Goal: Information Seeking & Learning: Check status

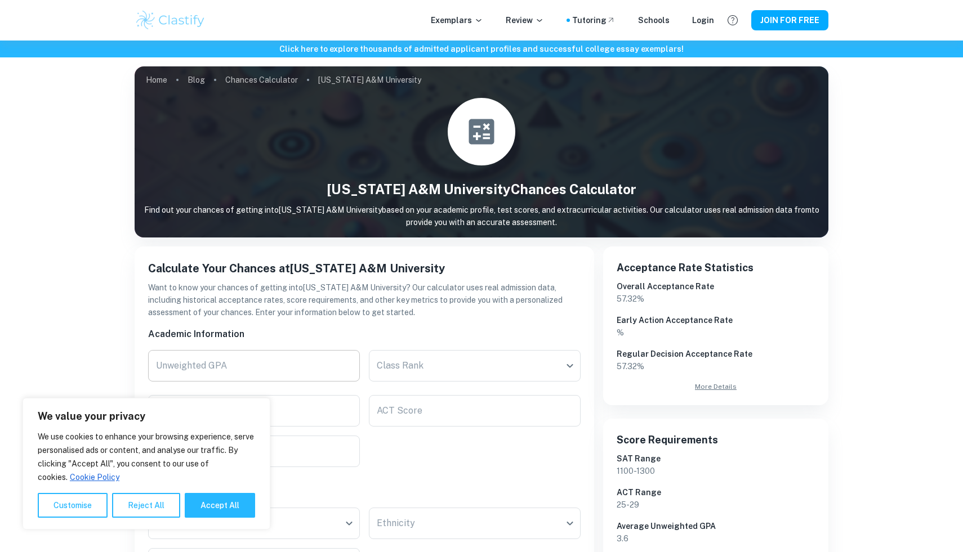
click at [317, 376] on input "Unweighted GPA" at bounding box center [254, 366] width 212 height 32
type input "-1"
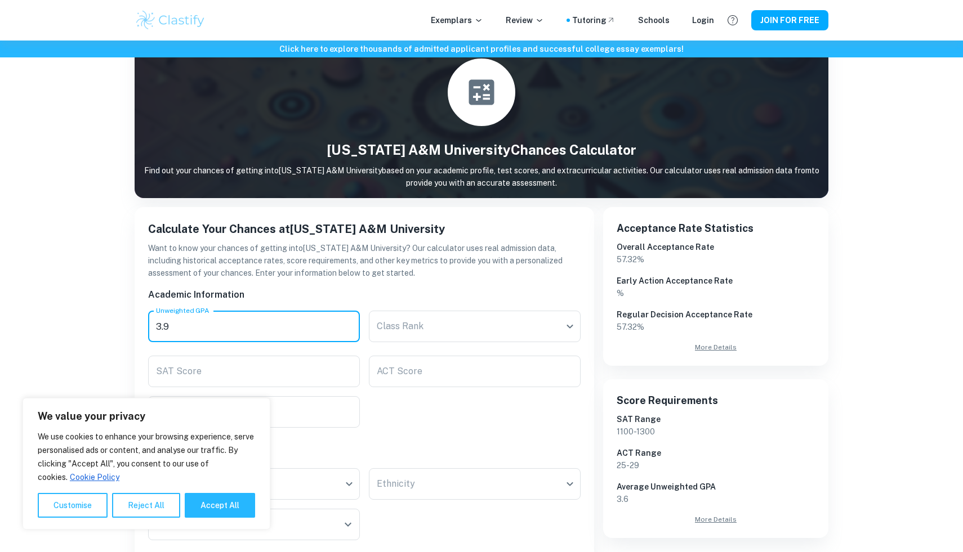
scroll to position [68, 0]
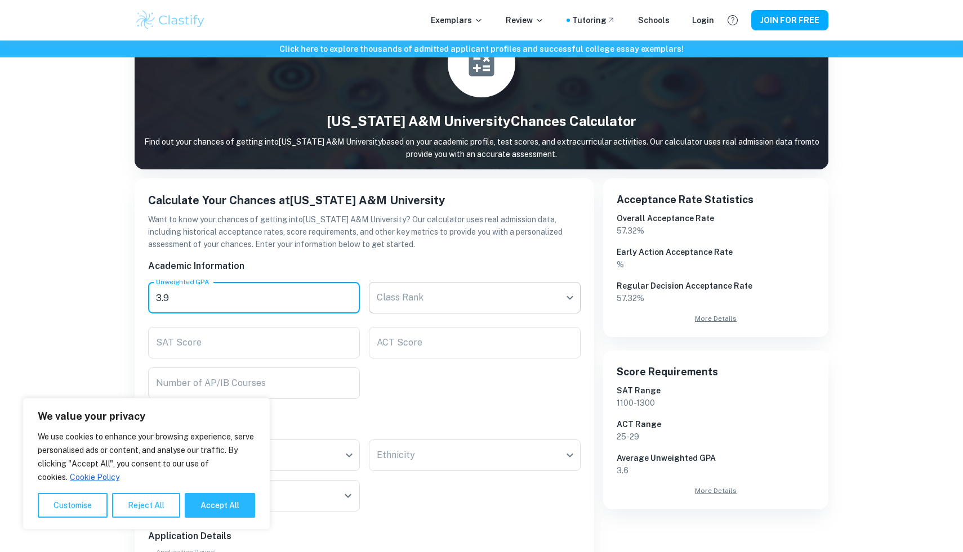
type input "3.9"
click at [535, 309] on body "We value your privacy We use cookies to enhance your browsing experience, serve…" at bounding box center [481, 248] width 963 height 552
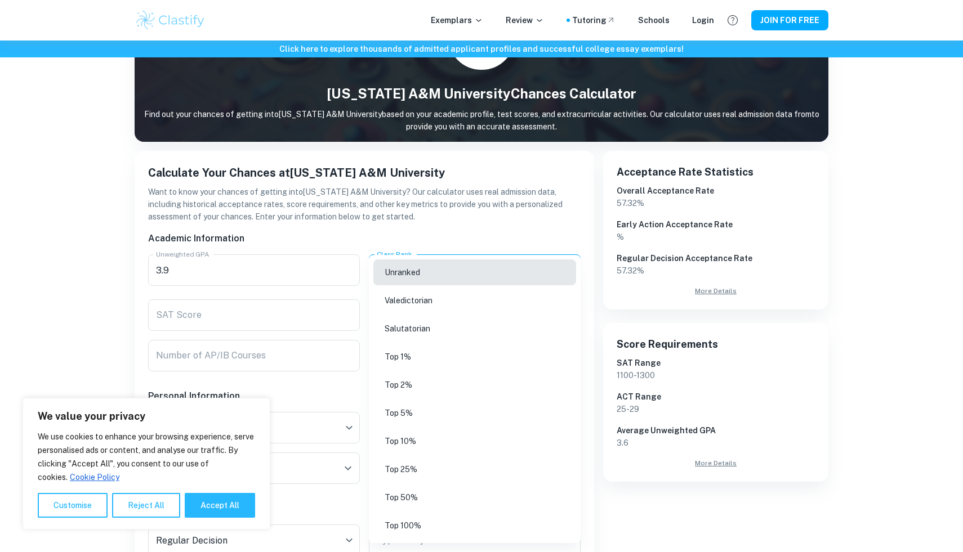
scroll to position [99, 0]
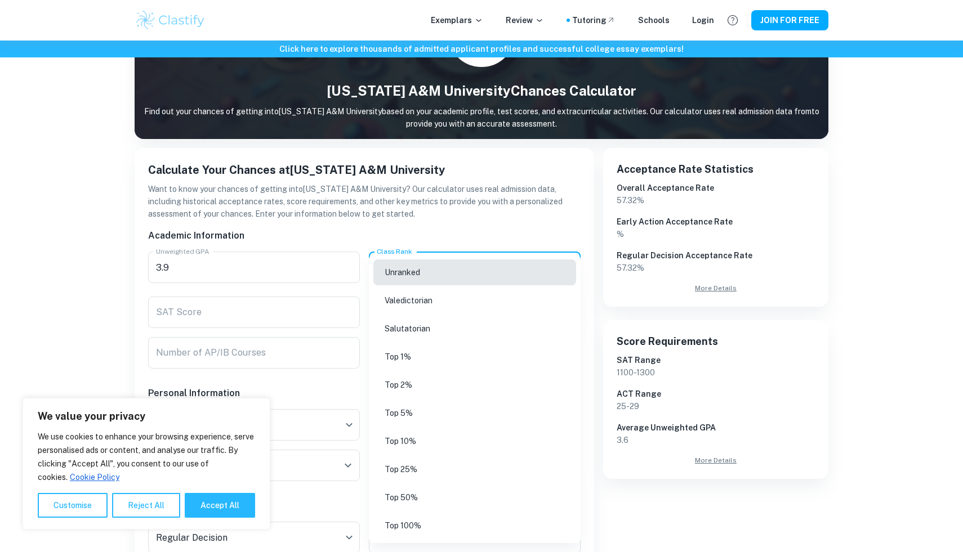
click at [452, 412] on li "Top 5%" at bounding box center [474, 413] width 203 height 26
type input "Top 5%"
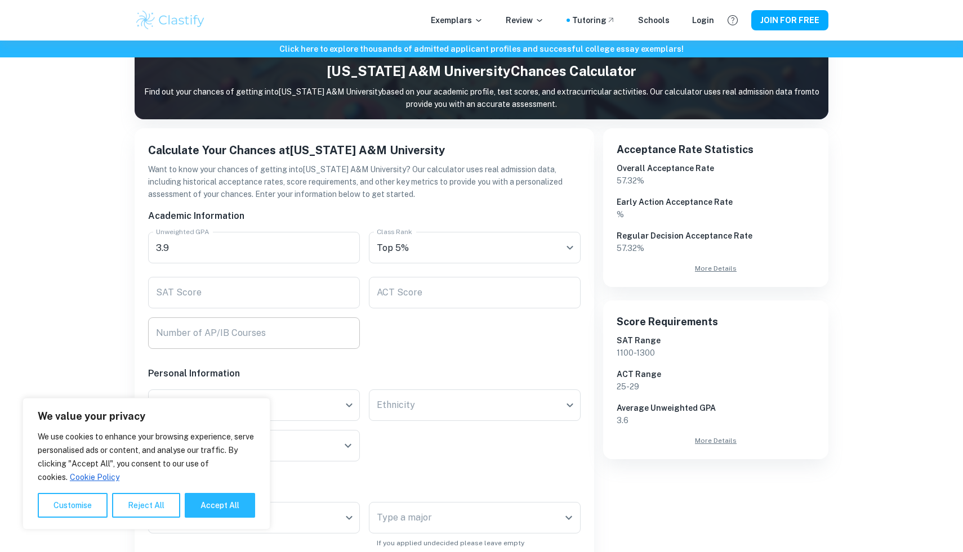
scroll to position [132, 0]
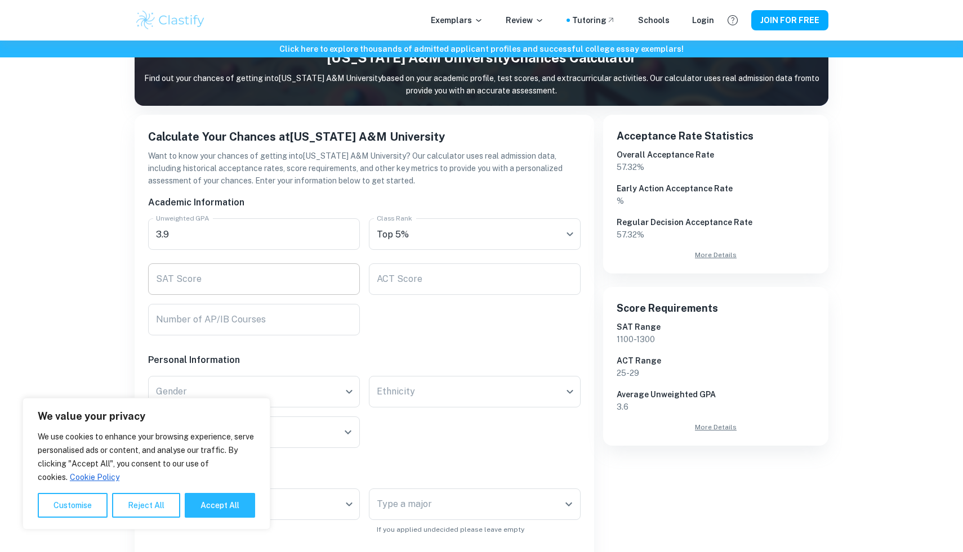
click at [269, 293] on input "SAT Score" at bounding box center [254, 280] width 212 height 32
type input "1510"
click at [156, 338] on div "Academic Information Unweighted GPA 3.9 Unweighted GPA Class Rank Top 5% Top 5%…" at bounding box center [359, 482] width 441 height 591
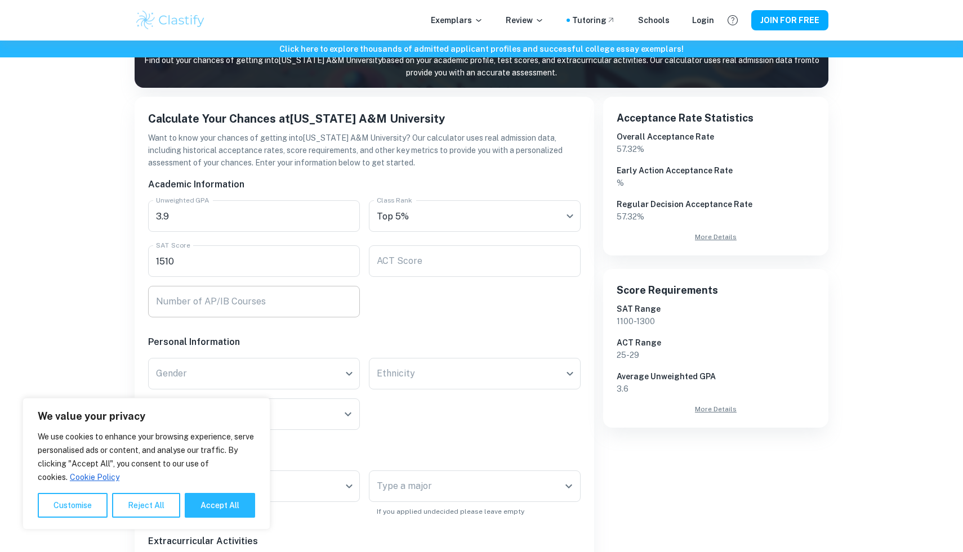
click at [179, 307] on input "Number of AP/IB Courses" at bounding box center [254, 302] width 212 height 32
type input "0"
type input "19"
drag, startPoint x: 124, startPoint y: 300, endPoint x: 128, endPoint y: 321, distance: 21.3
click at [123, 301] on div "Home Blog Chances Calculator [US_STATE] A&M University [US_STATE][GEOGRAPHIC_DA…" at bounding box center [481, 375] width 721 height 968
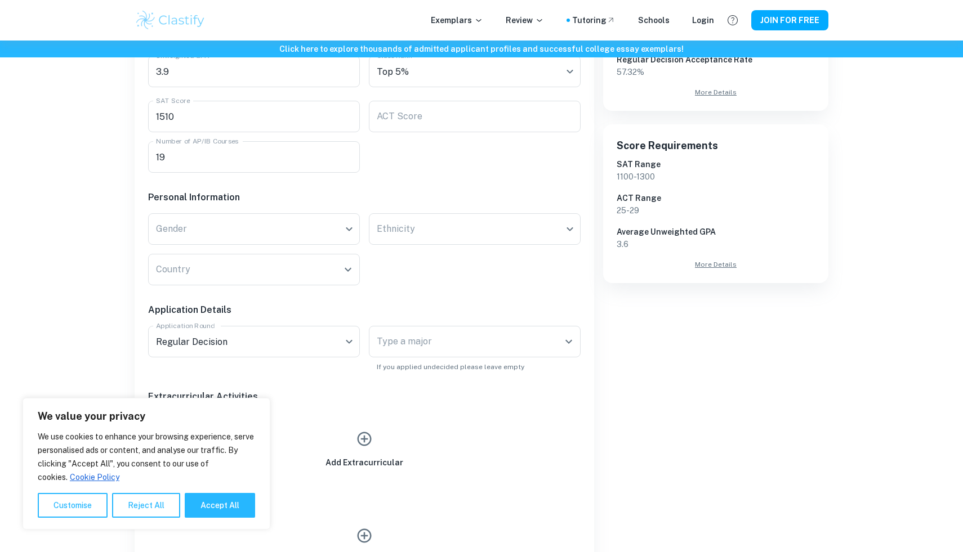
scroll to position [351, 0]
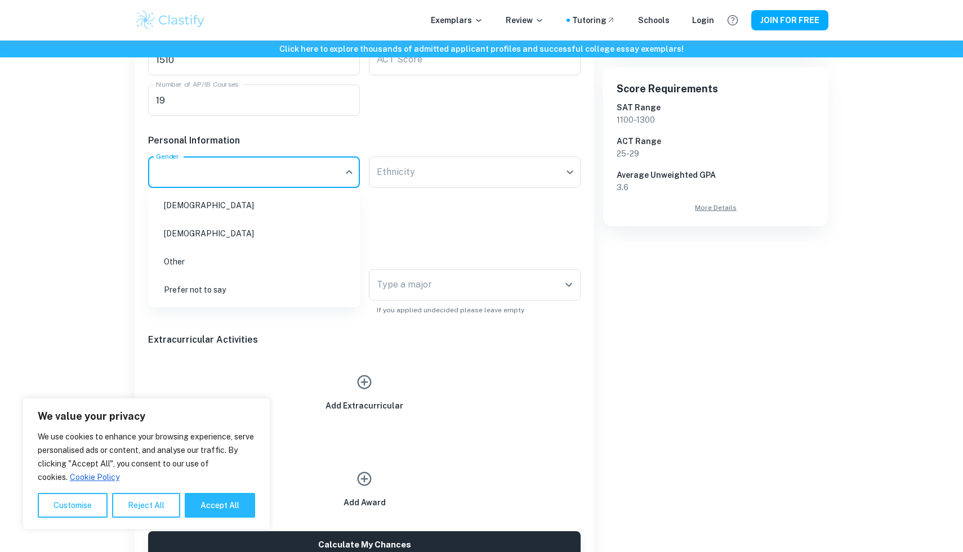
click at [228, 217] on li "[DEMOGRAPHIC_DATA]" at bounding box center [254, 206] width 203 height 26
type input "[DEMOGRAPHIC_DATA]"
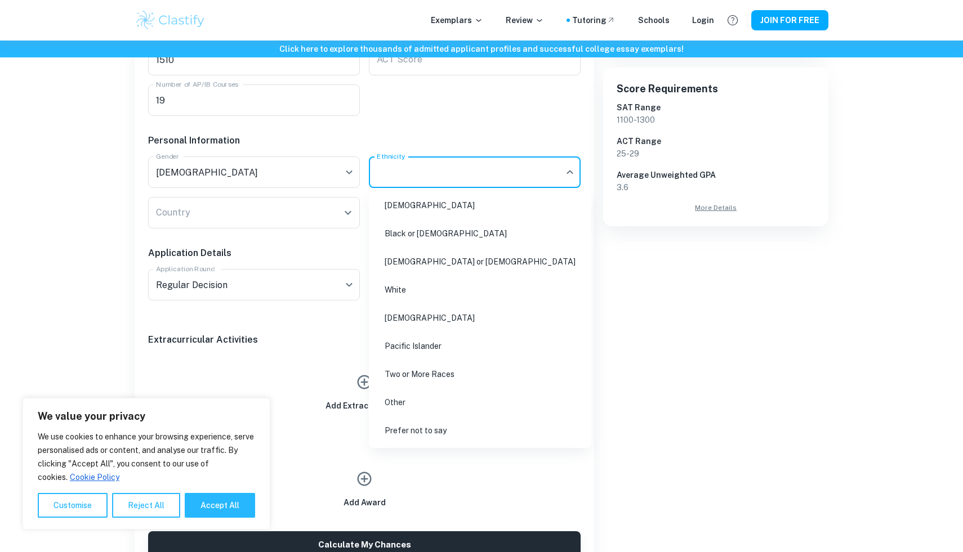
click at [409, 213] on li "[DEMOGRAPHIC_DATA]" at bounding box center [479, 206] width 213 height 26
type input "[DEMOGRAPHIC_DATA]"
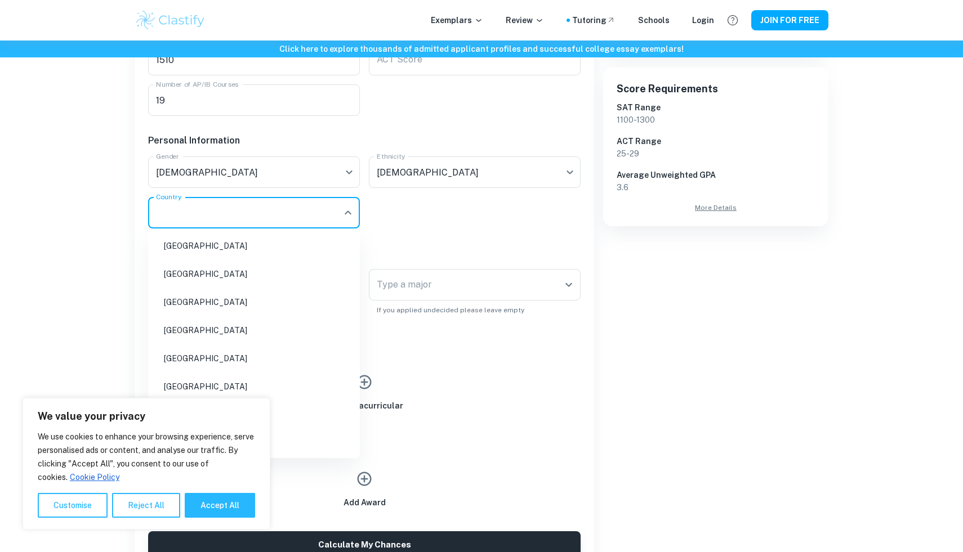
click at [307, 218] on input "Country" at bounding box center [245, 212] width 185 height 21
click at [199, 325] on li "[GEOGRAPHIC_DATA]" at bounding box center [254, 331] width 203 height 26
type input "[GEOGRAPHIC_DATA]"
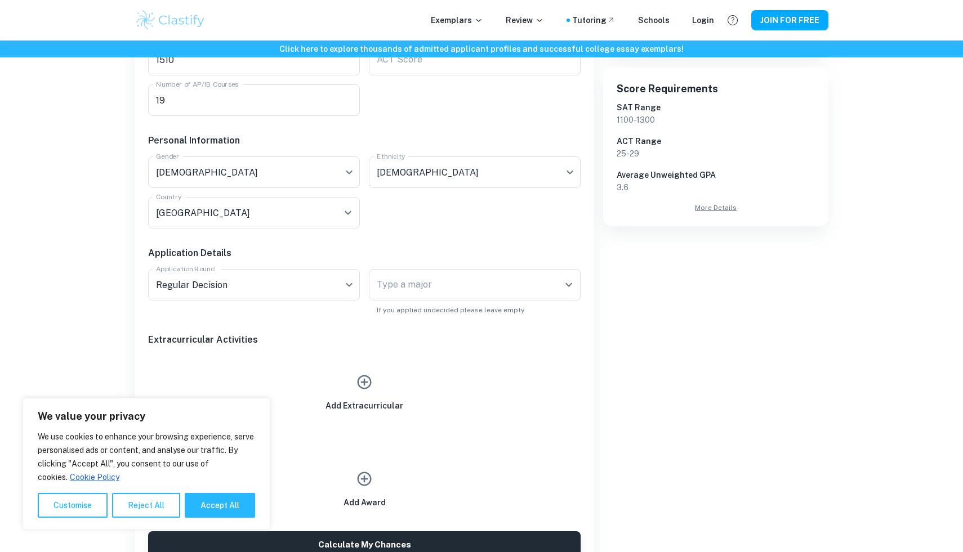
click at [93, 297] on div "Click here to explore thousands of admitted applicant profiles and successful c…" at bounding box center [481, 335] width 963 height 1292
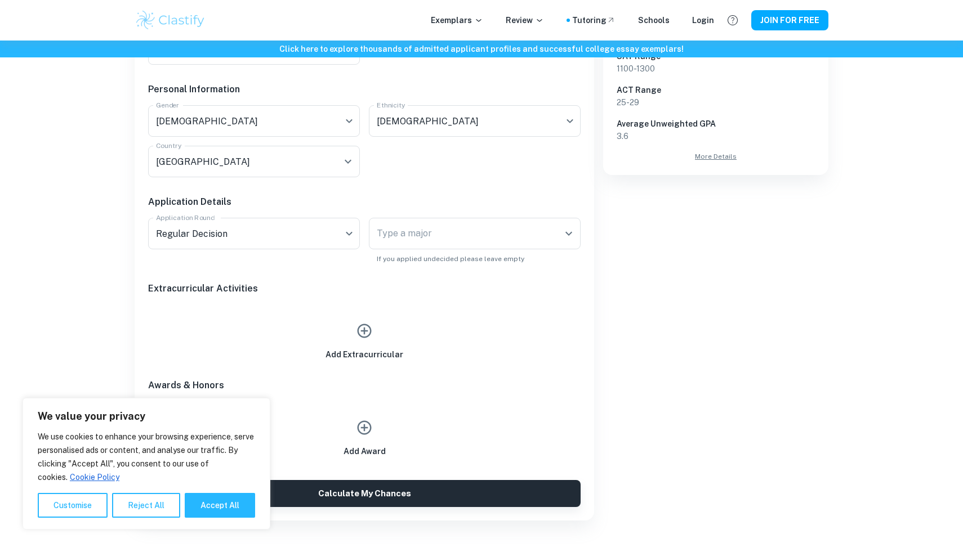
scroll to position [403, 0]
click at [448, 225] on input "Type a major" at bounding box center [466, 232] width 185 height 21
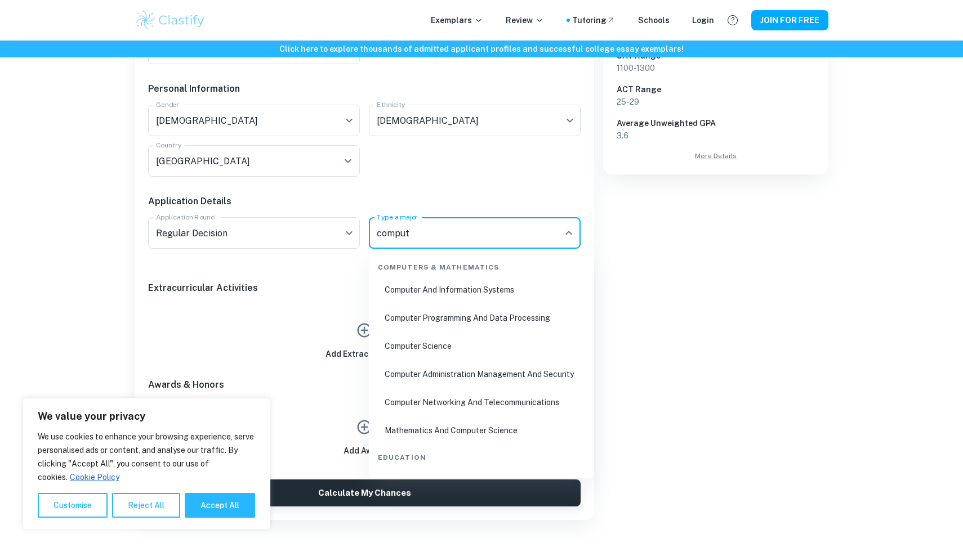
click at [460, 354] on li "Computer Science" at bounding box center [481, 346] width 216 height 26
type input "Computer Science"
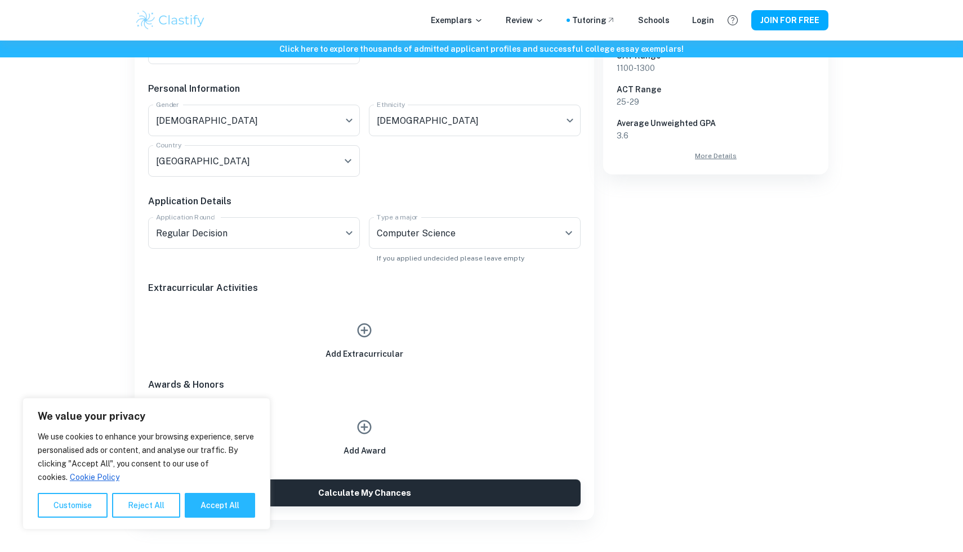
click at [552, 342] on div "Add Extracurricular" at bounding box center [364, 335] width 432 height 52
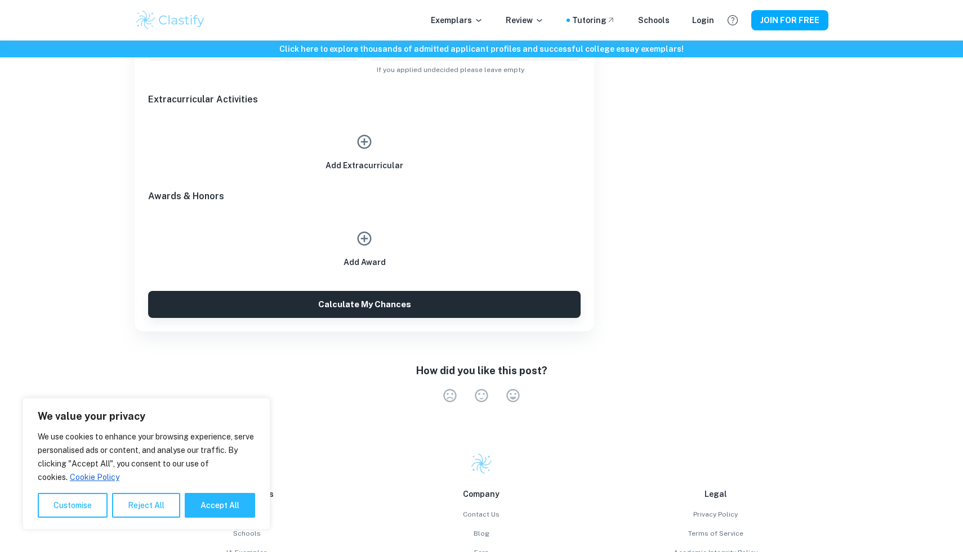
scroll to position [593, 0]
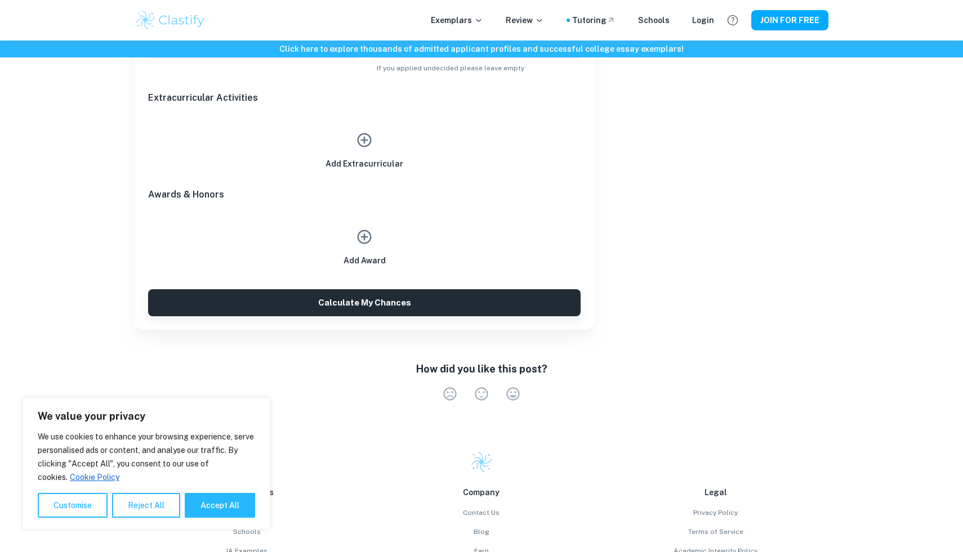
click at [401, 258] on div "Add Award" at bounding box center [364, 241] width 432 height 52
click at [370, 252] on div "Add Award" at bounding box center [364, 245] width 42 height 43
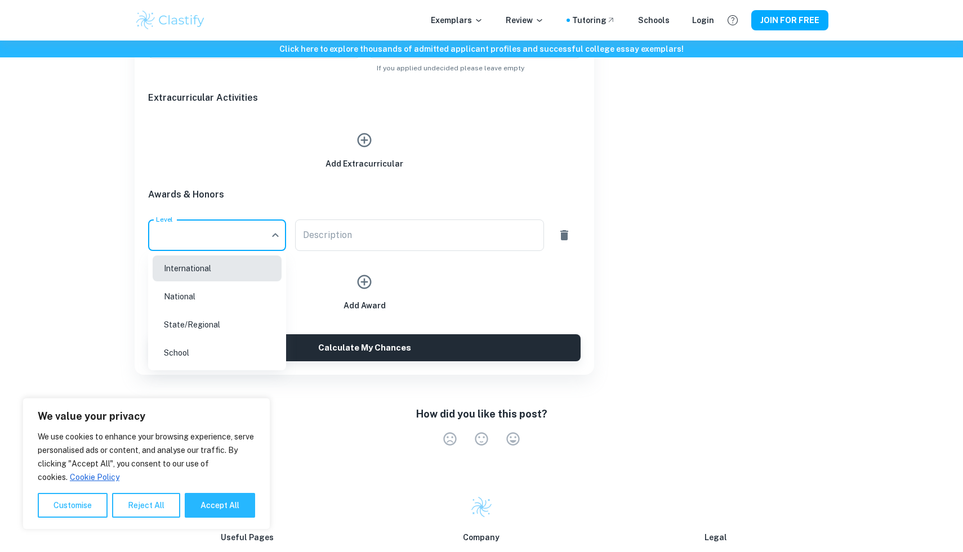
click at [240, 277] on li "International" at bounding box center [217, 269] width 129 height 26
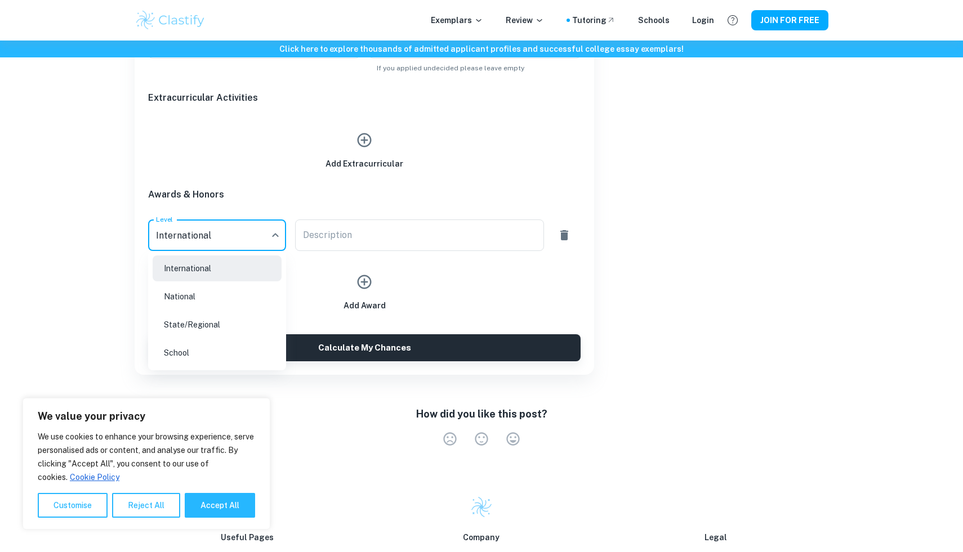
click at [226, 302] on li "National" at bounding box center [217, 297] width 129 height 26
type input "National"
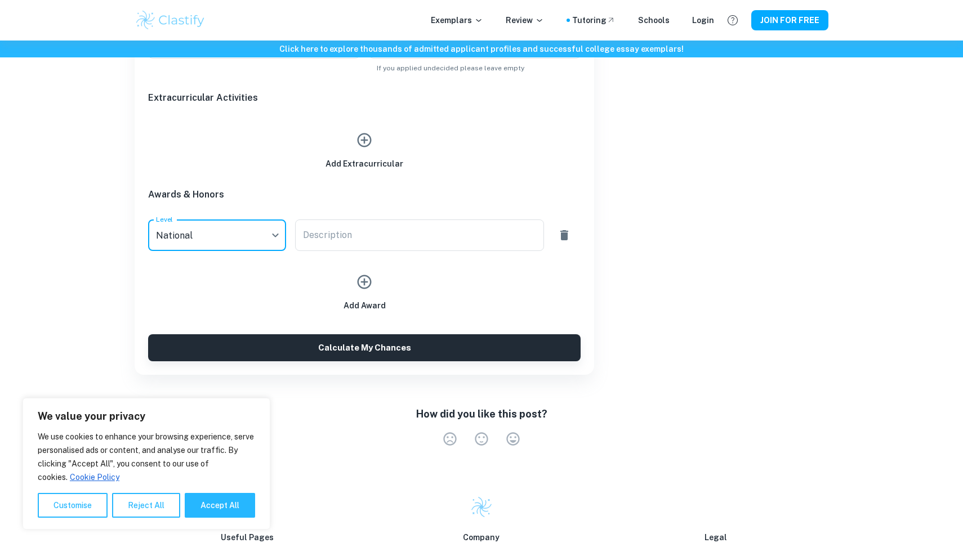
click at [336, 251] on div "Add Award" at bounding box center [359, 281] width 441 height 61
click at [337, 248] on div "x Description" at bounding box center [419, 236] width 248 height 32
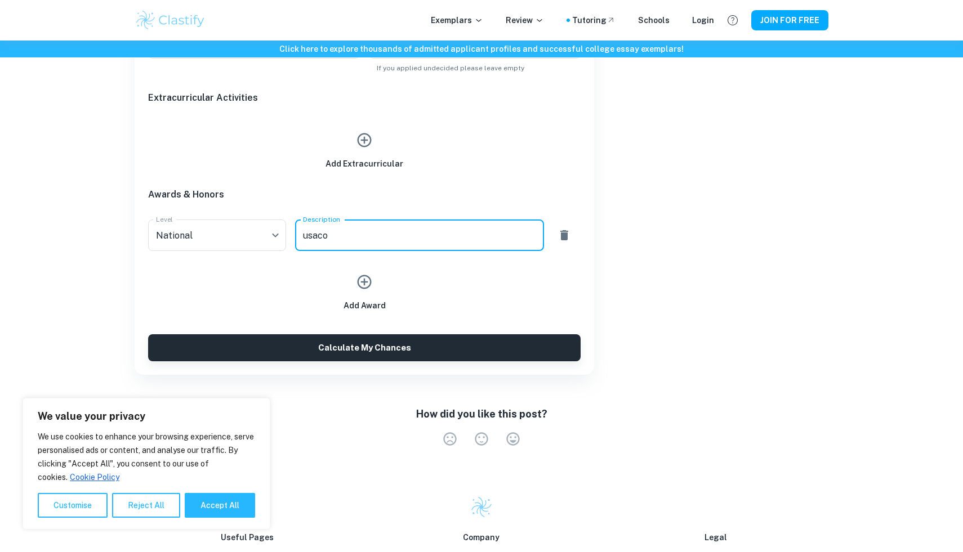
type textarea "usaco"
click at [364, 282] on icon "button" at bounding box center [365, 282] width 14 height 14
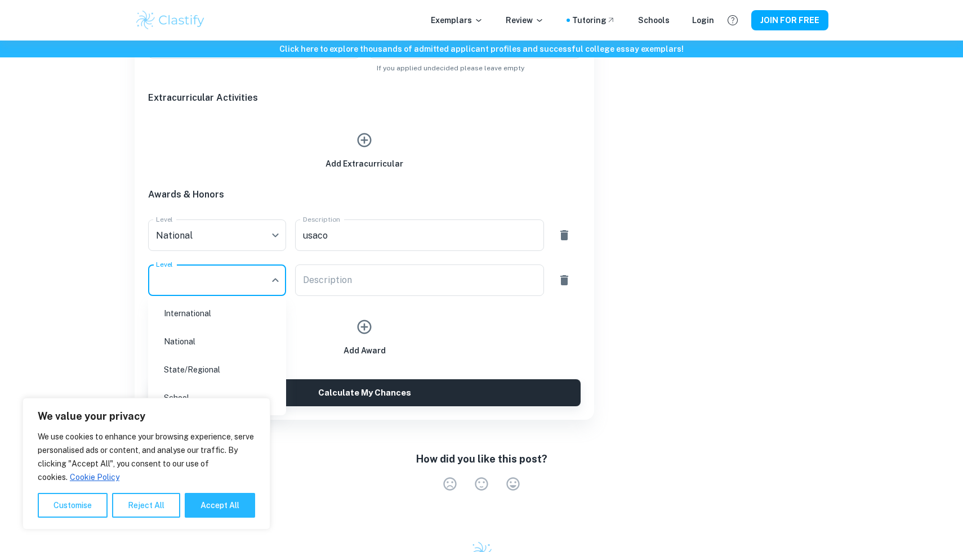
click at [195, 492] on div "We use cookies to enhance your browsing experience, serve personalised ads or c…" at bounding box center [146, 474] width 217 height 88
click at [193, 493] on button "Accept All" at bounding box center [220, 505] width 70 height 25
checkbox input "true"
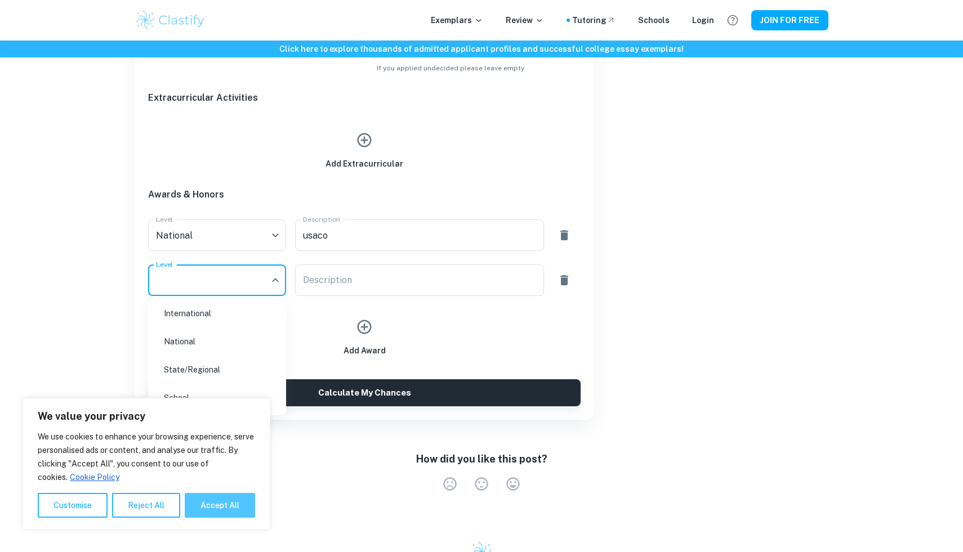
checkbox input "true"
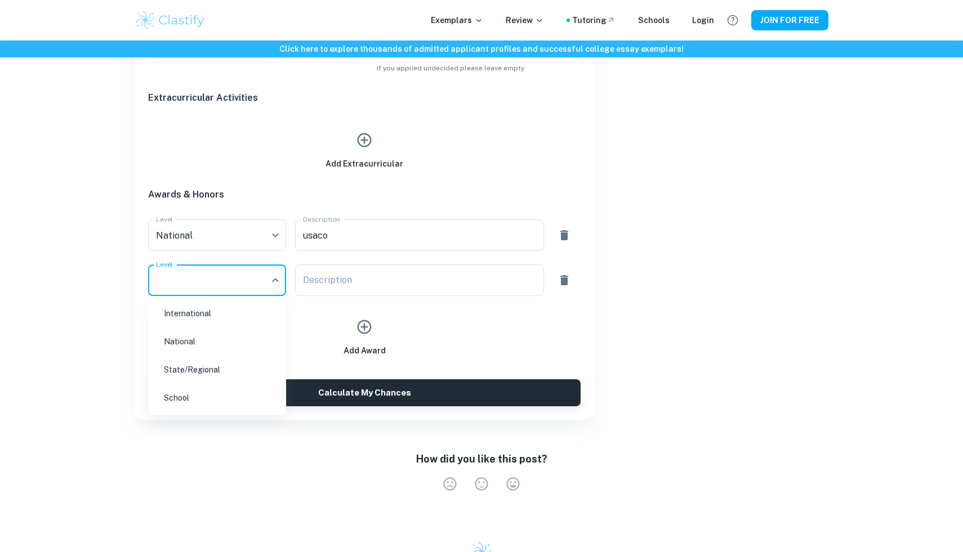
click at [203, 342] on li "National" at bounding box center [217, 342] width 129 height 26
type input "National"
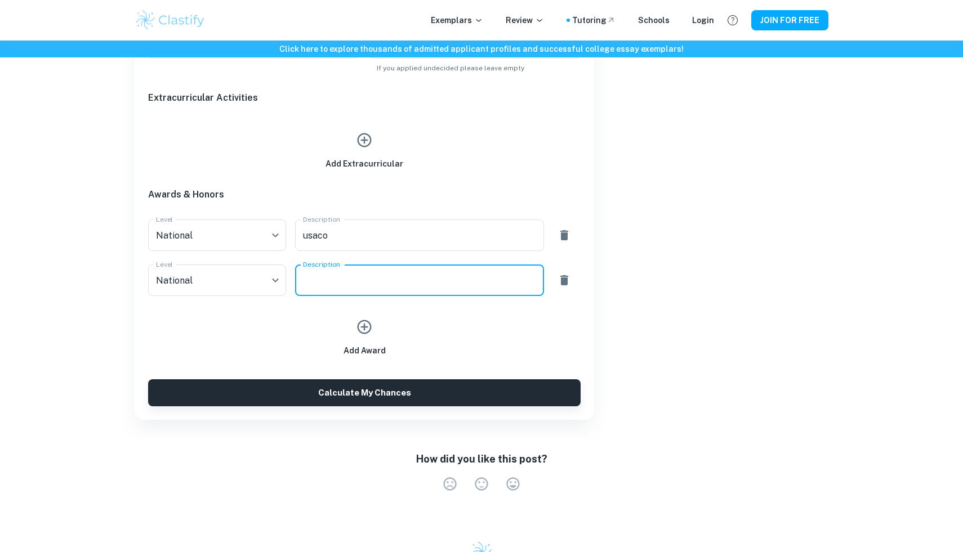
click at [334, 276] on textarea "Description" at bounding box center [419, 280] width 233 height 13
type textarea "bpa 6th nationally"
click at [379, 345] on h6 "Add Award" at bounding box center [364, 351] width 42 height 12
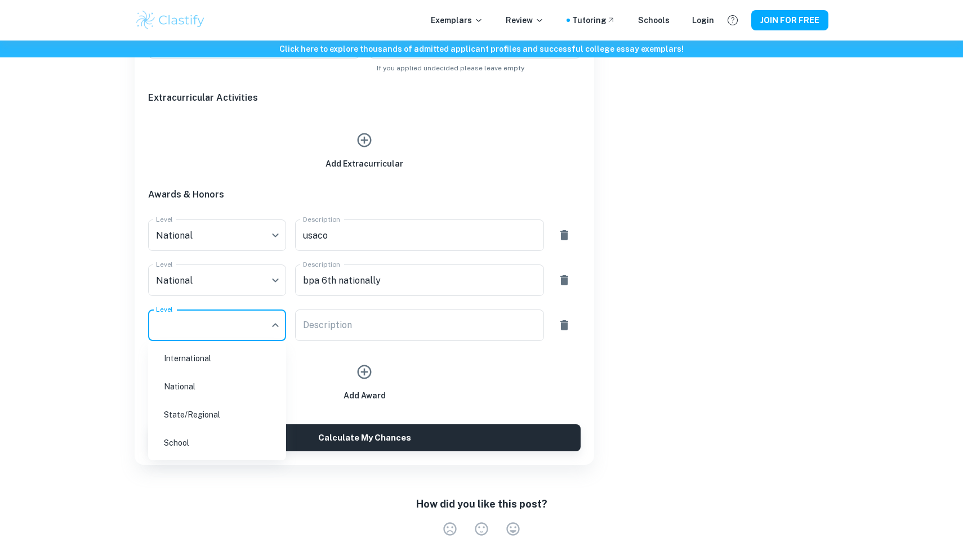
click at [223, 408] on li "State/Regional" at bounding box center [217, 415] width 129 height 26
type input "State/Regional"
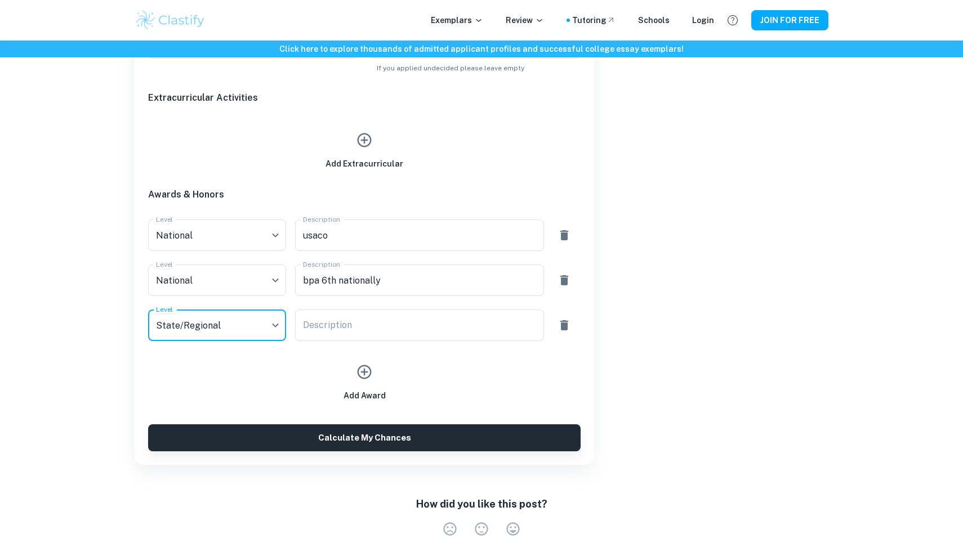
click at [339, 326] on textarea "Description" at bounding box center [419, 325] width 233 height 13
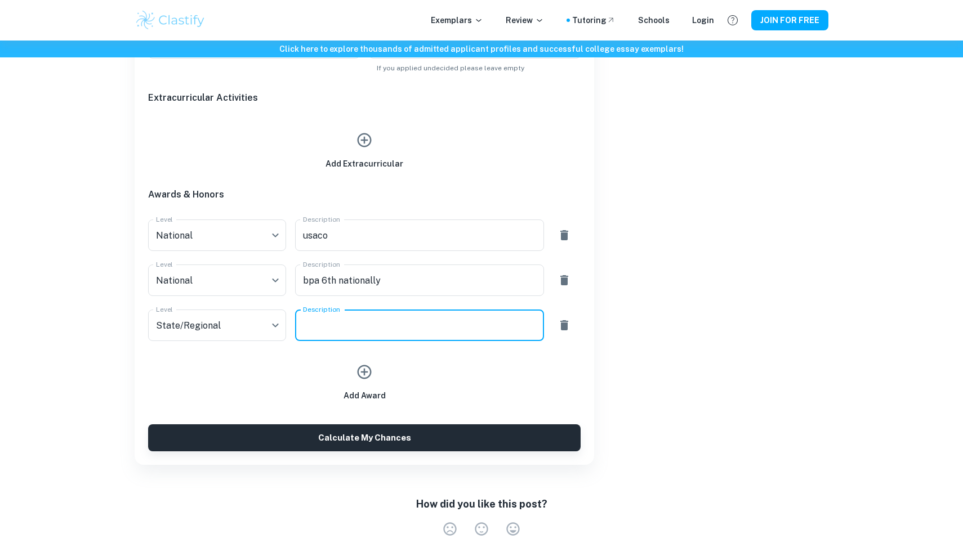
type textarea "a"
type textarea "tmea all state"
click at [363, 367] on icon "button" at bounding box center [364, 372] width 17 height 17
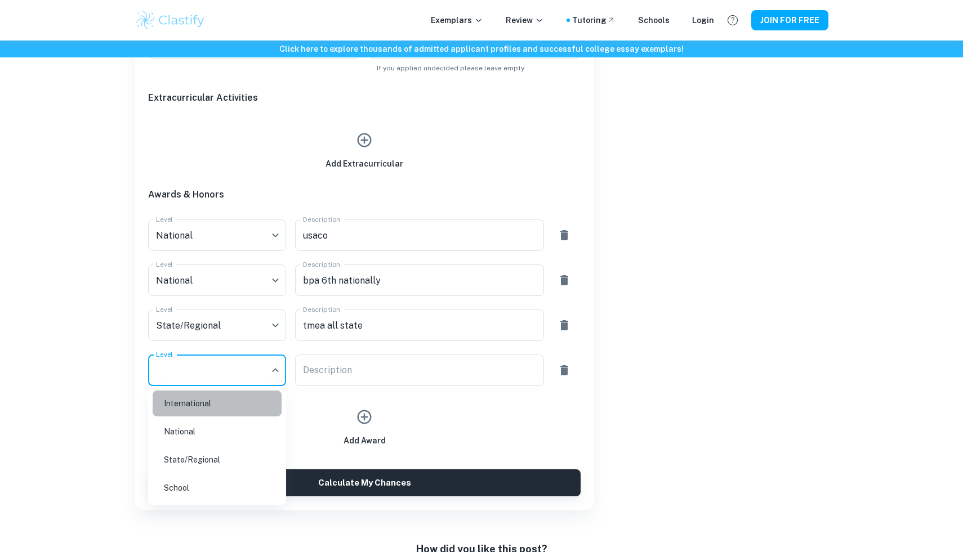
click at [218, 407] on li "International" at bounding box center [217, 404] width 129 height 26
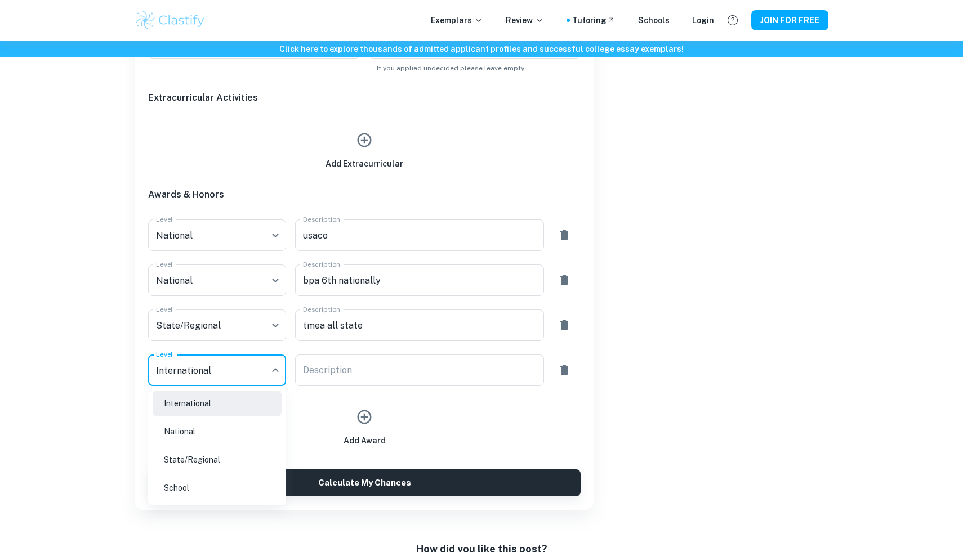
click at [230, 435] on li "National" at bounding box center [217, 432] width 129 height 26
type input "National"
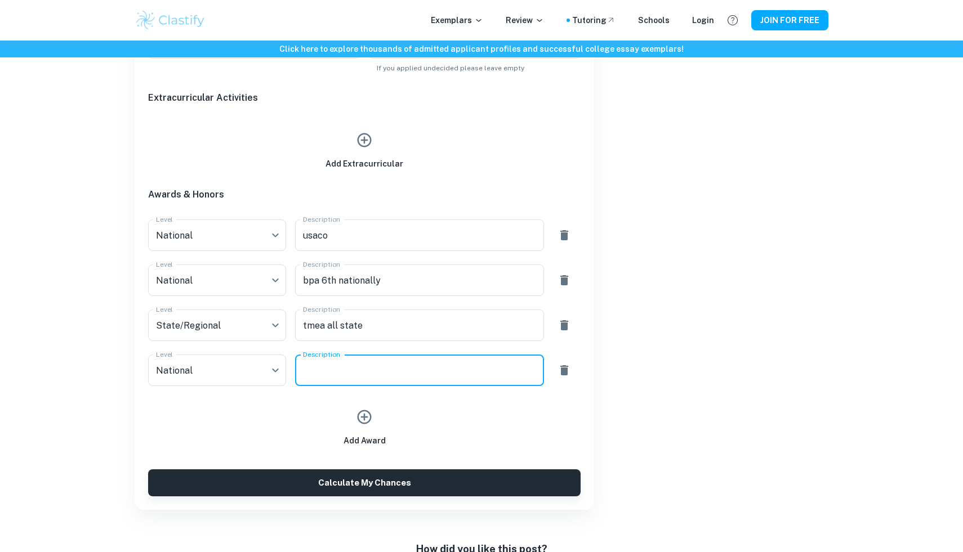
click at [346, 365] on textarea "Description" at bounding box center [419, 370] width 233 height 13
type textarea "charleston music competition 1st"
click at [372, 415] on icon "button" at bounding box center [364, 417] width 17 height 17
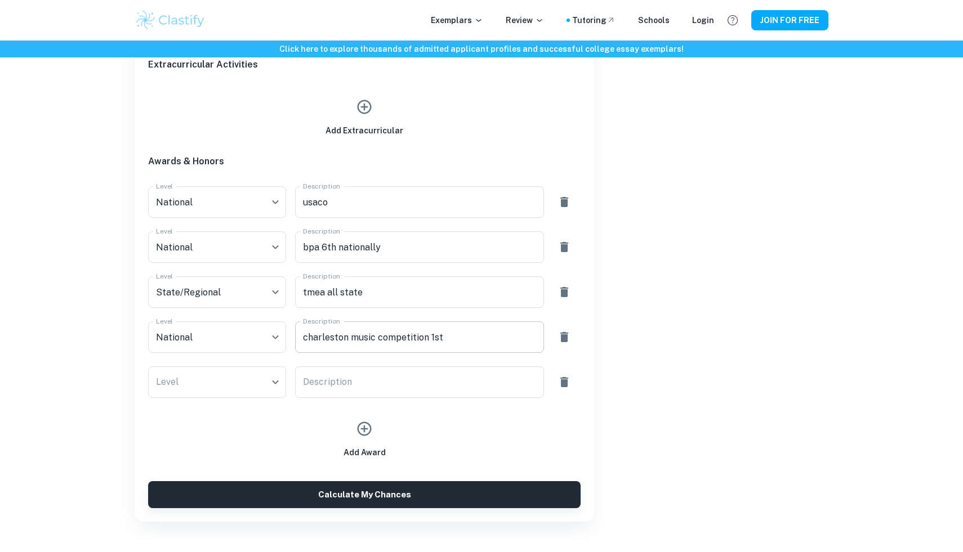
scroll to position [638, 0]
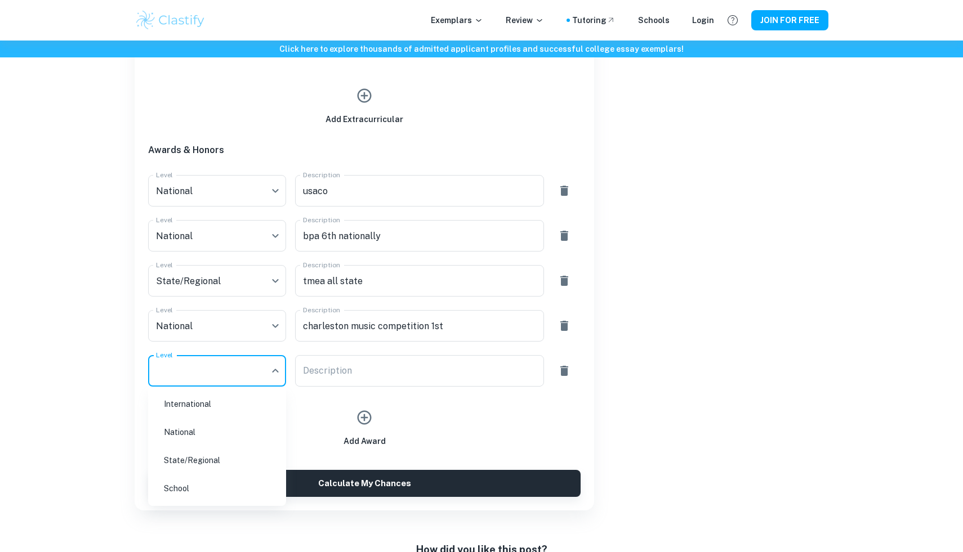
click at [208, 438] on li "National" at bounding box center [217, 432] width 129 height 26
type input "National"
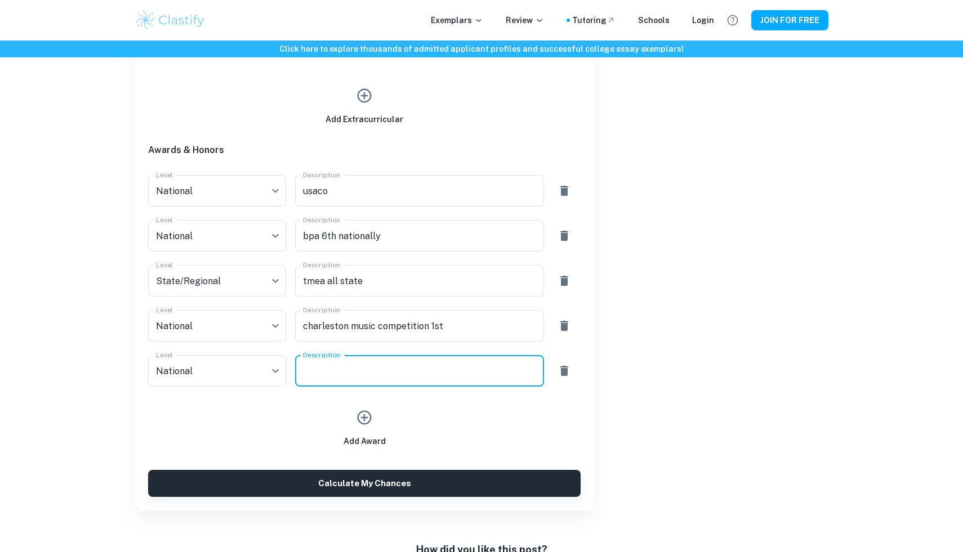
click at [330, 370] on textarea "Description" at bounding box center [419, 371] width 233 height 13
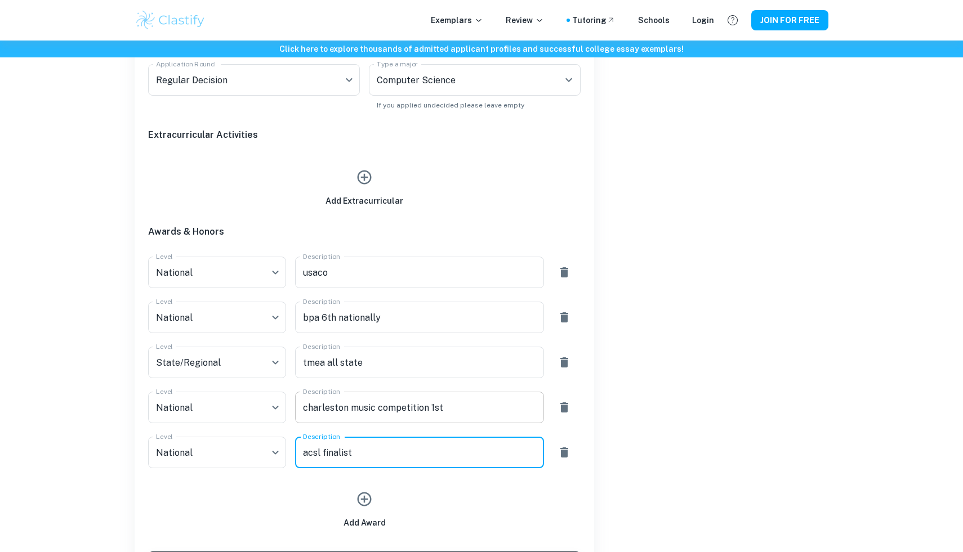
scroll to position [525, 0]
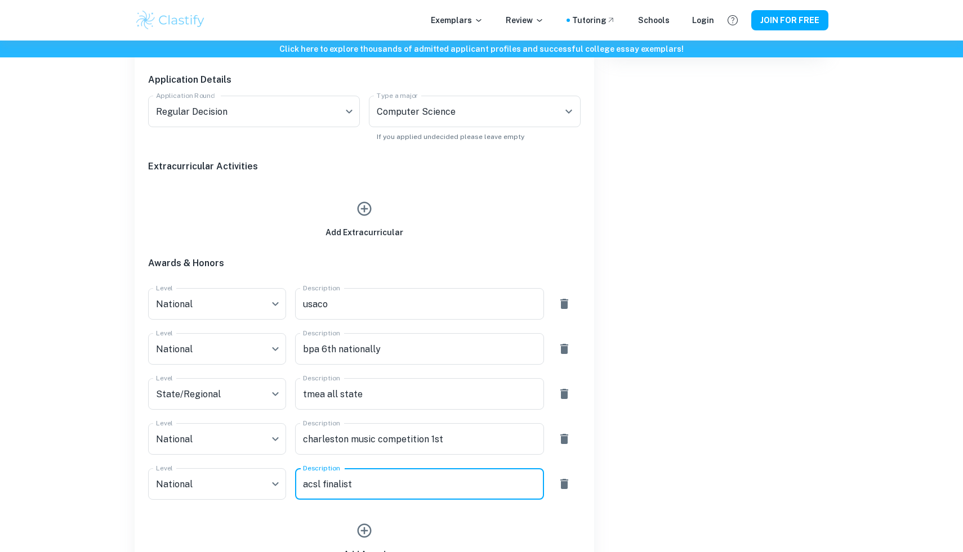
type textarea "acsl finalist"
click at [352, 198] on div "Add Extracurricular" at bounding box center [364, 217] width 78 height 43
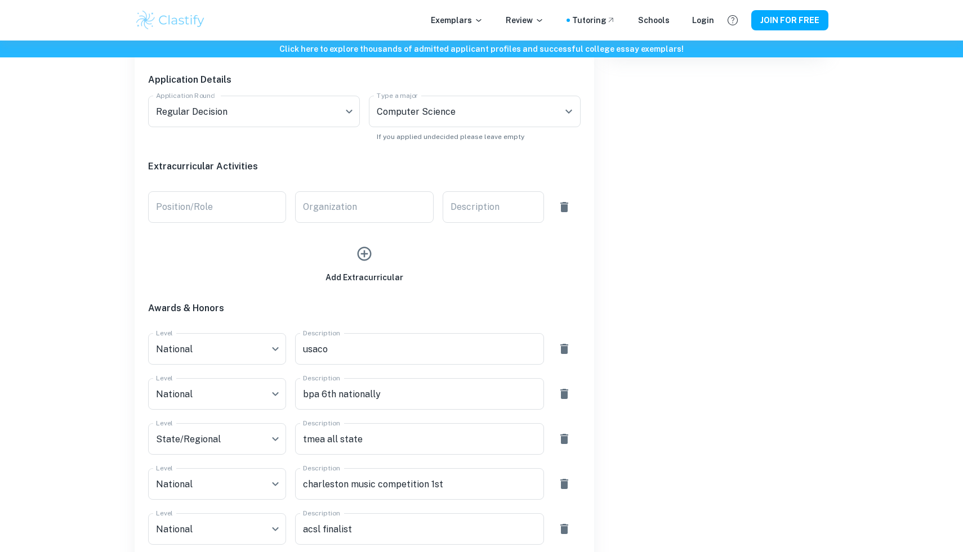
click at [575, 200] on div at bounding box center [562, 202] width 37 height 41
click at [569, 202] on icon "button" at bounding box center [564, 207] width 14 height 14
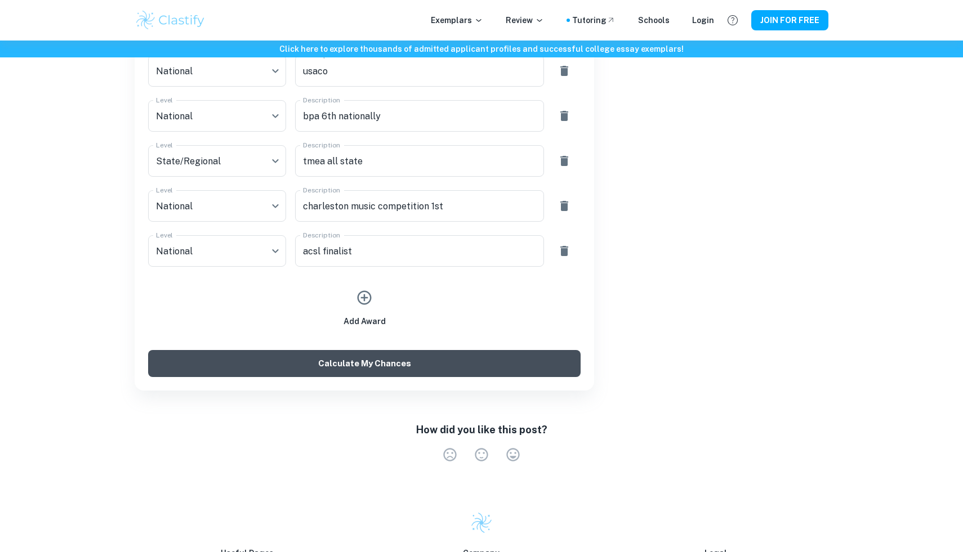
click at [422, 359] on button "Calculate My Chances" at bounding box center [364, 363] width 432 height 27
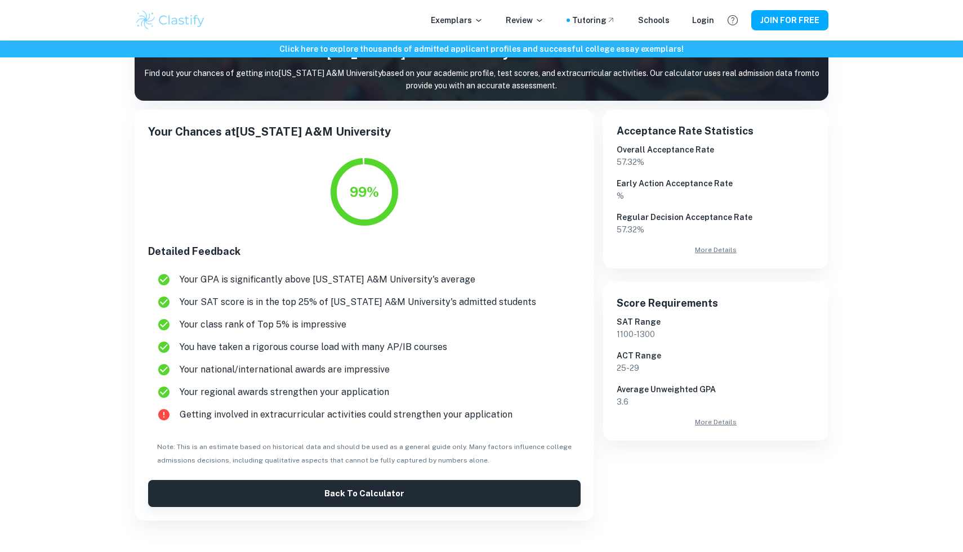
scroll to position [0, 0]
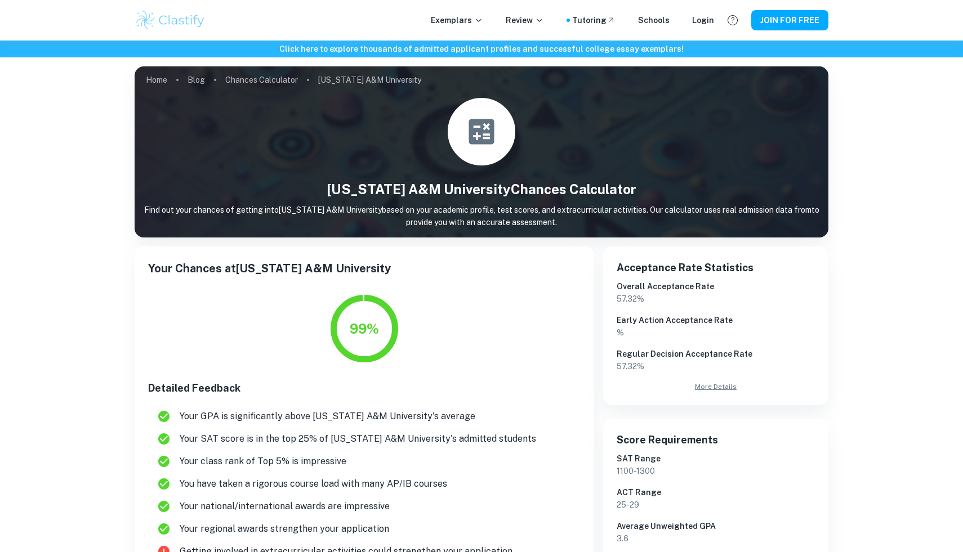
click at [499, 138] on div at bounding box center [482, 132] width 68 height 68
click at [257, 80] on link "Chances Calculator" at bounding box center [261, 80] width 73 height 16
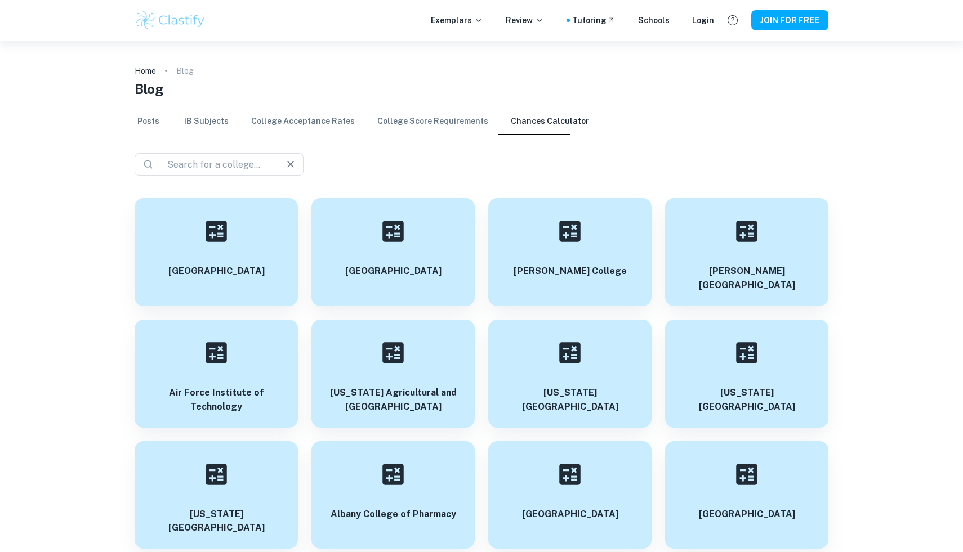
click at [238, 174] on div "​ ​" at bounding box center [219, 164] width 169 height 23
type input "u"
type input "dallas"
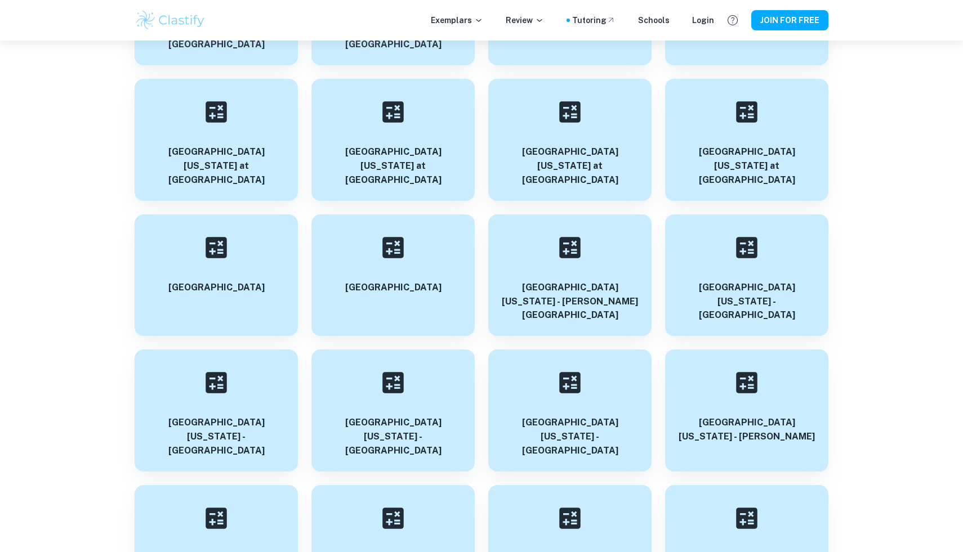
scroll to position [36700, 0]
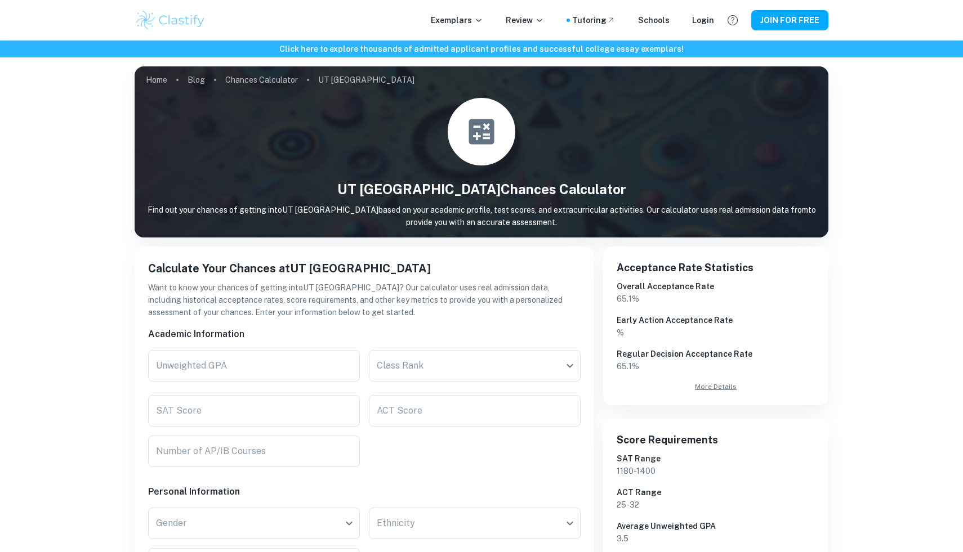
scroll to position [126, 0]
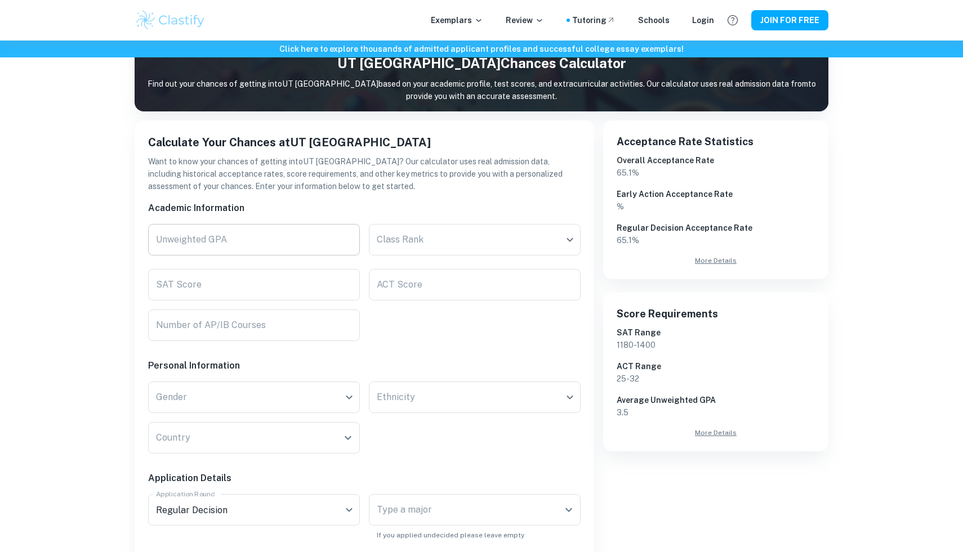
click at [313, 245] on input "Unweighted GPA" at bounding box center [254, 240] width 212 height 32
type input "3.9"
click at [546, 236] on body "We value your privacy We use cookies to enhance your browsing experience, serve…" at bounding box center [481, 190] width 963 height 552
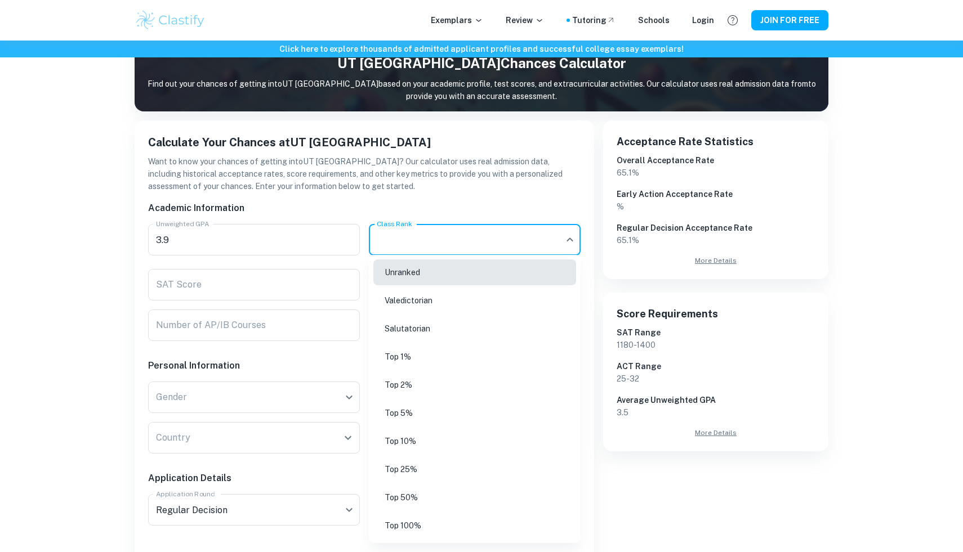
click at [463, 409] on li "Top 5%" at bounding box center [474, 413] width 203 height 26
type input "Top 5%"
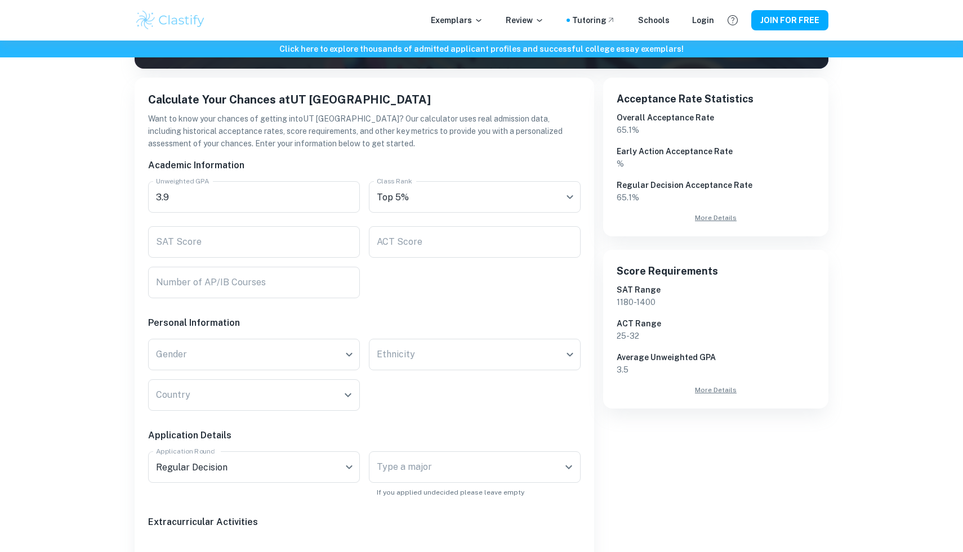
scroll to position [171, 0]
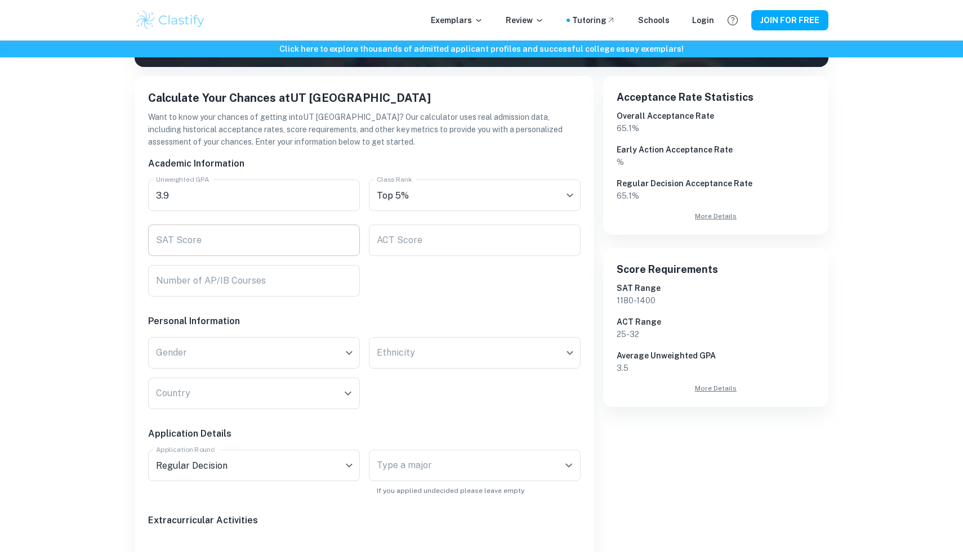
click at [174, 245] on input "SAT Score" at bounding box center [254, 241] width 212 height 32
type input "1510"
click at [56, 343] on div "Click here to explore thousands of admitted applicant profiles and successful c…" at bounding box center [481, 516] width 963 height 1292
click at [177, 292] on input "Number of AP/IB Courses" at bounding box center [254, 281] width 212 height 32
type input "19"
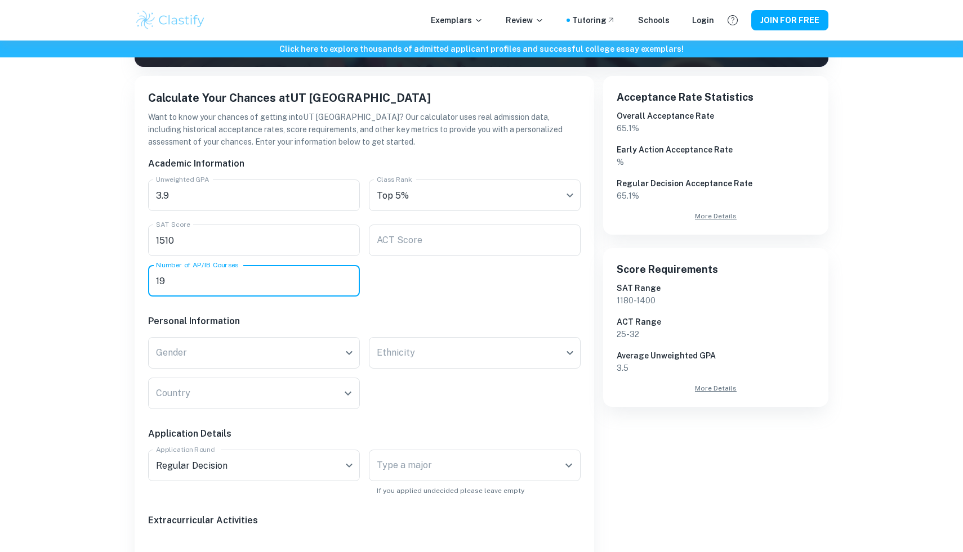
click at [113, 341] on div "Click here to explore thousands of admitted applicant profiles and successful c…" at bounding box center [481, 516] width 963 height 1292
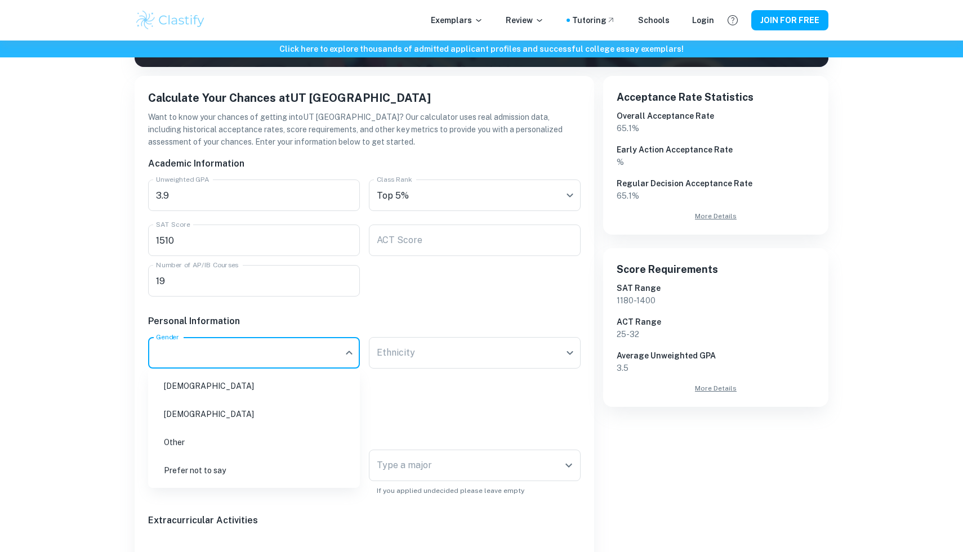
click at [167, 341] on body "We value your privacy We use cookies to enhance your browsing experience, serve…" at bounding box center [481, 146] width 963 height 552
click at [201, 389] on li "[DEMOGRAPHIC_DATA]" at bounding box center [254, 386] width 203 height 26
type input "[DEMOGRAPHIC_DATA]"
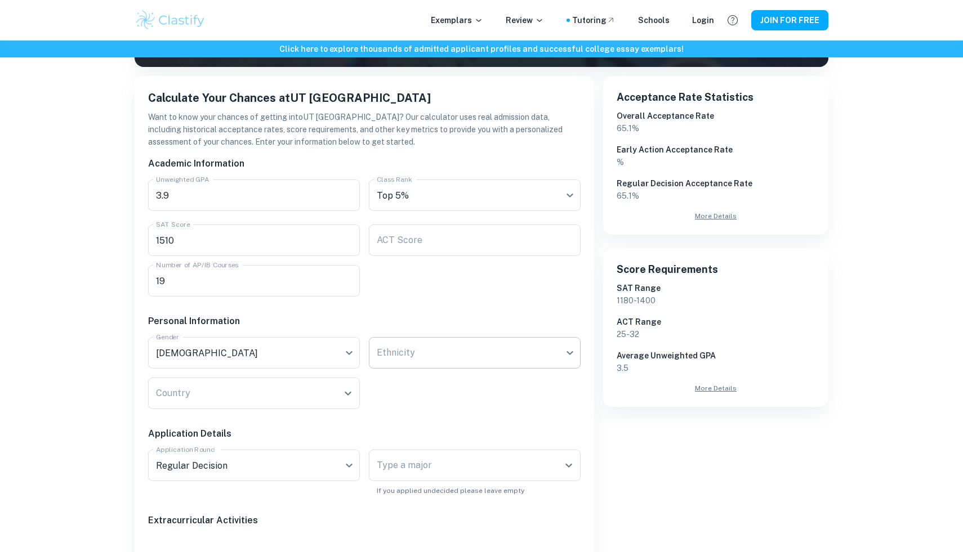
click at [463, 364] on body "We value your privacy We use cookies to enhance your browsing experience, serve…" at bounding box center [481, 146] width 963 height 552
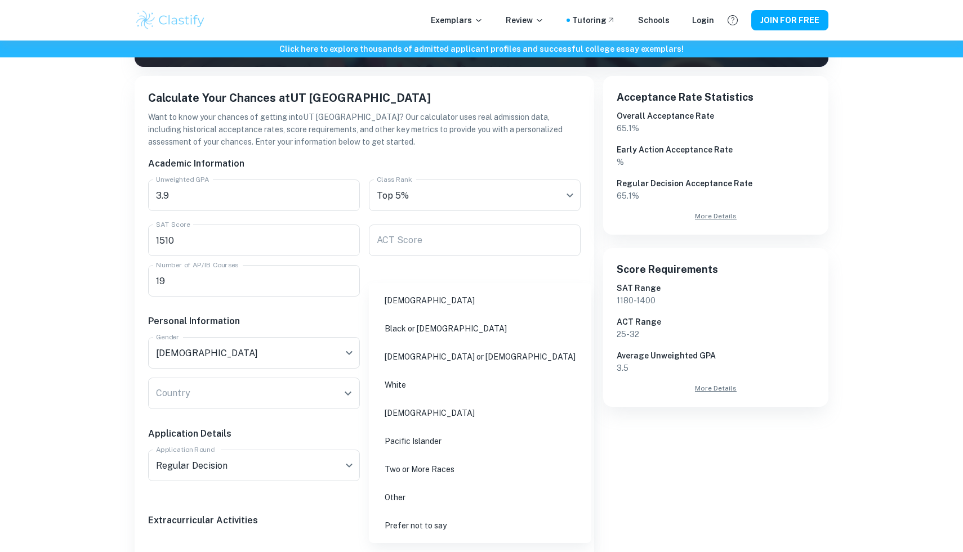
click at [486, 297] on li "[DEMOGRAPHIC_DATA]" at bounding box center [479, 301] width 213 height 26
type input "[DEMOGRAPHIC_DATA]"
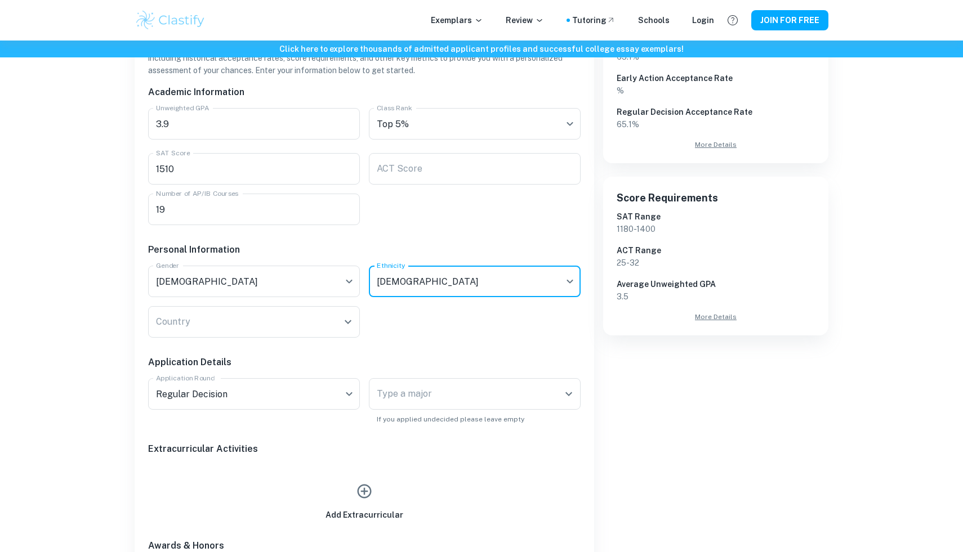
scroll to position [268, 0]
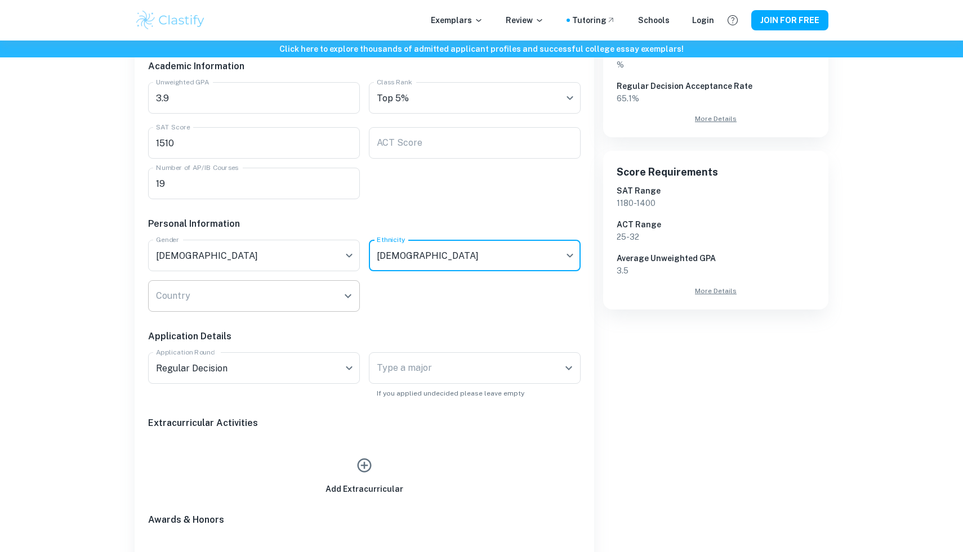
click at [231, 283] on div "Country" at bounding box center [254, 296] width 212 height 32
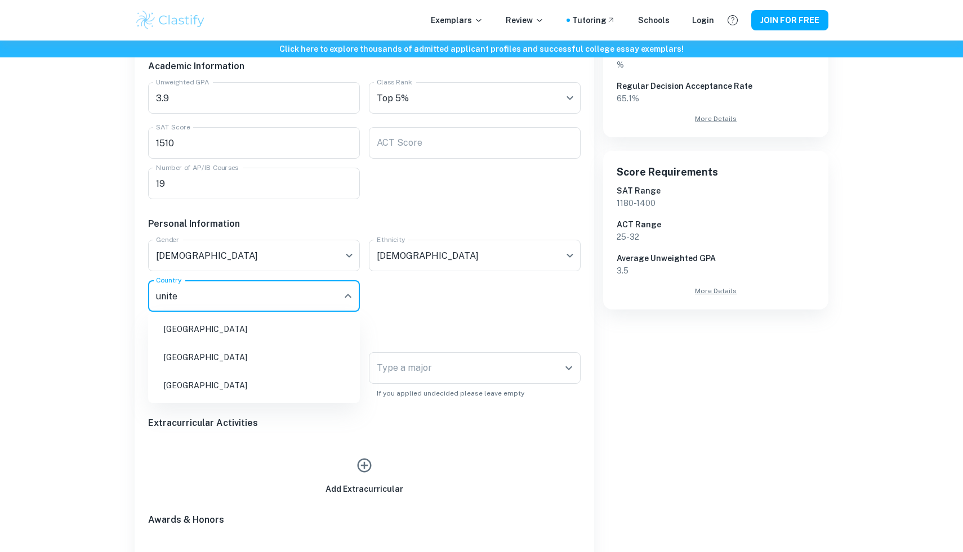
click at [265, 395] on li "[GEOGRAPHIC_DATA]" at bounding box center [254, 386] width 203 height 26
type input "[GEOGRAPHIC_DATA]"
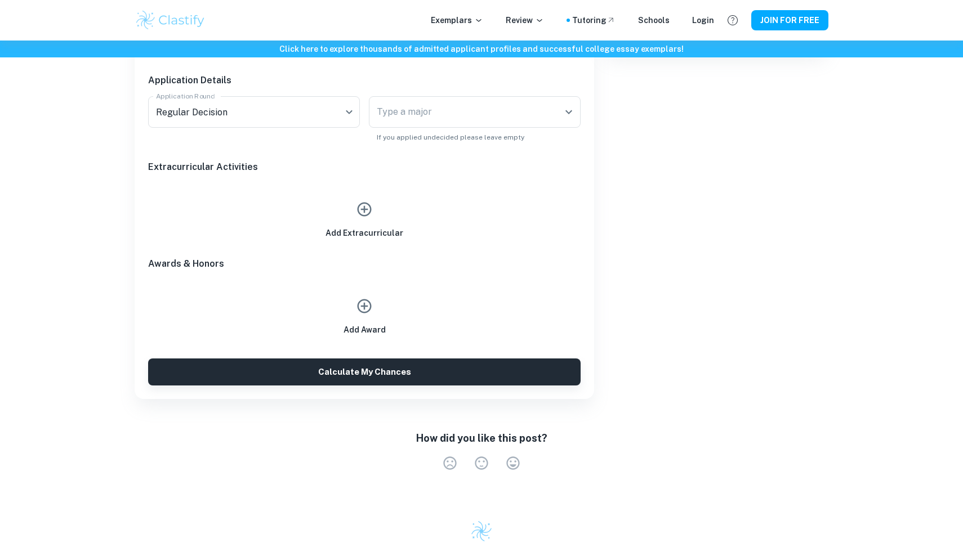
scroll to position [481, 0]
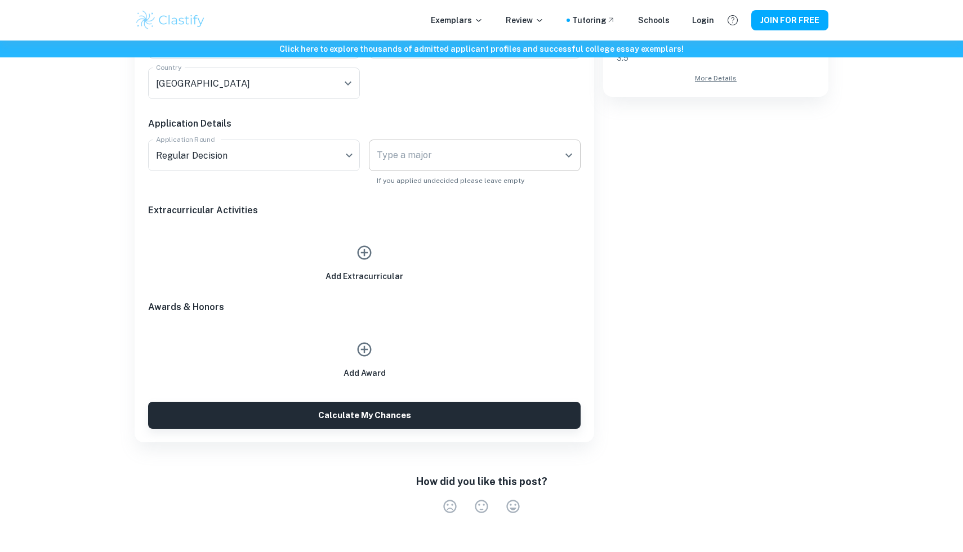
click at [419, 167] on div "Type a major" at bounding box center [475, 156] width 212 height 32
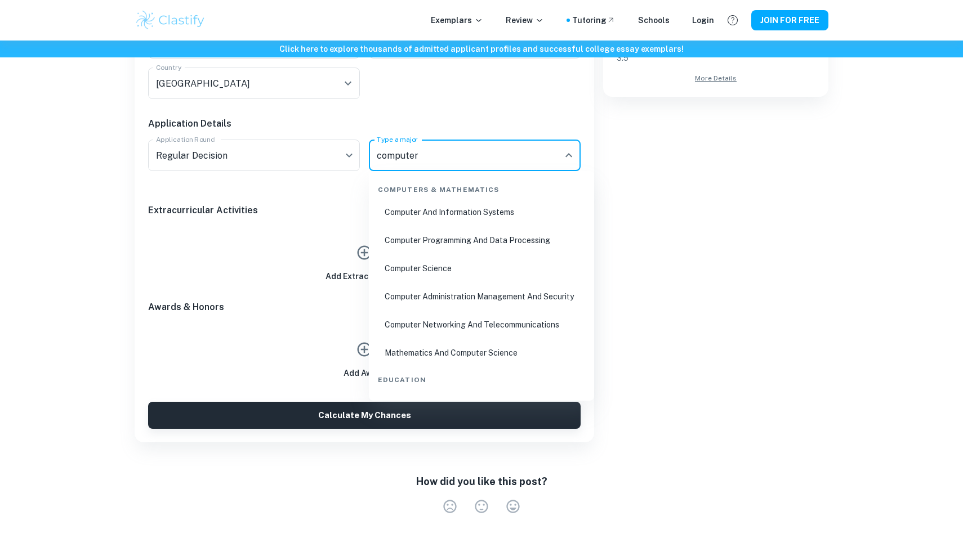
click at [428, 265] on li "Computer Science" at bounding box center [481, 269] width 216 height 26
type input "Computer Science"
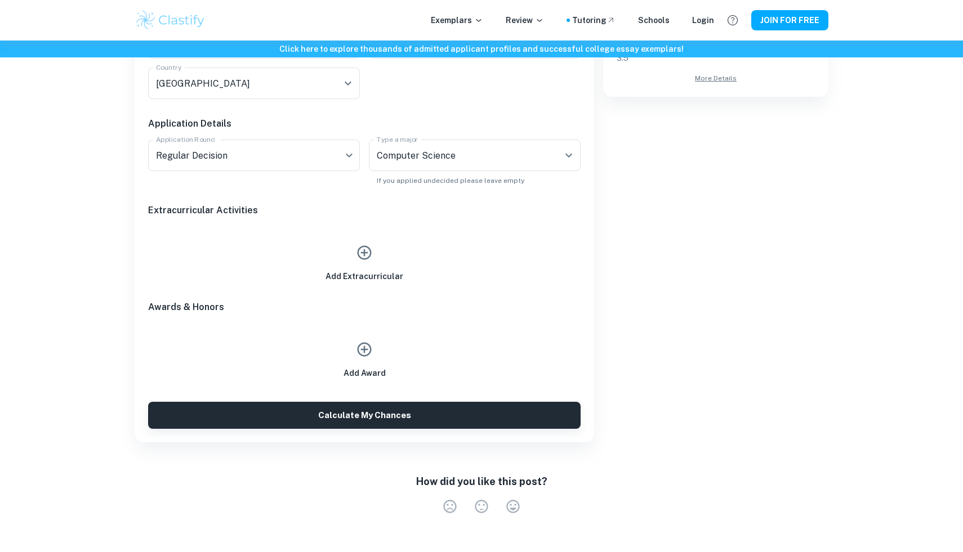
click at [447, 245] on div "Add Extracurricular" at bounding box center [364, 257] width 432 height 52
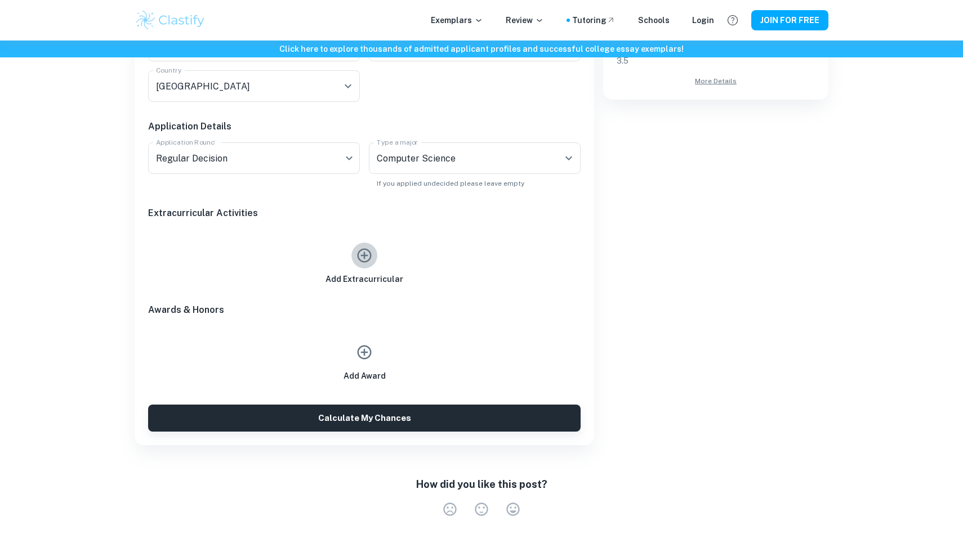
click at [368, 257] on icon "button" at bounding box center [364, 255] width 17 height 17
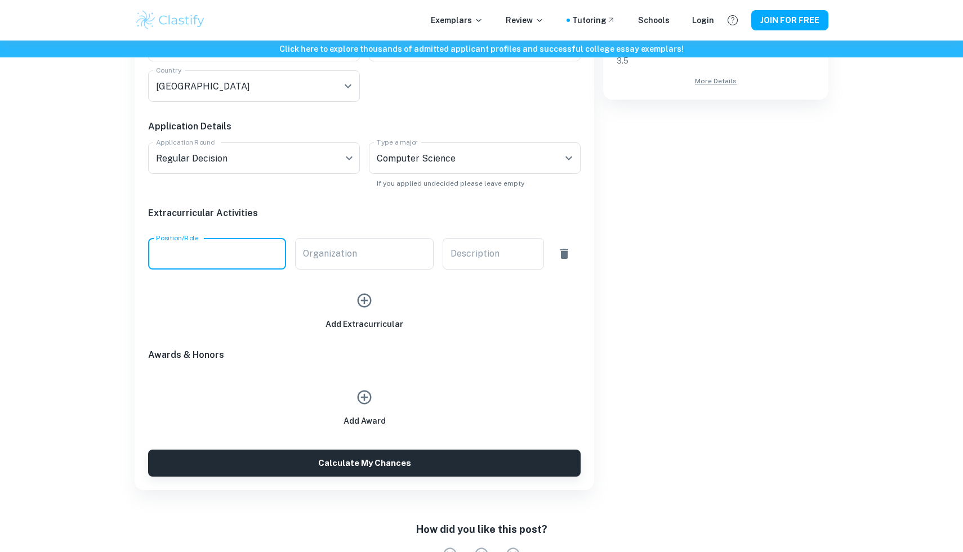
click at [273, 249] on input "Position/Role" at bounding box center [217, 254] width 138 height 32
type input "l"
type input "cofounder"
click at [375, 284] on div "Add Extracurricular" at bounding box center [364, 305] width 432 height 52
click at [364, 265] on input "Organization" at bounding box center [364, 254] width 138 height 32
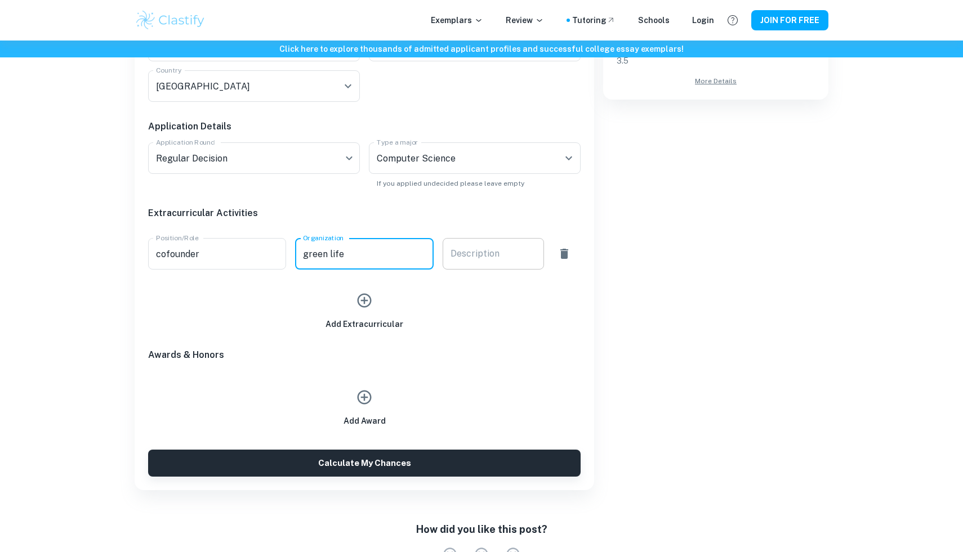
type input "green life"
click at [445, 262] on div "x Description" at bounding box center [493, 254] width 101 height 32
click at [445, 274] on div "Add Extracurricular" at bounding box center [359, 300] width 441 height 61
click at [383, 302] on div "Add Extracurricular" at bounding box center [364, 309] width 78 height 43
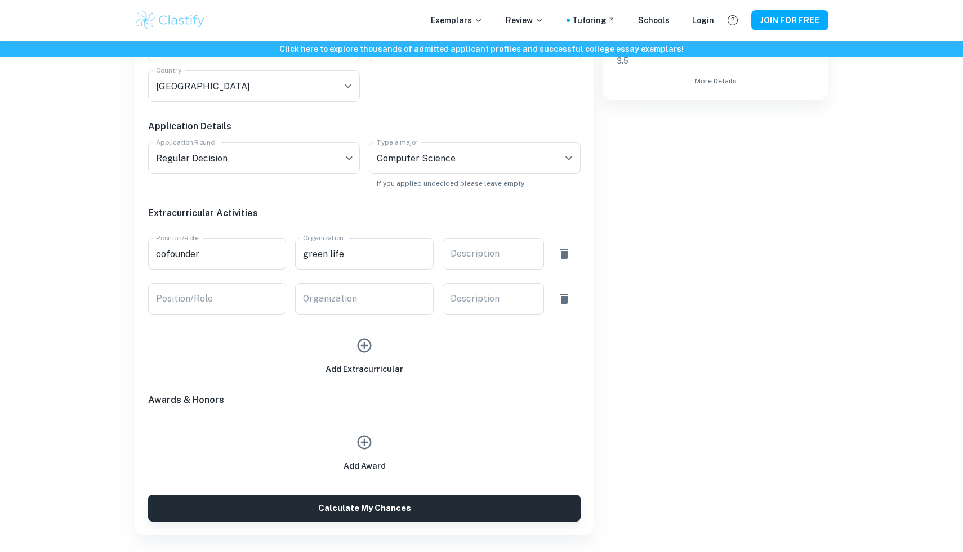
click at [249, 316] on div "Add Extracurricular" at bounding box center [359, 345] width 441 height 61
click at [249, 313] on input "Position/Role" at bounding box center [217, 299] width 138 height 32
type input "intern"
click at [360, 309] on input "Organization" at bounding box center [364, 299] width 138 height 32
type input "nasa"
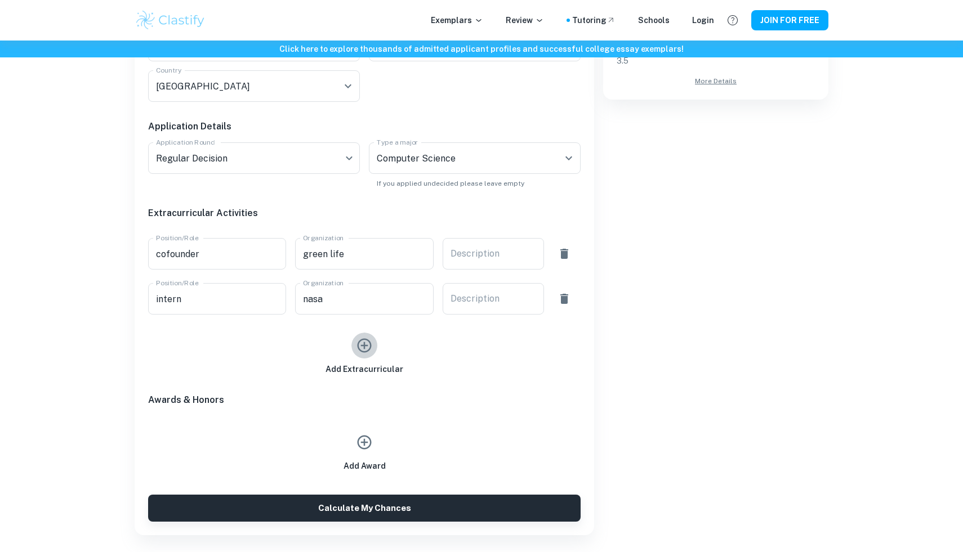
click at [360, 355] on button "button" at bounding box center [364, 346] width 26 height 26
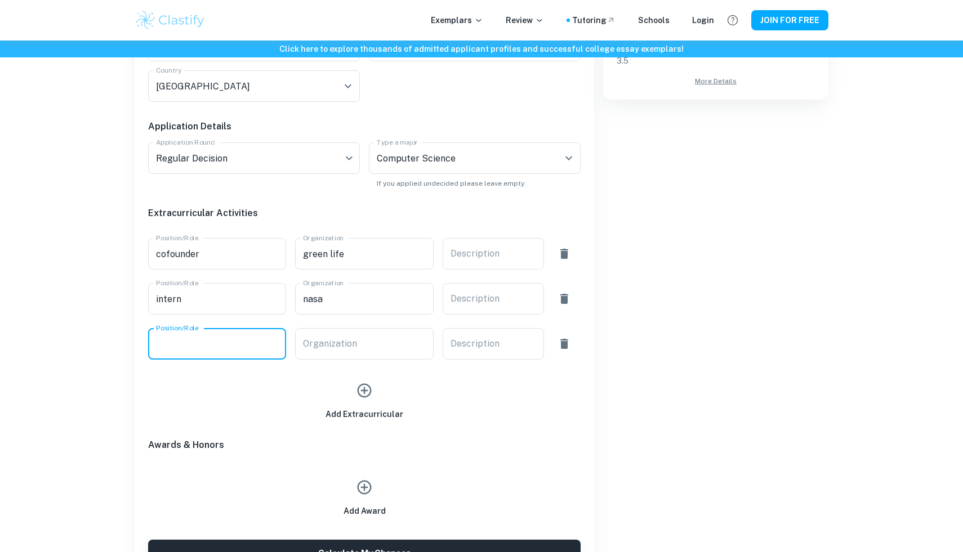
click at [253, 333] on input "Position/Role" at bounding box center [217, 344] width 138 height 32
click at [196, 357] on input "Position/Role" at bounding box center [217, 344] width 138 height 32
type input "r"
type input "e"
type input "researcher"
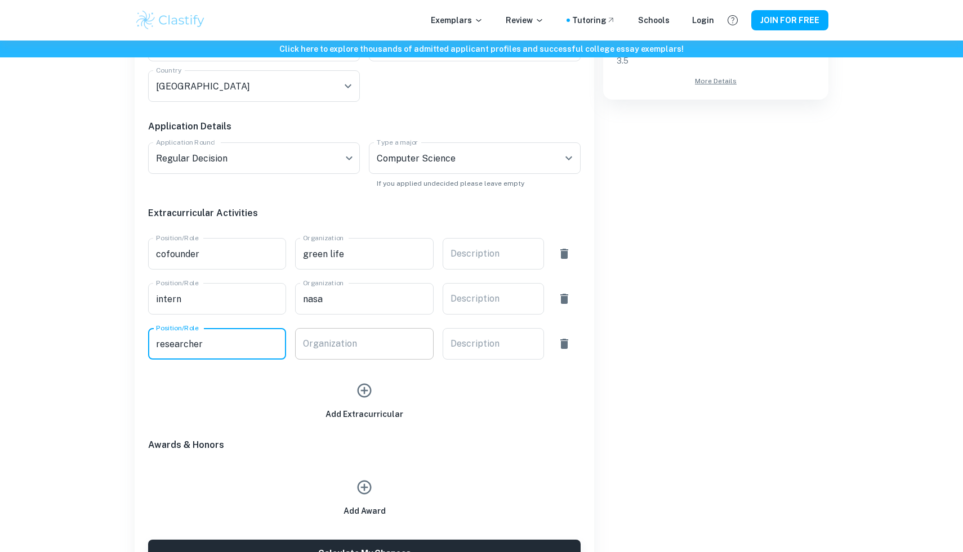
click at [333, 346] on input "Organization" at bounding box center [364, 344] width 138 height 32
type input "ut dallas"
click at [375, 399] on div "Add Extracurricular" at bounding box center [364, 399] width 78 height 43
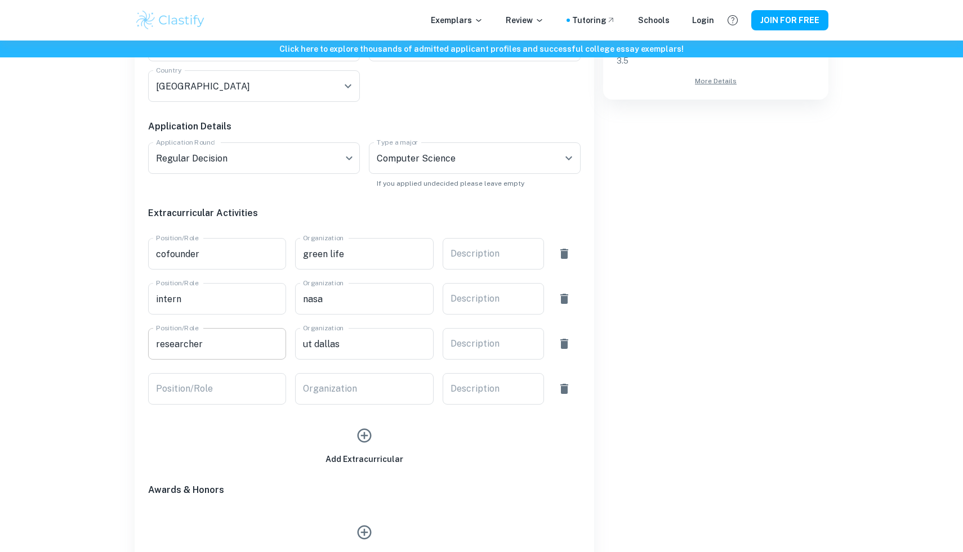
click at [189, 357] on input "researcher" at bounding box center [217, 344] width 138 height 32
click at [189, 373] on div "Position/Role Position/Role" at bounding box center [217, 389] width 138 height 32
type input "fundraiser"
click at [338, 377] on div "Organization Organization" at bounding box center [364, 389] width 138 height 32
type input "north [US_STATE] food bank"
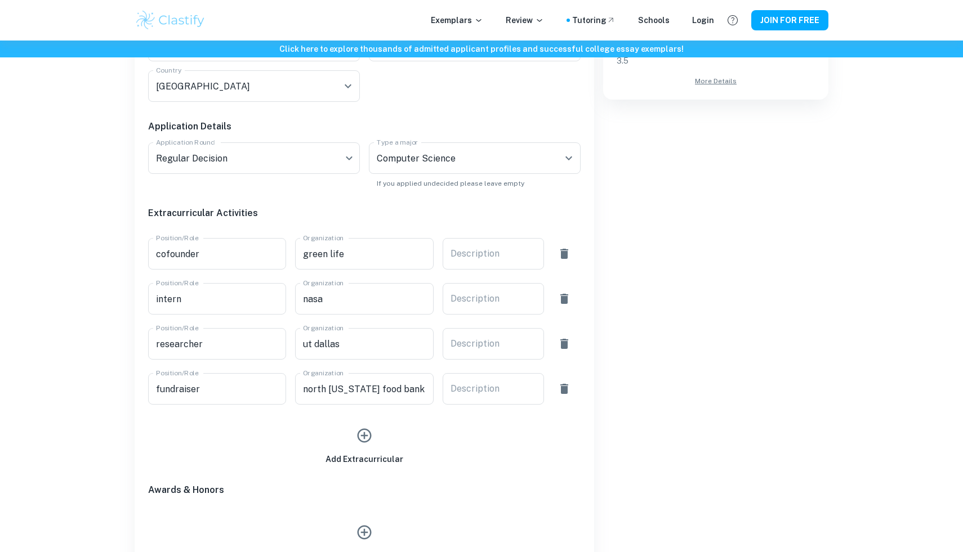
click at [484, 413] on div "Add Extracurricular" at bounding box center [359, 435] width 441 height 61
click at [491, 382] on div "Description x Description" at bounding box center [493, 389] width 101 height 32
type textarea "r"
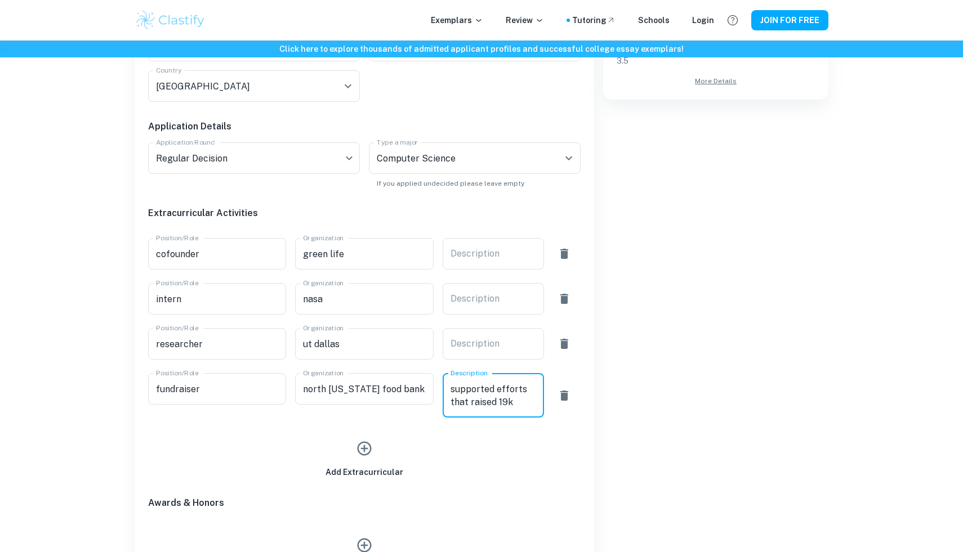
type textarea "supported efforts that raised 19k"
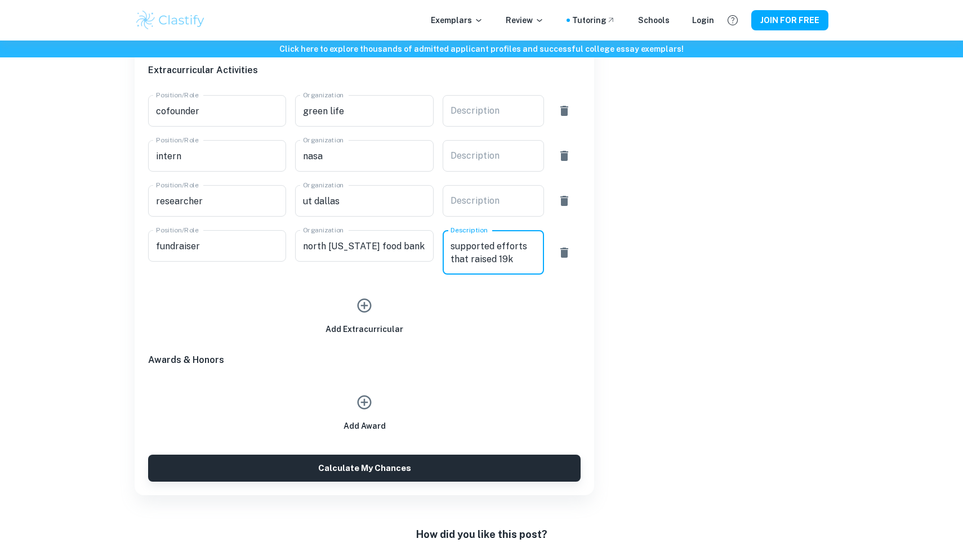
scroll to position [669, 0]
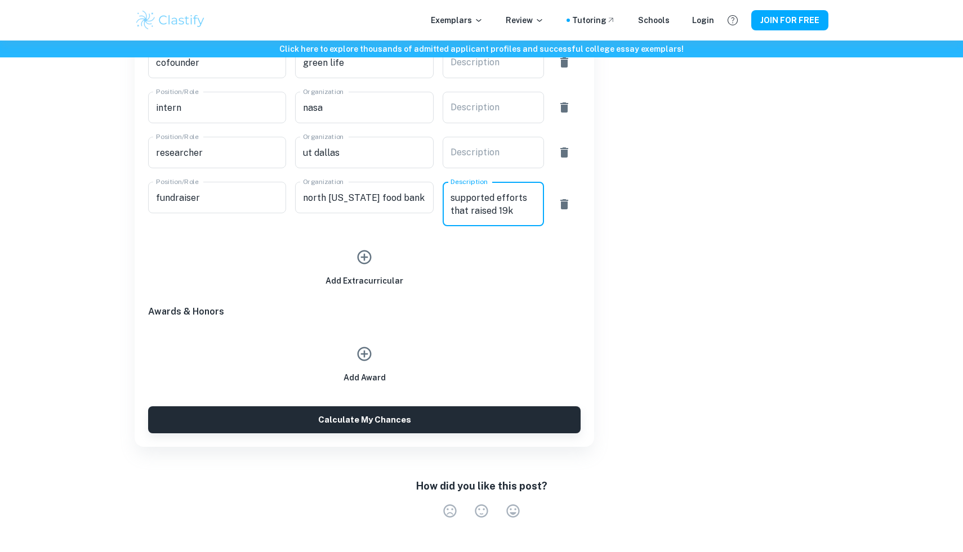
click at [364, 364] on button "button" at bounding box center [364, 354] width 26 height 26
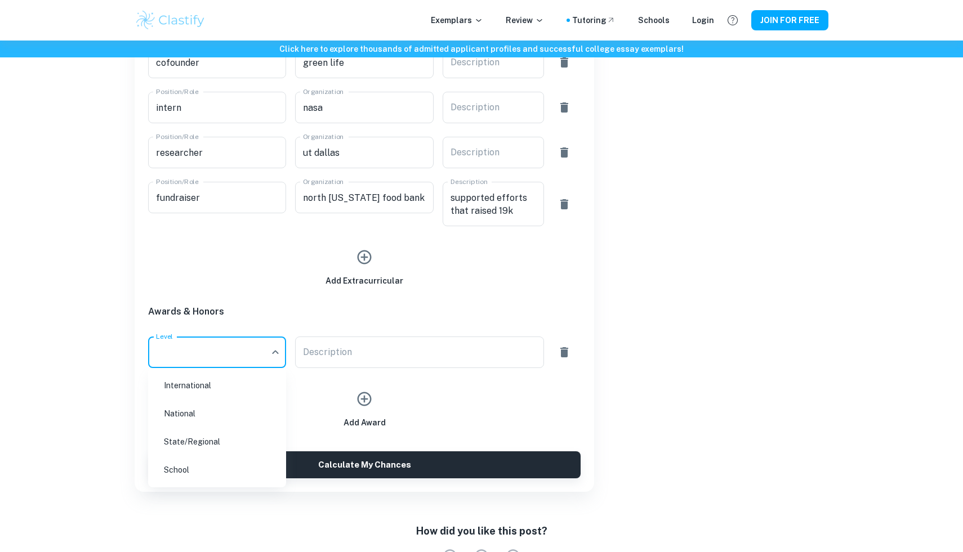
drag, startPoint x: 230, startPoint y: 389, endPoint x: 223, endPoint y: 409, distance: 20.8
click at [223, 409] on ul "International National State/Regional School" at bounding box center [217, 427] width 138 height 119
click at [223, 409] on li "National" at bounding box center [217, 414] width 129 height 26
type input "National"
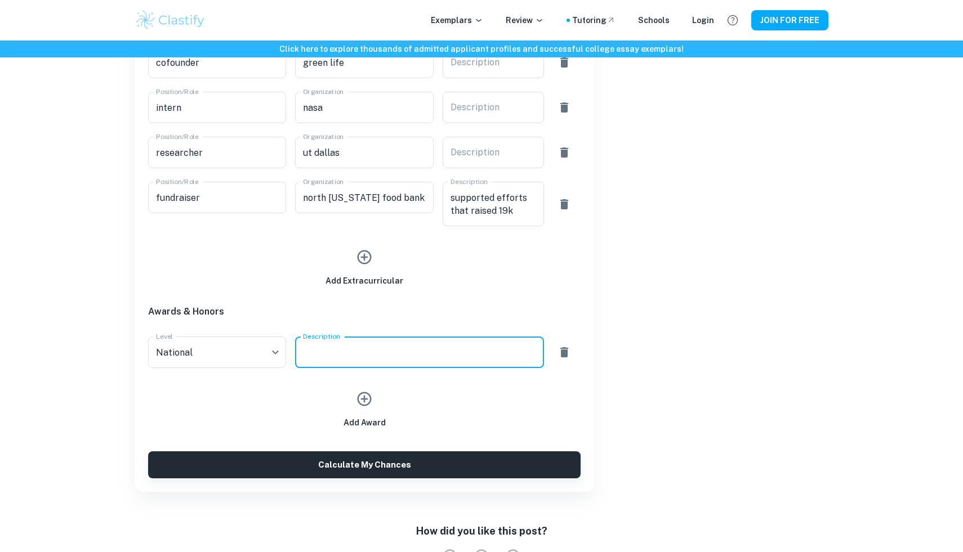
click at [319, 346] on textarea "Description" at bounding box center [419, 352] width 233 height 13
type textarea "usaco"
click at [393, 407] on div "Add Award" at bounding box center [364, 403] width 432 height 52
click at [371, 408] on button "button" at bounding box center [364, 399] width 26 height 26
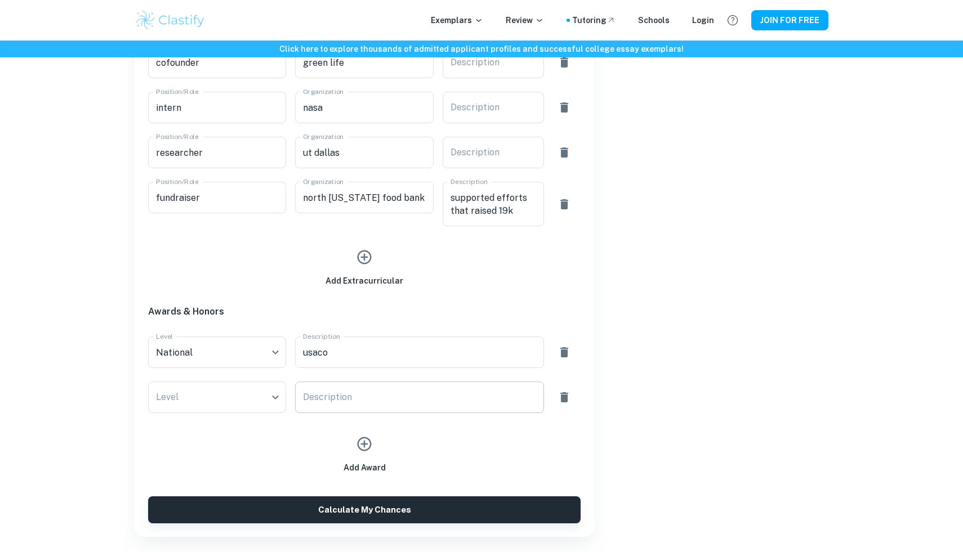
click at [358, 403] on textarea "Description" at bounding box center [419, 397] width 233 height 13
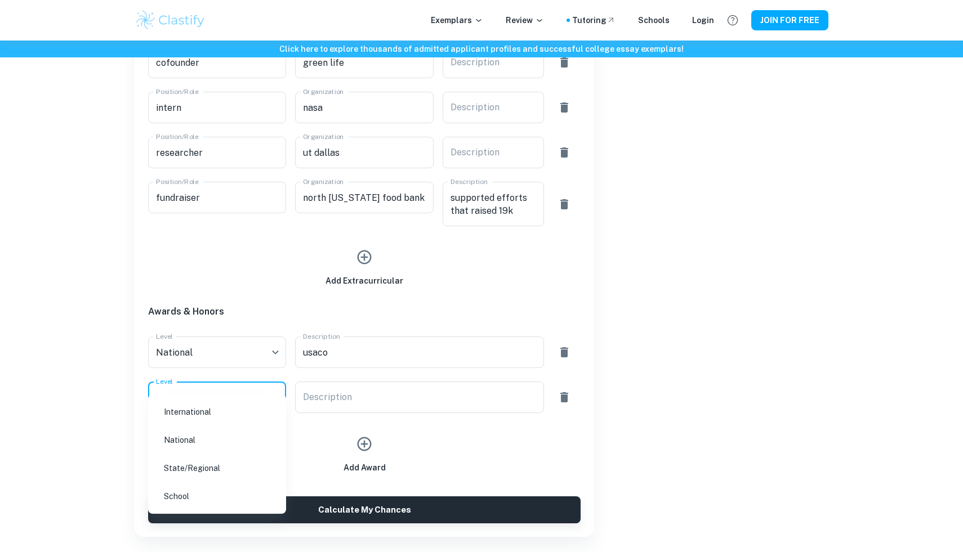
scroll to position [762, 0]
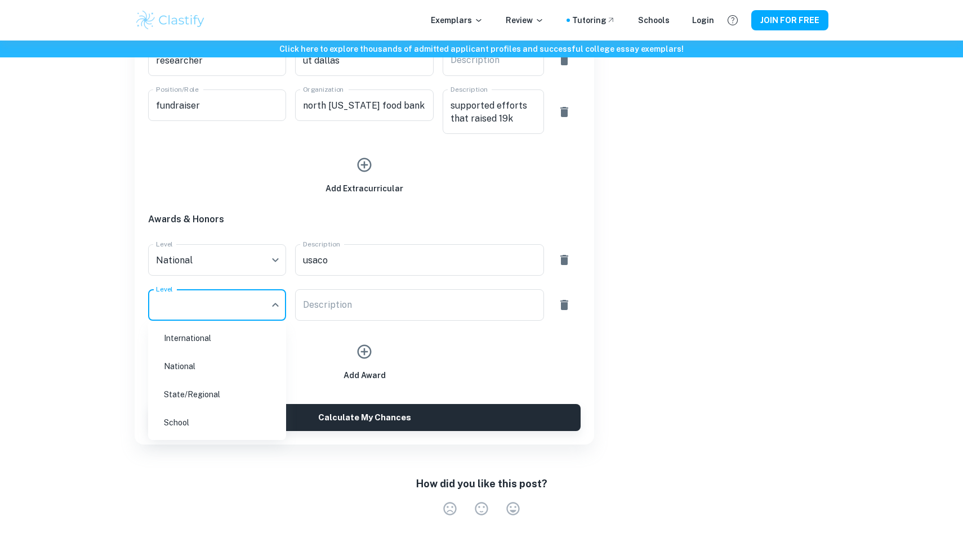
click at [232, 373] on li "National" at bounding box center [217, 367] width 129 height 26
type input "National"
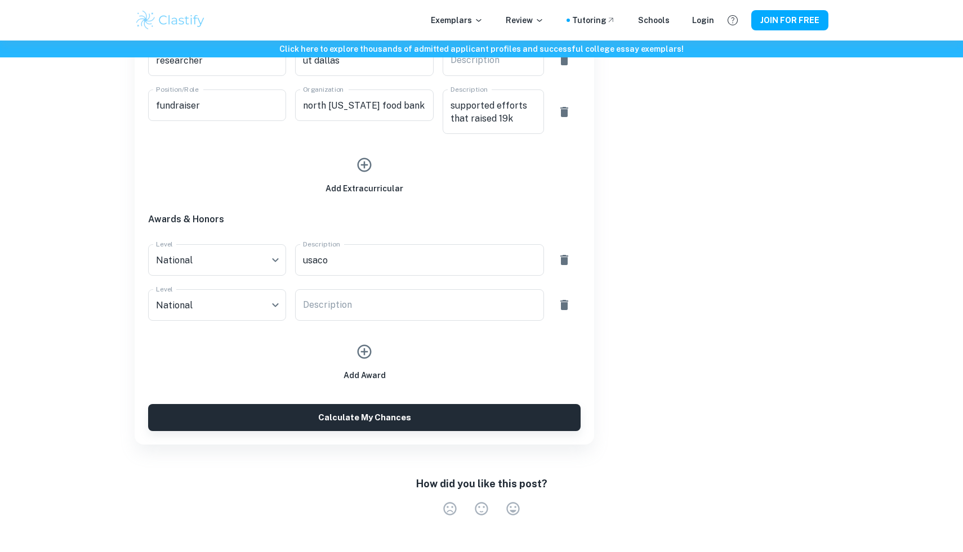
click at [327, 309] on textarea "Description" at bounding box center [419, 305] width 233 height 13
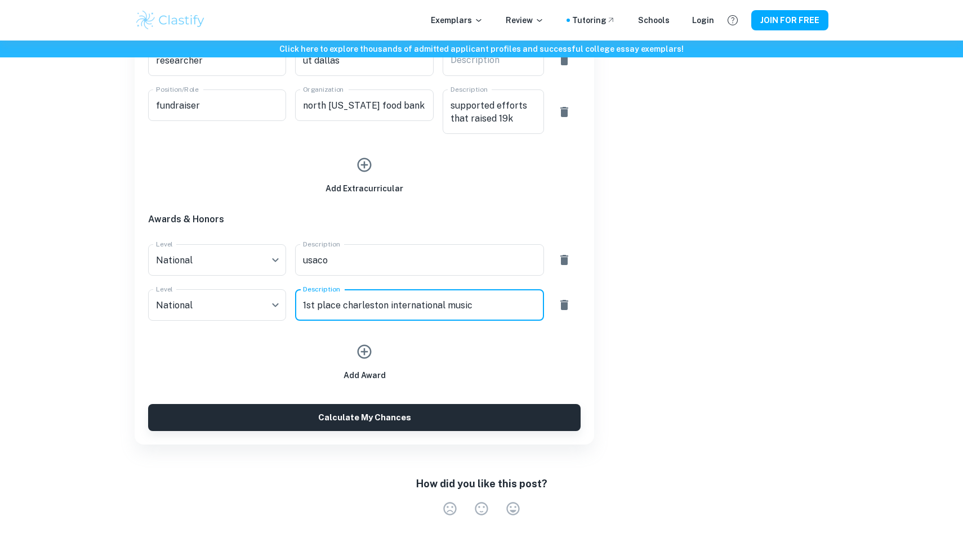
type textarea "1st place charleston international music"
click at [368, 352] on icon "button" at bounding box center [364, 351] width 17 height 17
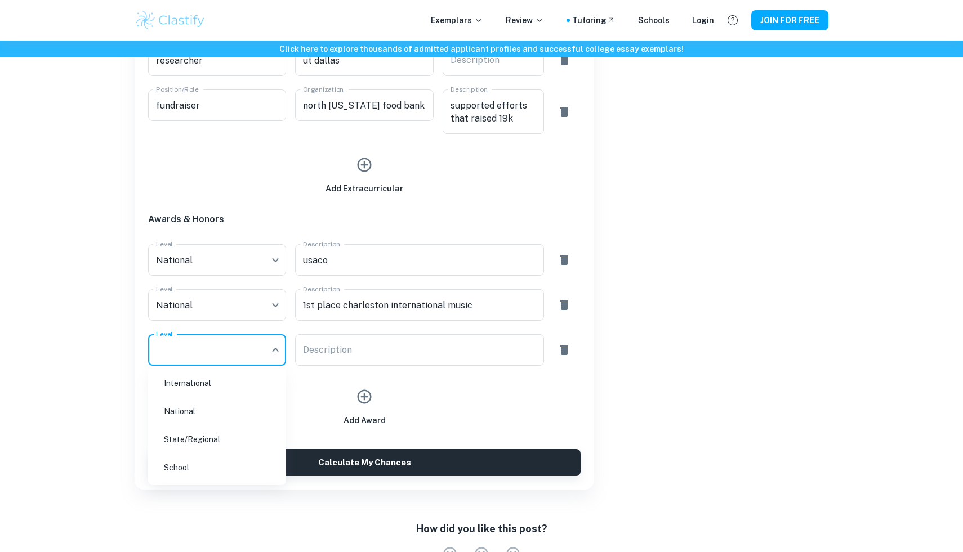
click at [218, 436] on li "State/Regional" at bounding box center [217, 440] width 129 height 26
type input "State/Regional"
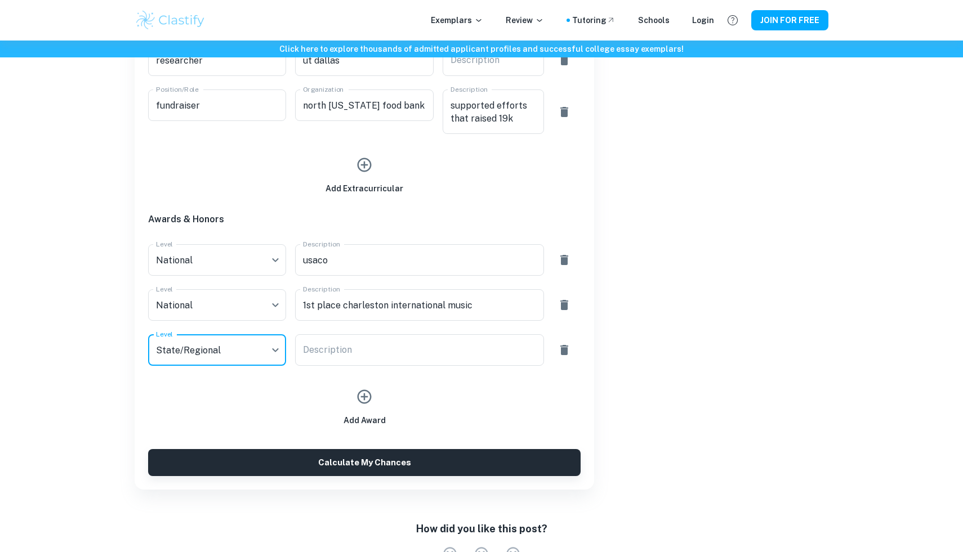
click at [328, 345] on textarea "Description" at bounding box center [419, 350] width 233 height 13
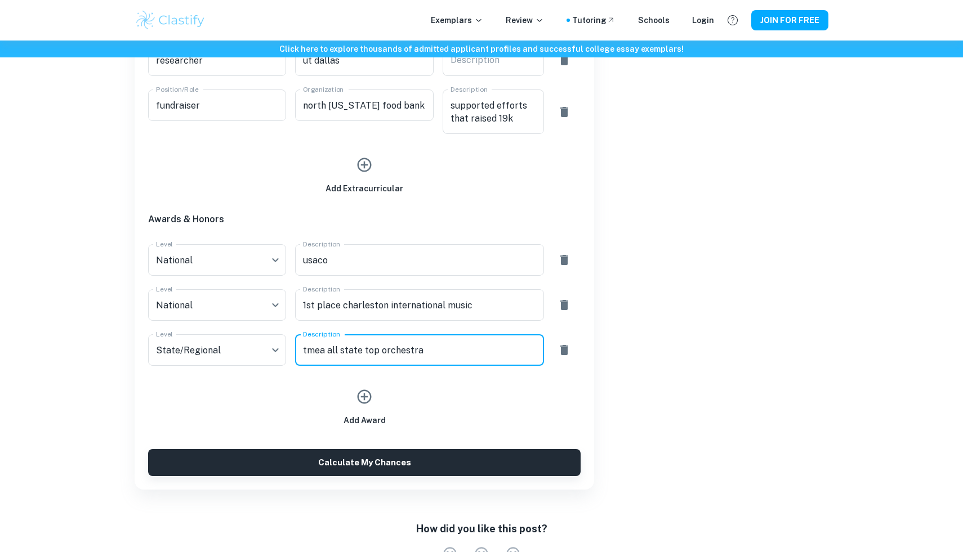
type textarea "tmea all state top orchestra"
click at [370, 401] on icon "button" at bounding box center [364, 397] width 17 height 17
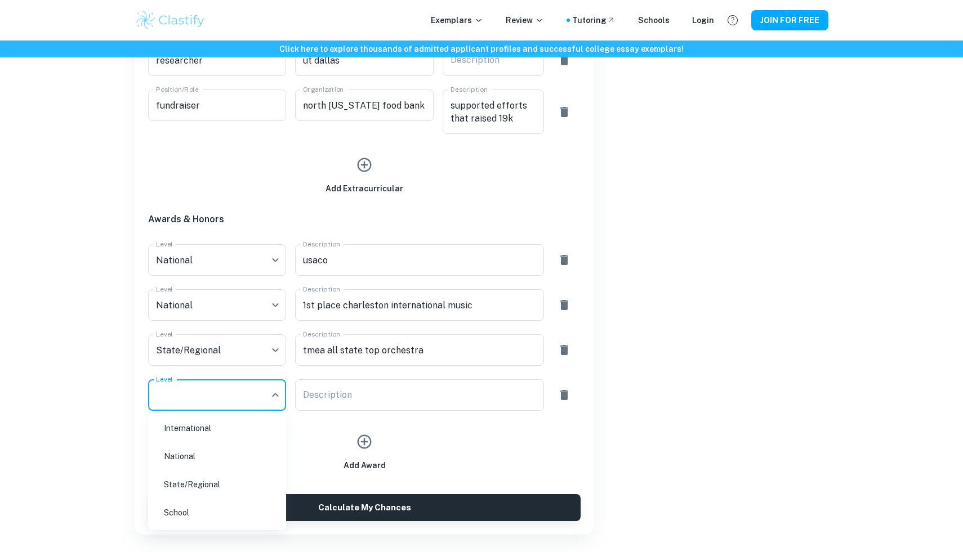
click at [239, 450] on li "National" at bounding box center [217, 457] width 129 height 26
type input "National"
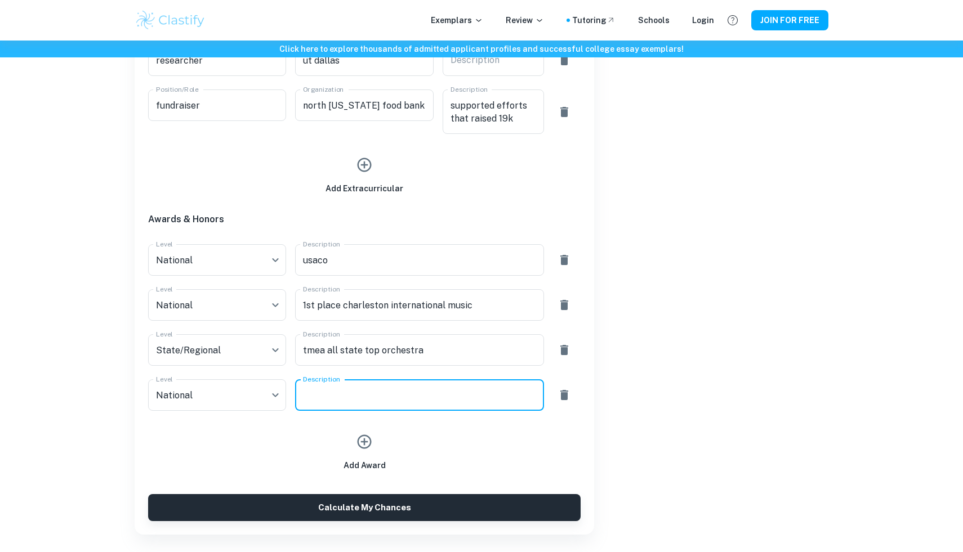
click at [331, 397] on textarea "Description" at bounding box center [419, 395] width 233 height 13
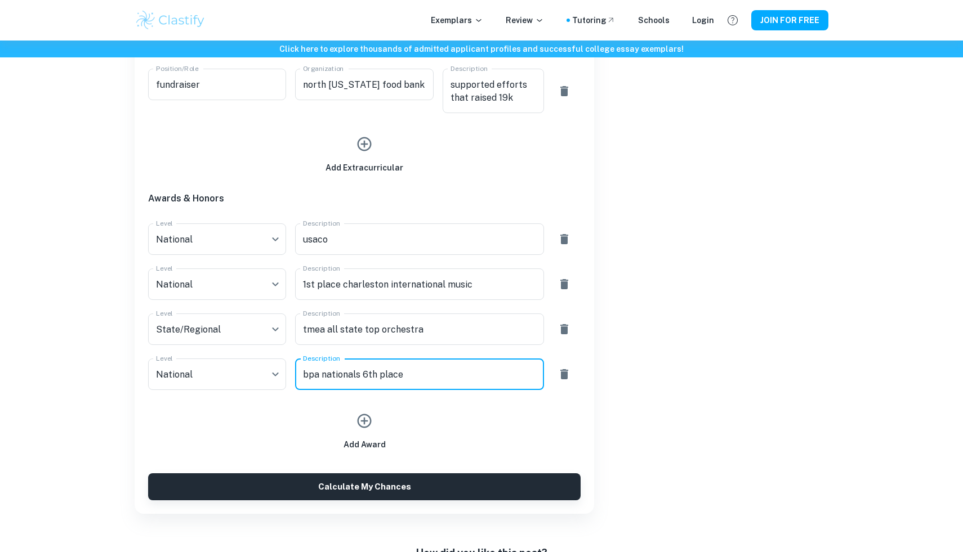
type textarea "bpa nationals 6th place"
click at [358, 423] on icon "button" at bounding box center [365, 421] width 14 height 14
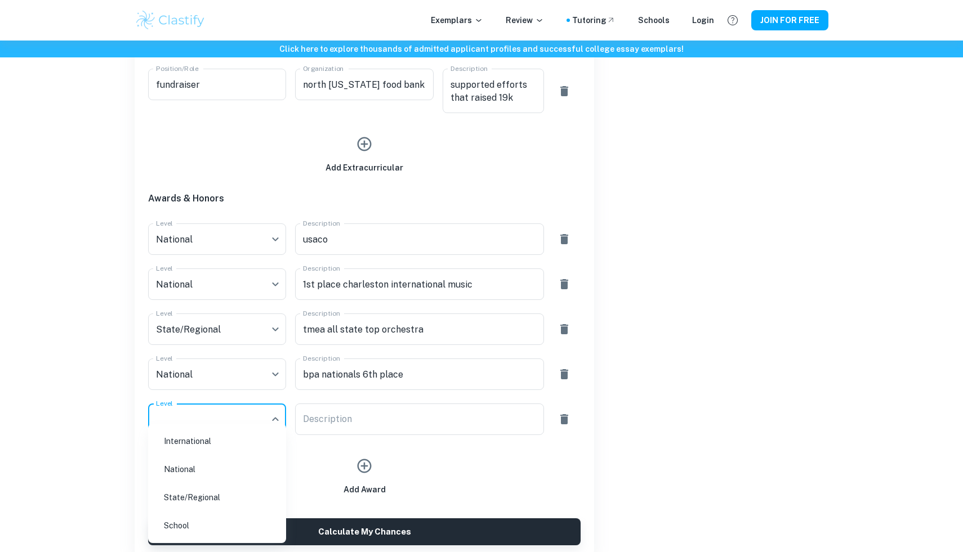
click at [242, 466] on li "National" at bounding box center [217, 470] width 129 height 26
type input "National"
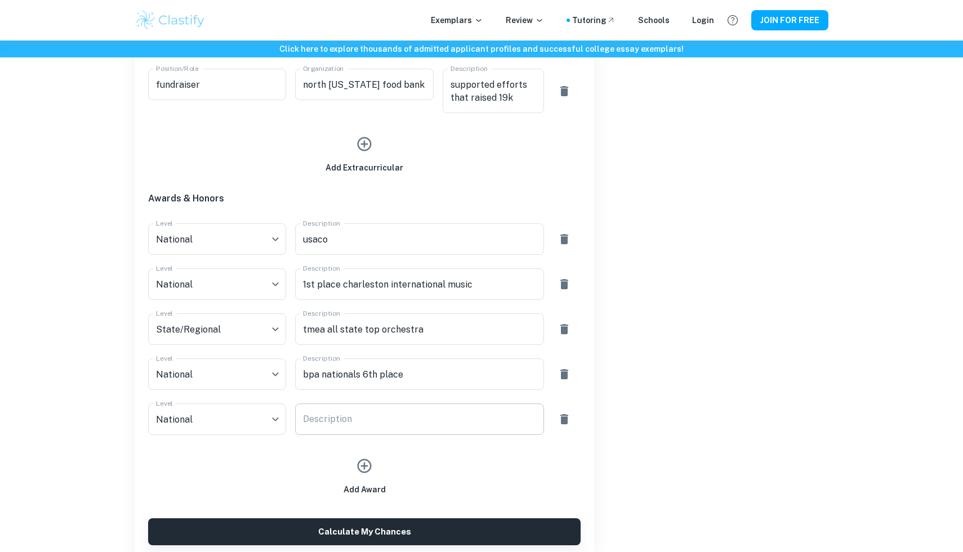
click at [327, 430] on div "x Description" at bounding box center [419, 420] width 248 height 32
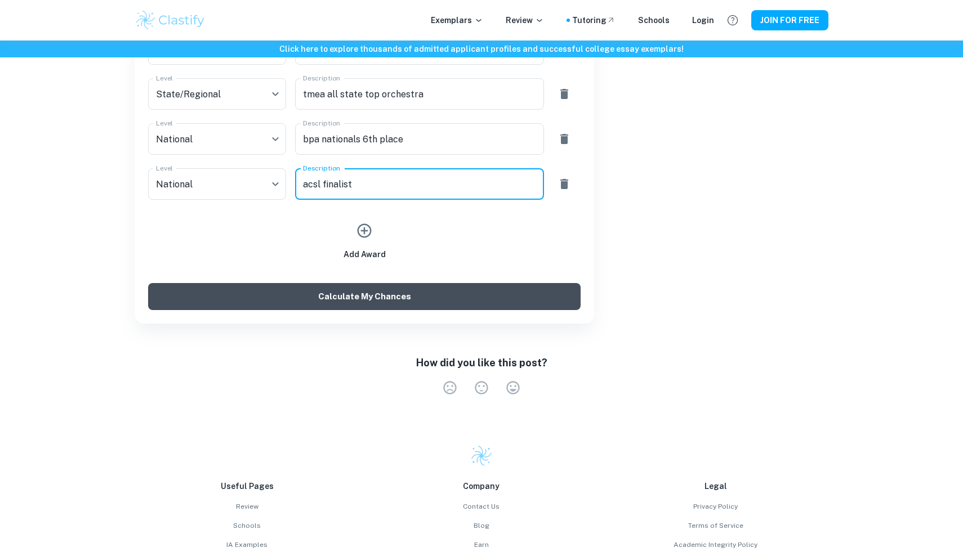
type textarea "acsl finalist"
click at [389, 307] on button "Calculate My Chances" at bounding box center [364, 296] width 432 height 27
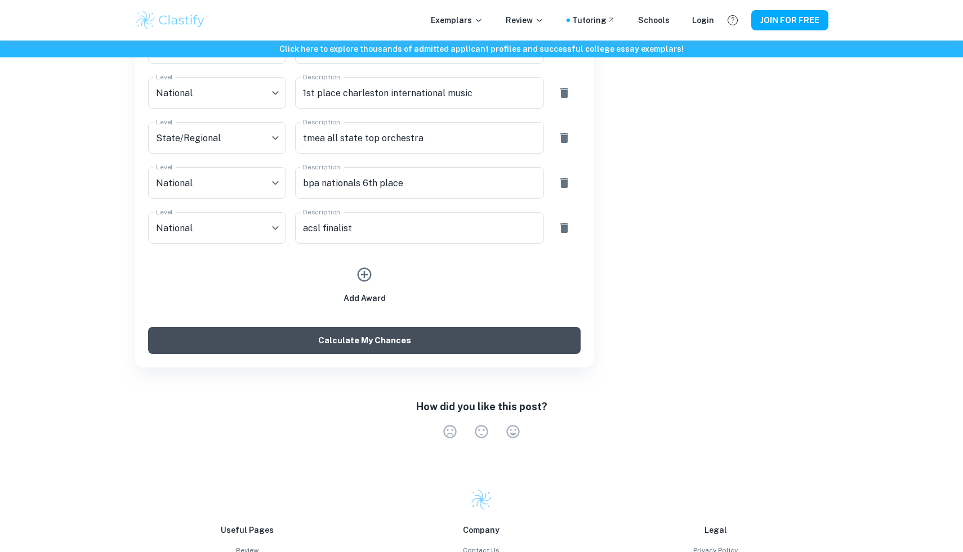
scroll to position [1062, 0]
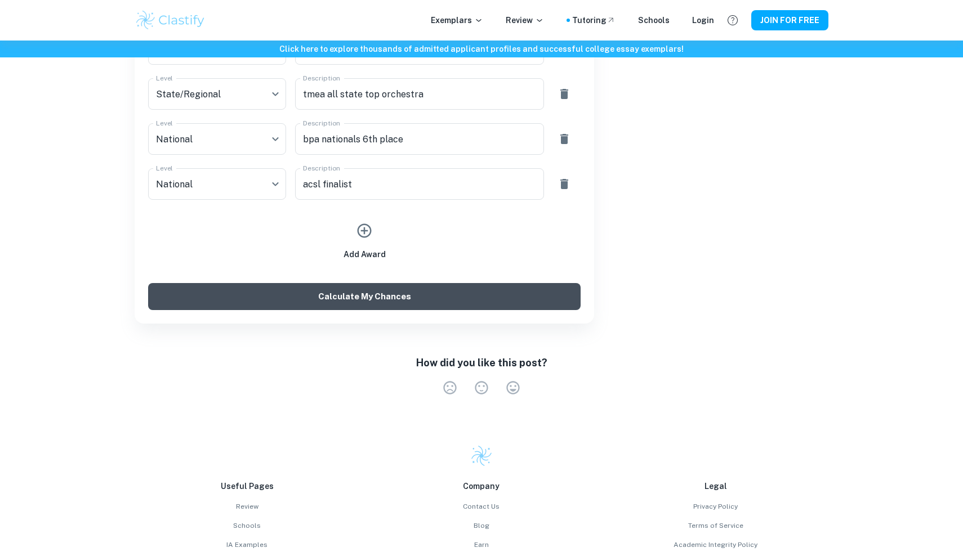
click at [397, 306] on button "Calculate My Chances" at bounding box center [364, 296] width 432 height 27
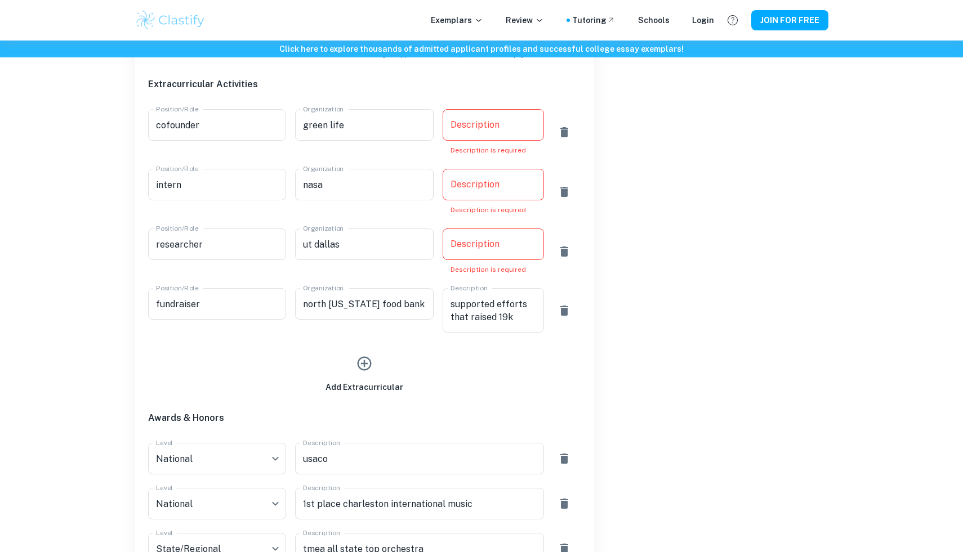
scroll to position [559, 0]
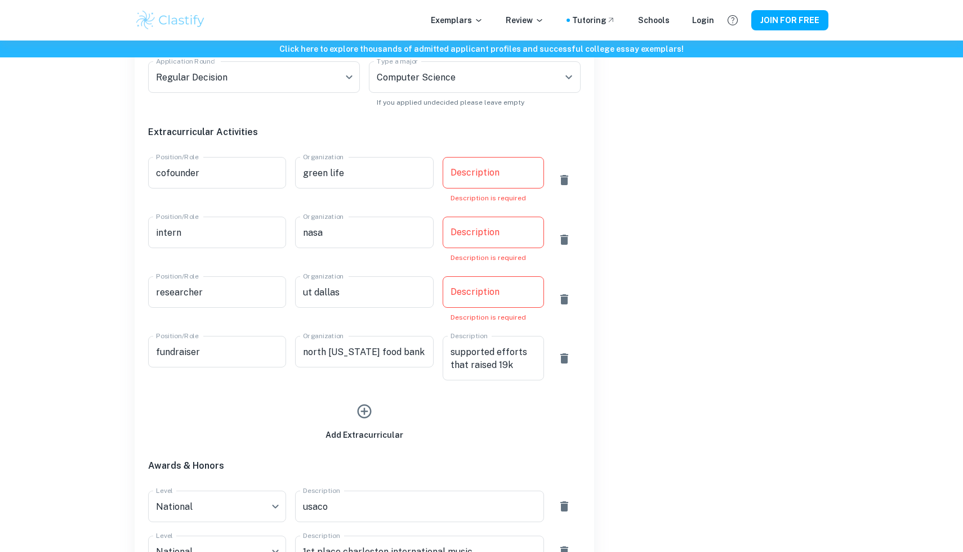
click at [515, 194] on p "Description is required" at bounding box center [493, 198] width 86 height 10
click at [511, 189] on div "Description x Description Description is required" at bounding box center [493, 180] width 101 height 46
click at [507, 182] on div "x Description" at bounding box center [493, 173] width 101 height 32
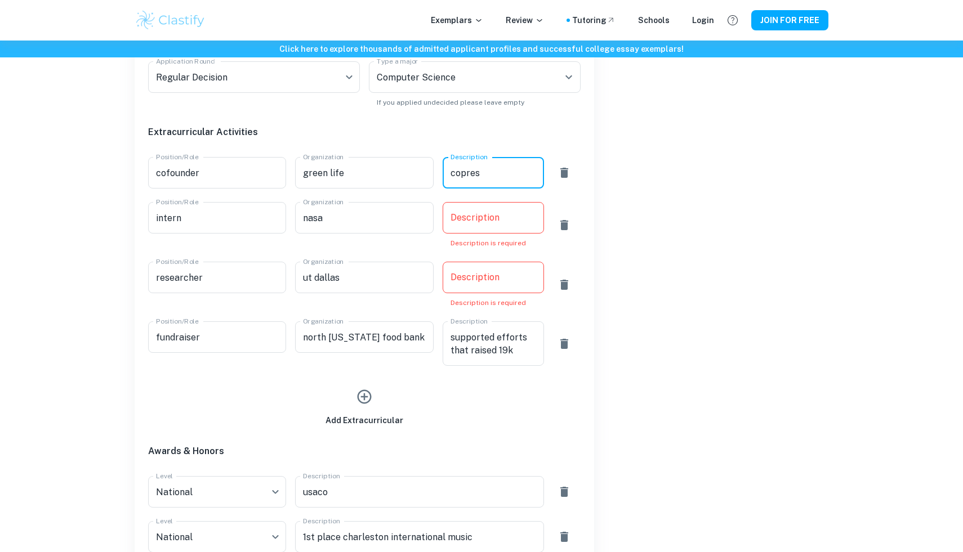
type textarea "copres"
click at [498, 216] on textarea "Description" at bounding box center [493, 218] width 86 height 13
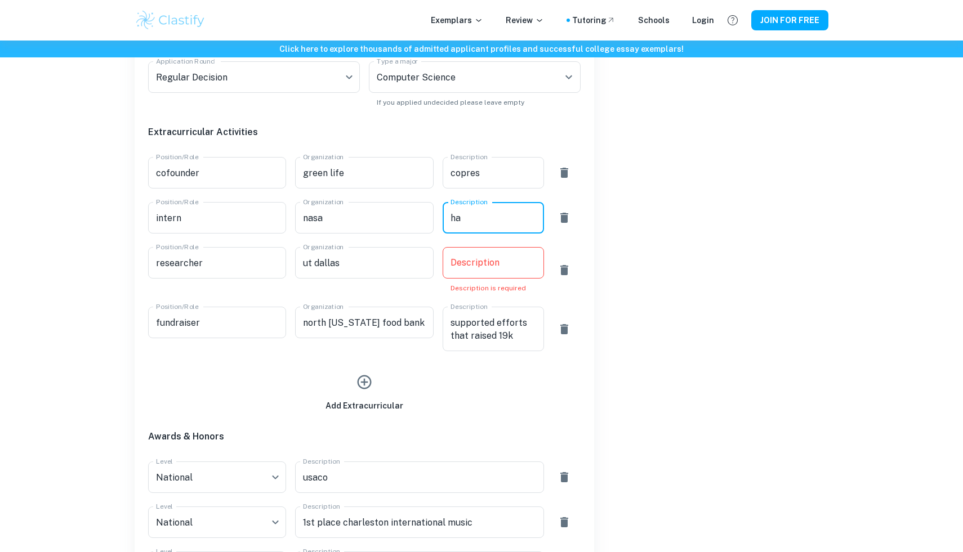
type textarea "h"
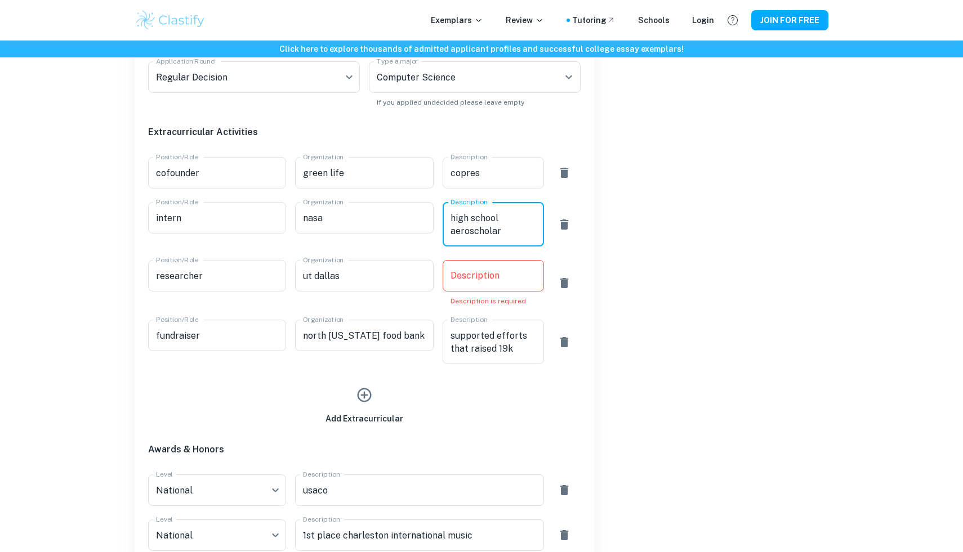
type textarea "high school aeroscholar"
click at [492, 270] on textarea "Description" at bounding box center [493, 276] width 86 height 13
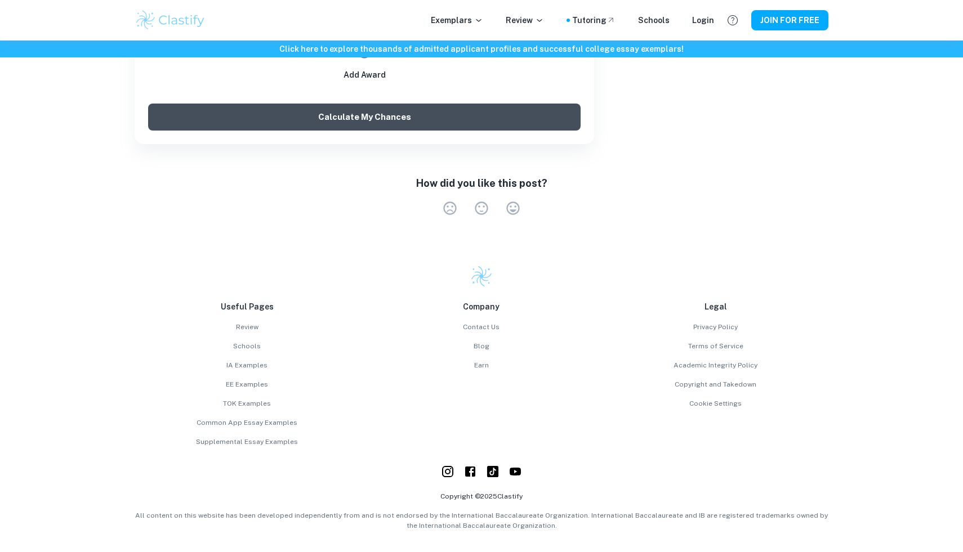
type textarea "data structures and algorithms"
click at [423, 120] on button "Calculate My Chances" at bounding box center [364, 117] width 432 height 27
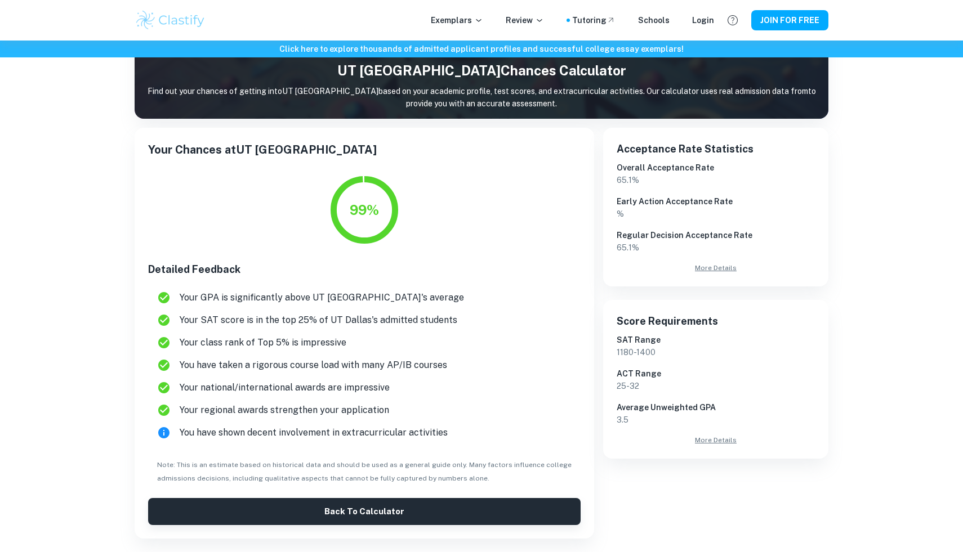
scroll to position [120, 0]
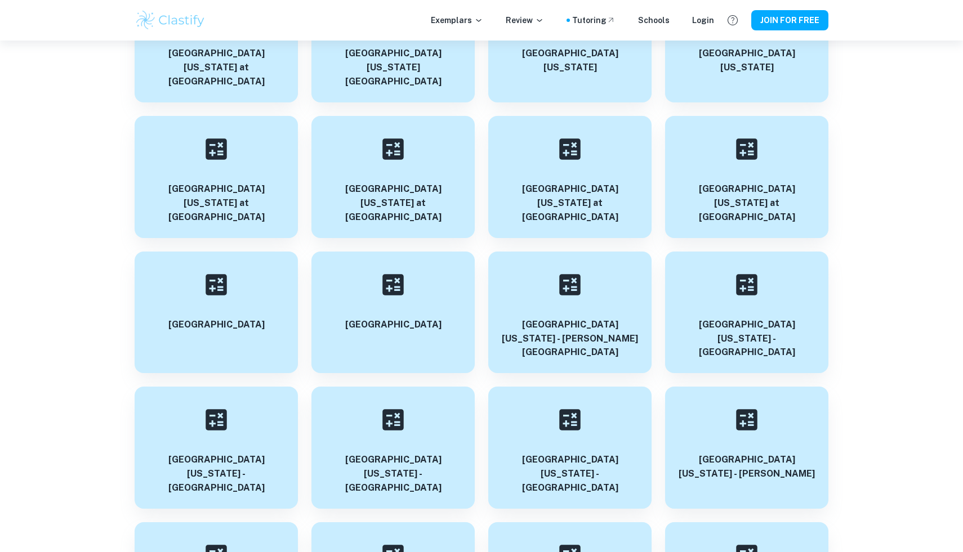
scroll to position [36654, 0]
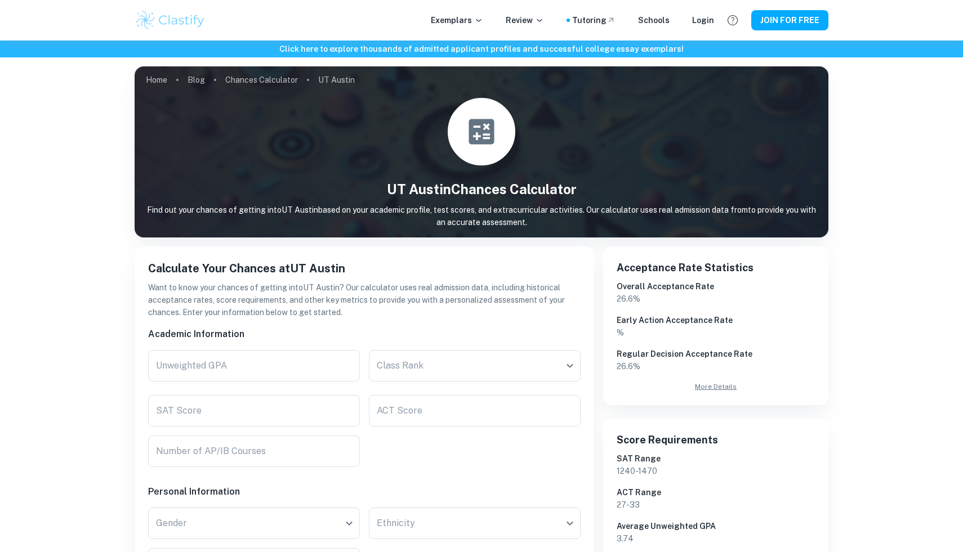
scroll to position [180, 0]
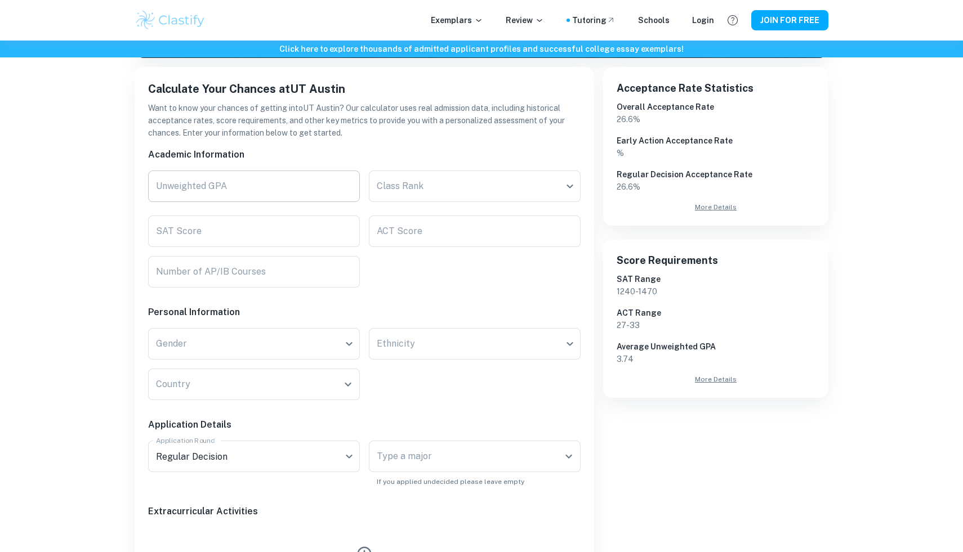
click at [221, 175] on input "Unweighted GPA" at bounding box center [254, 187] width 212 height 32
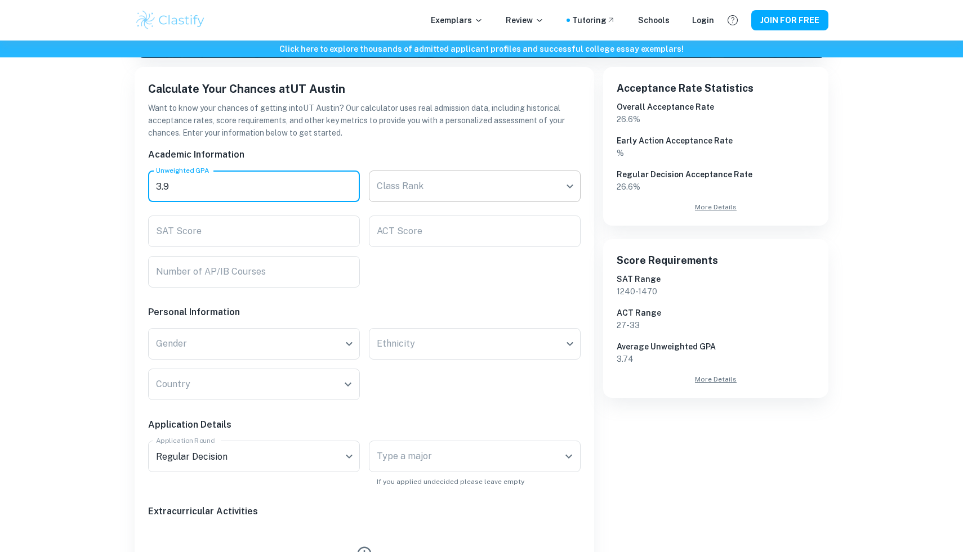
type input "3.9"
click at [430, 185] on body "We value your privacy We use cookies to enhance your browsing experience, serve…" at bounding box center [481, 137] width 963 height 552
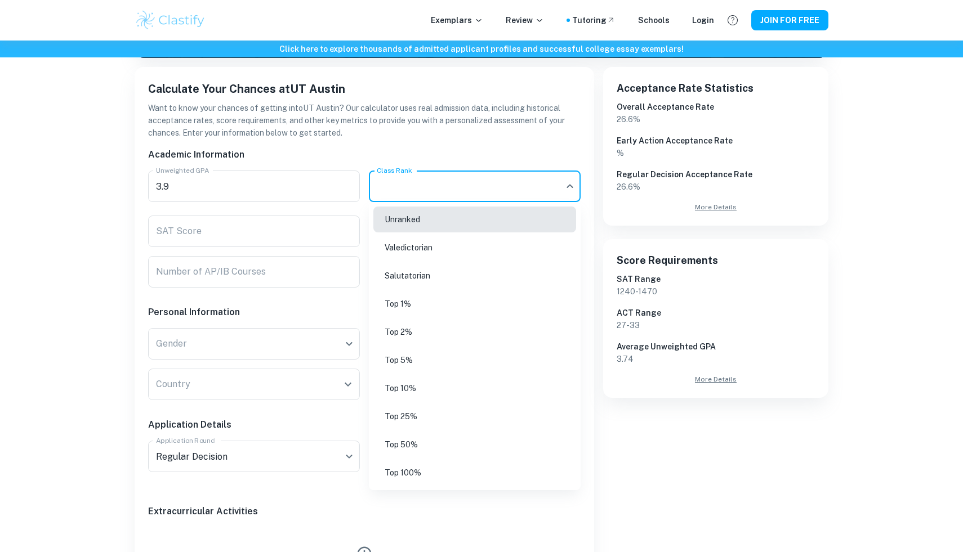
click at [428, 353] on li "Top 5%" at bounding box center [474, 360] width 203 height 26
type input "Top 5%"
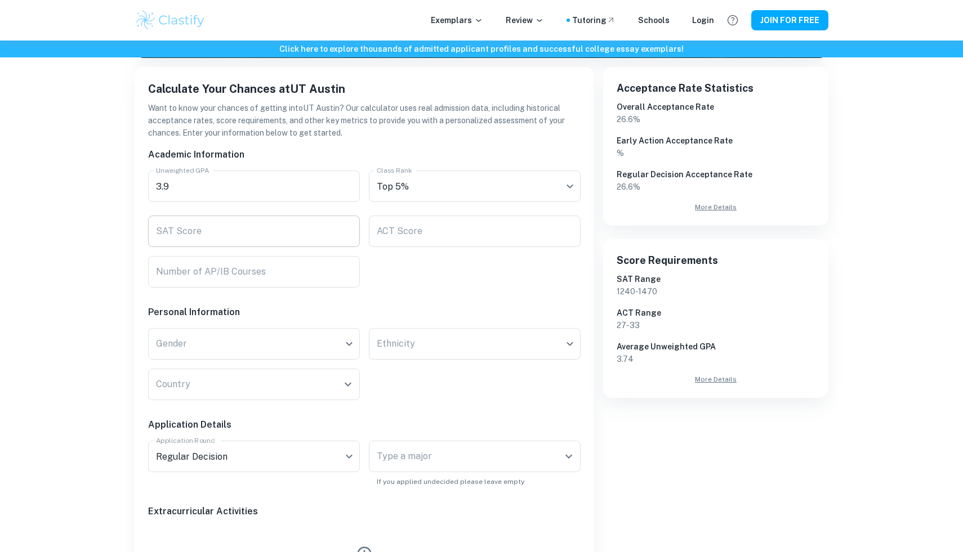
click at [289, 231] on input "SAT Score" at bounding box center [254, 232] width 212 height 32
type input "1510"
click at [299, 275] on input "Number of AP/IB Courses" at bounding box center [254, 272] width 212 height 32
click at [226, 372] on div "Country" at bounding box center [254, 385] width 212 height 32
type input "19"
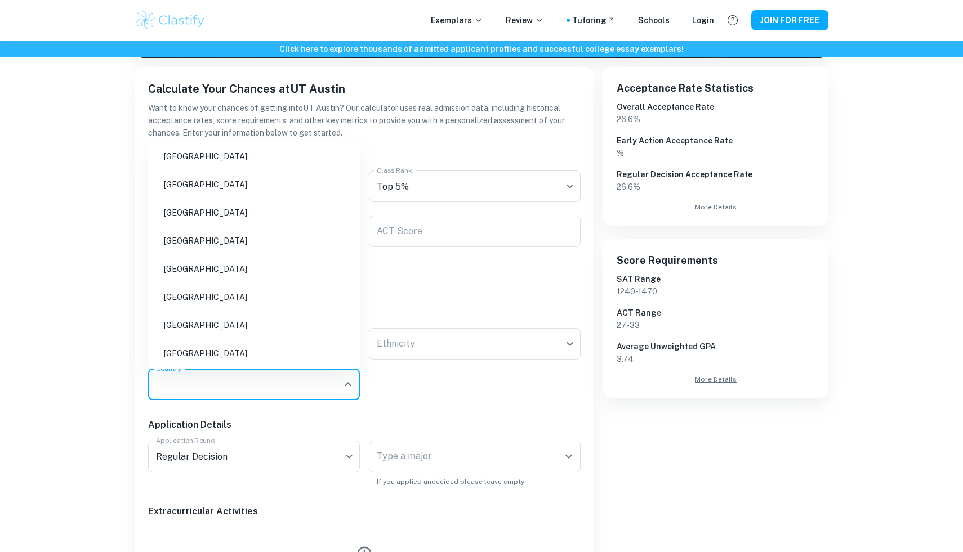
click at [231, 356] on li "[GEOGRAPHIC_DATA]" at bounding box center [254, 354] width 203 height 26
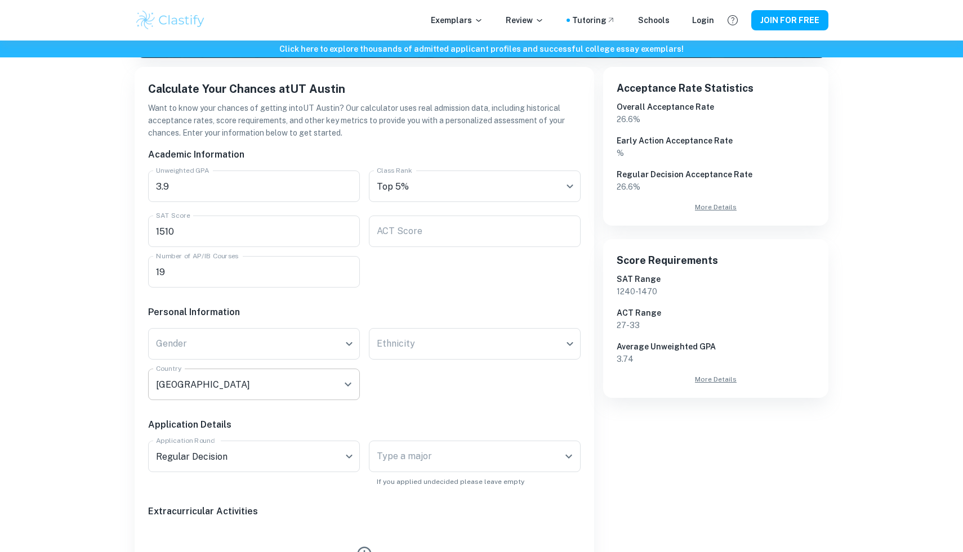
click at [211, 377] on input "[GEOGRAPHIC_DATA]" at bounding box center [245, 384] width 185 height 21
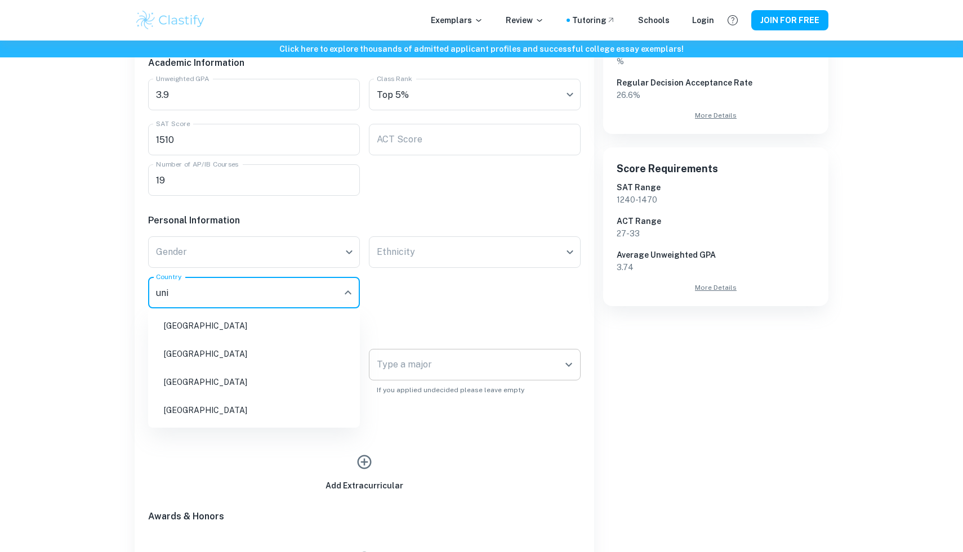
scroll to position [278, 0]
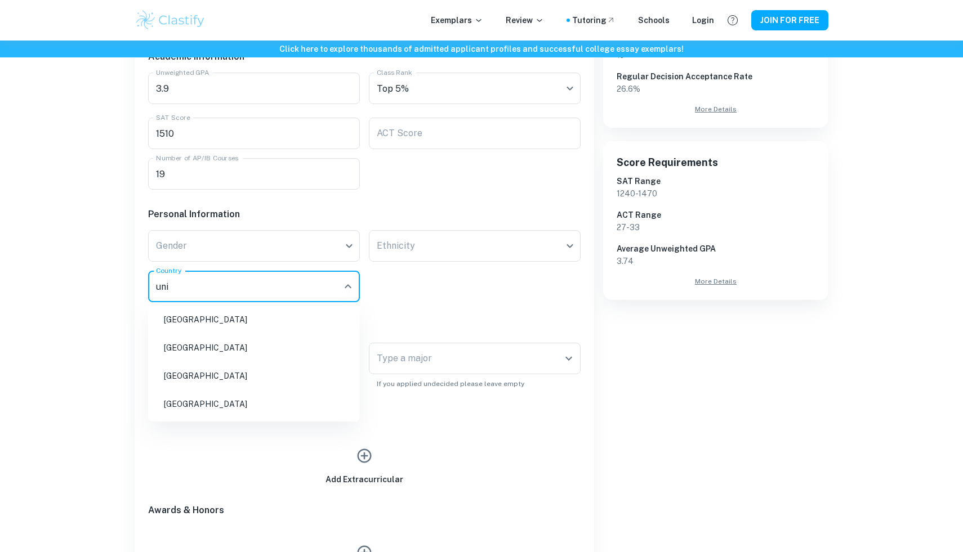
click at [280, 395] on li "[GEOGRAPHIC_DATA]" at bounding box center [254, 404] width 203 height 26
type input "[GEOGRAPHIC_DATA]"
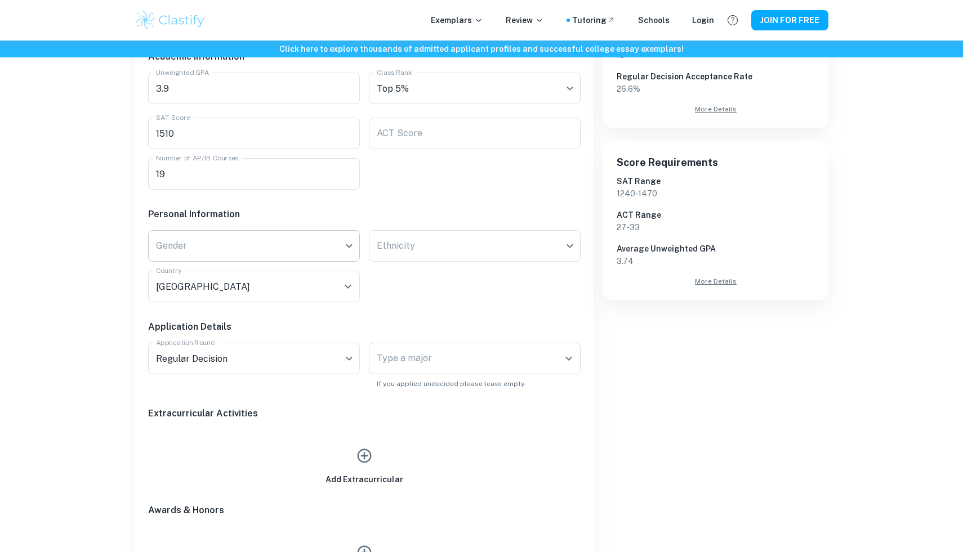
click at [240, 258] on body "We value your privacy We use cookies to enhance your browsing experience, serve…" at bounding box center [481, 39] width 963 height 552
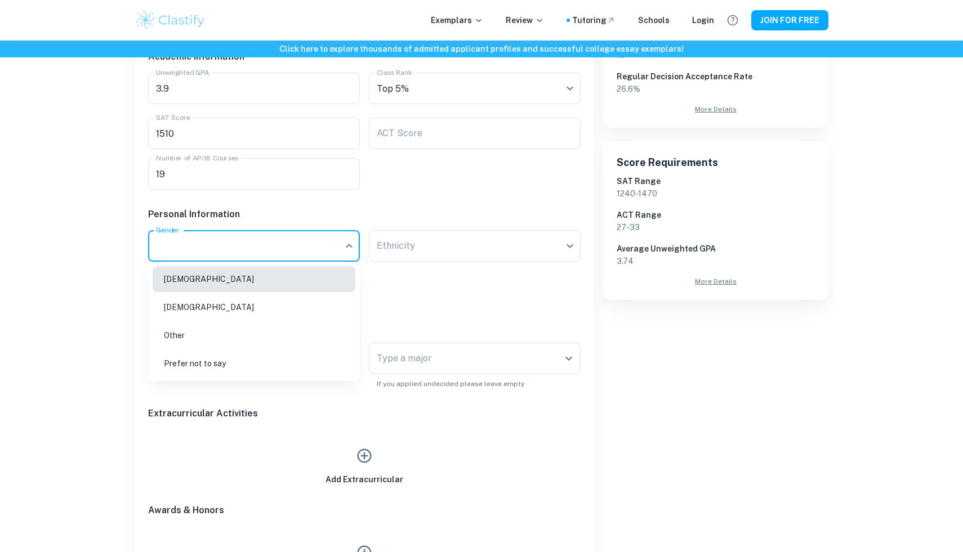
click at [218, 284] on li "[DEMOGRAPHIC_DATA]" at bounding box center [254, 279] width 203 height 26
type input "[DEMOGRAPHIC_DATA]"
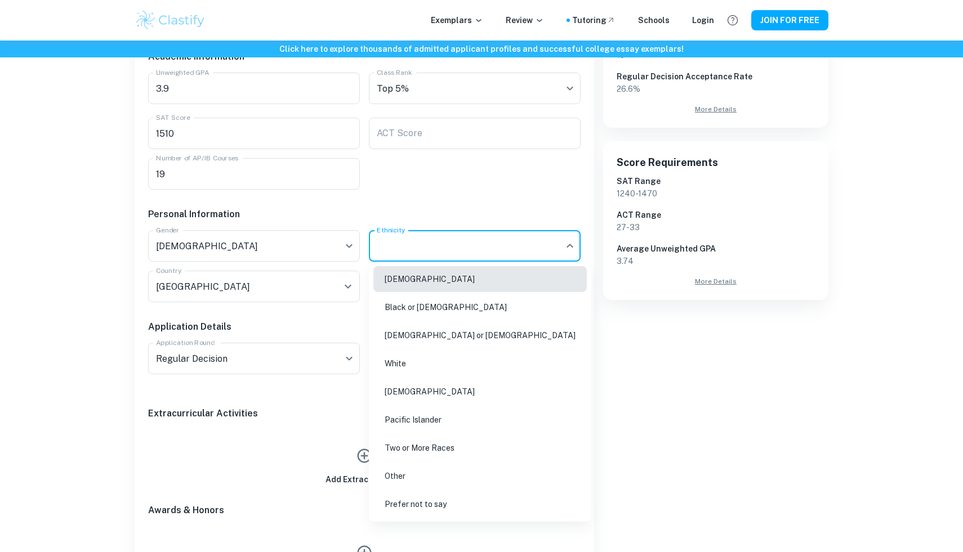
click at [435, 240] on body "We value your privacy We use cookies to enhance your browsing experience, serve…" at bounding box center [481, 39] width 963 height 552
click at [417, 275] on li "[DEMOGRAPHIC_DATA]" at bounding box center [479, 279] width 213 height 26
type input "[DEMOGRAPHIC_DATA]"
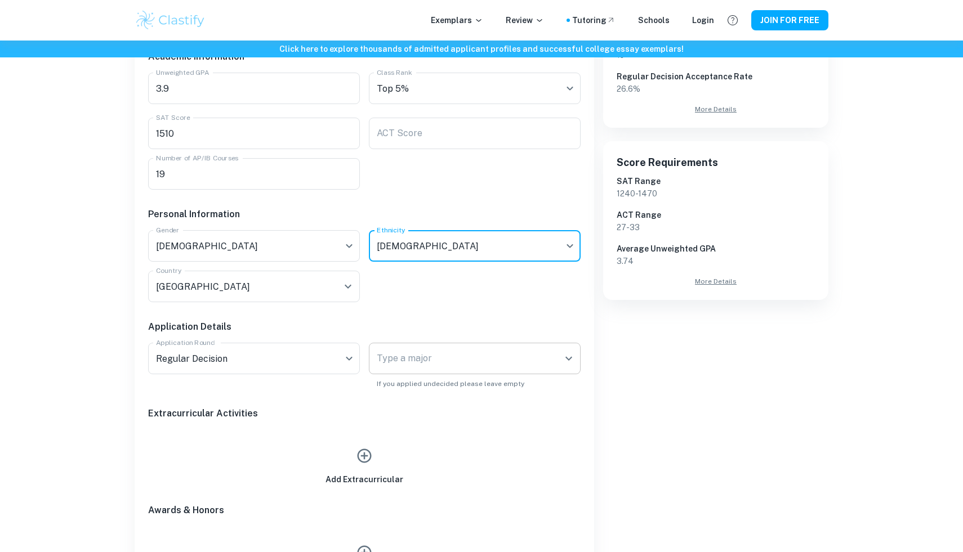
click at [400, 349] on input "Type a major" at bounding box center [466, 358] width 185 height 21
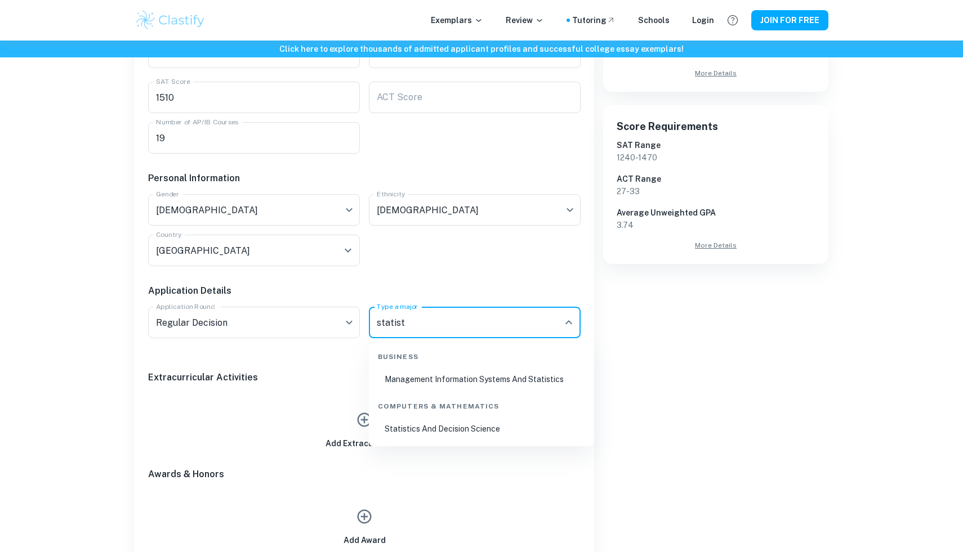
scroll to position [316, 0]
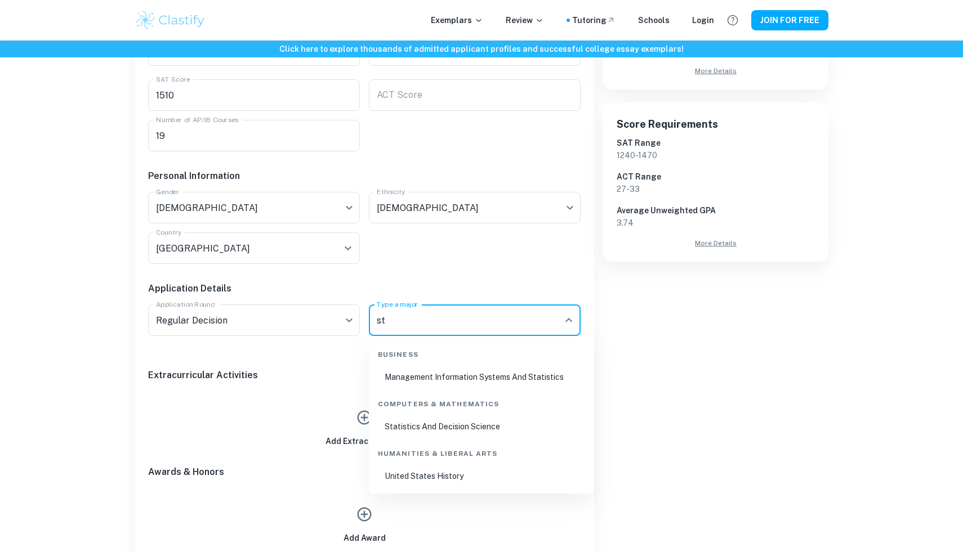
type input "s"
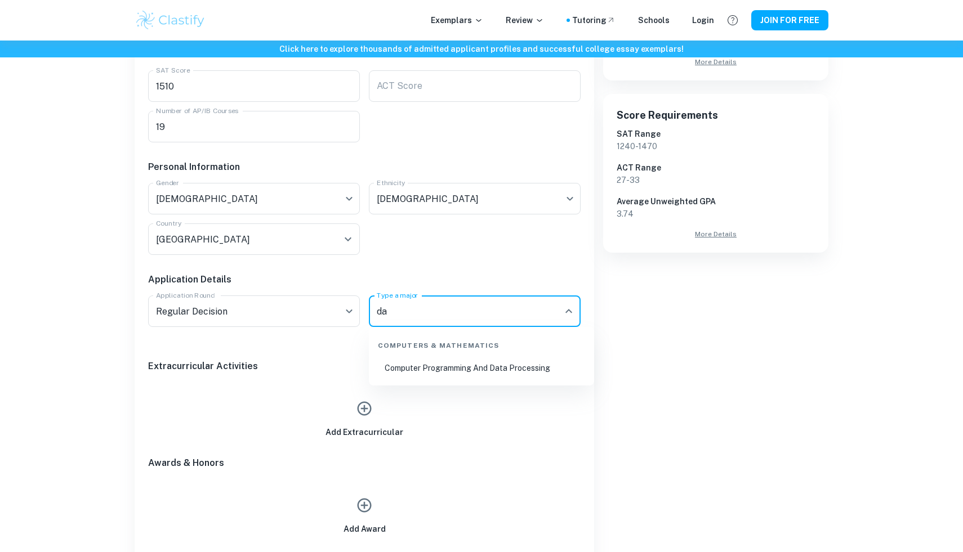
type input "d"
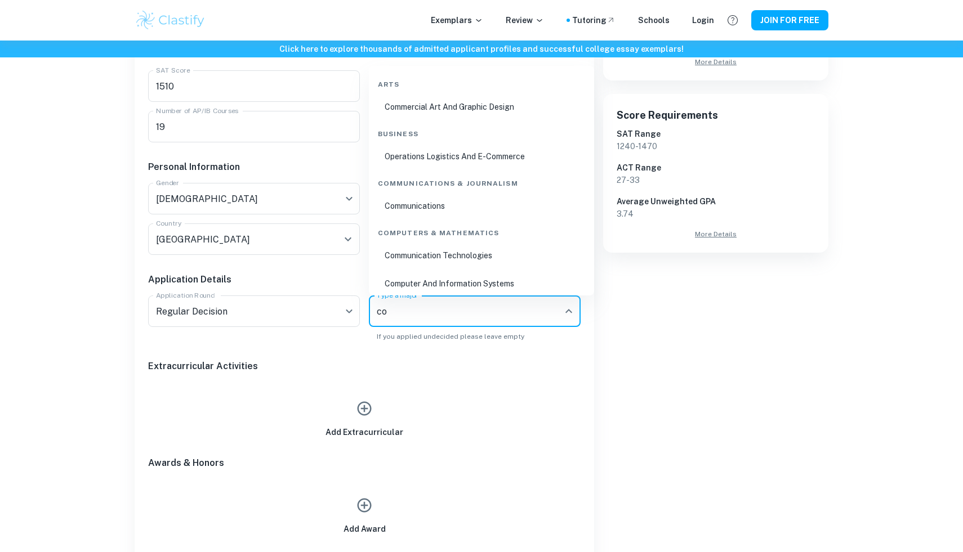
type input "c"
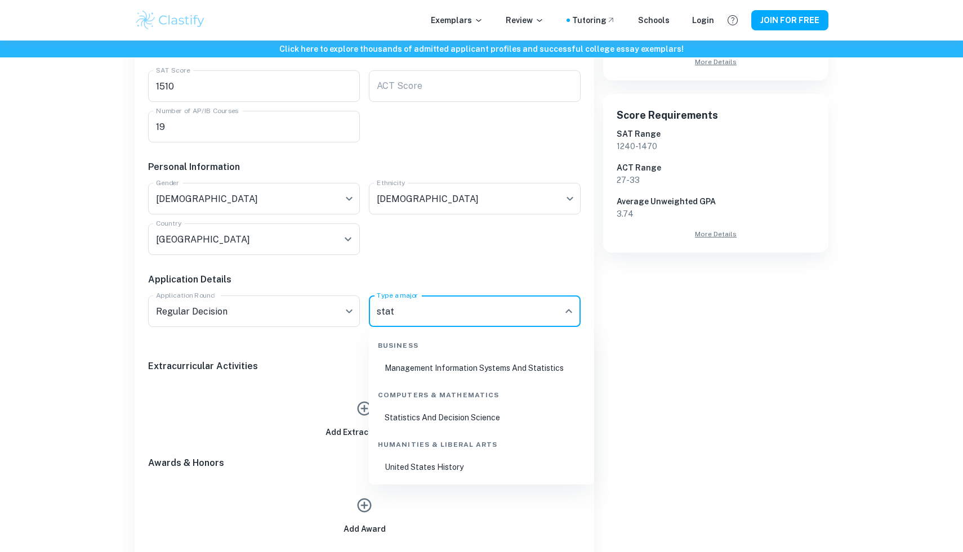
type input "stat"
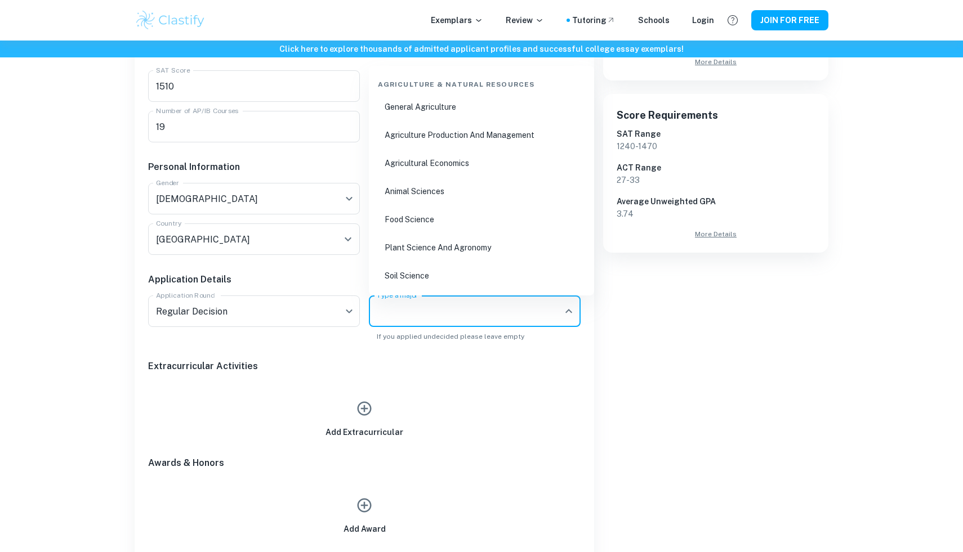
click at [422, 307] on input "Type a major" at bounding box center [466, 311] width 185 height 21
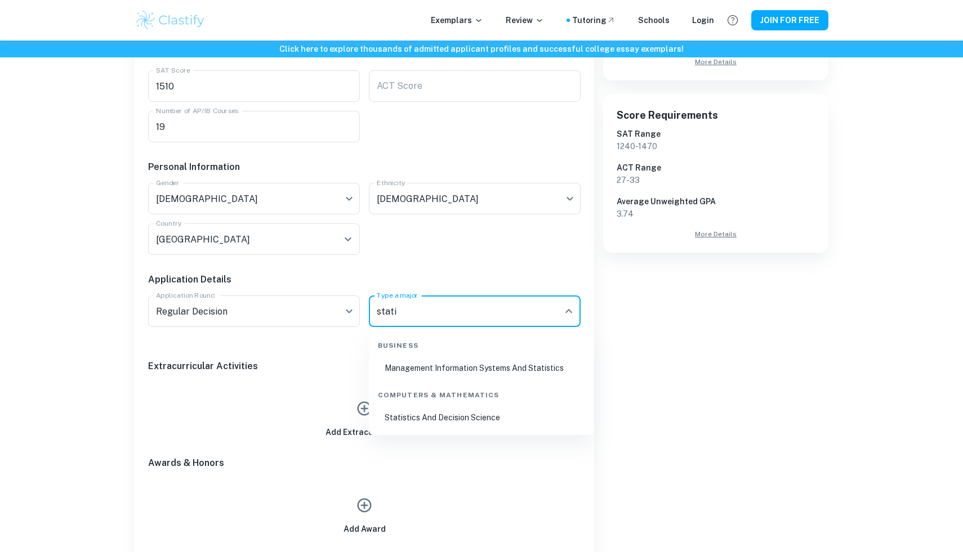
click at [483, 410] on li "Statistics And Decision Science" at bounding box center [481, 418] width 216 height 26
type input "Statistics And Decision Science"
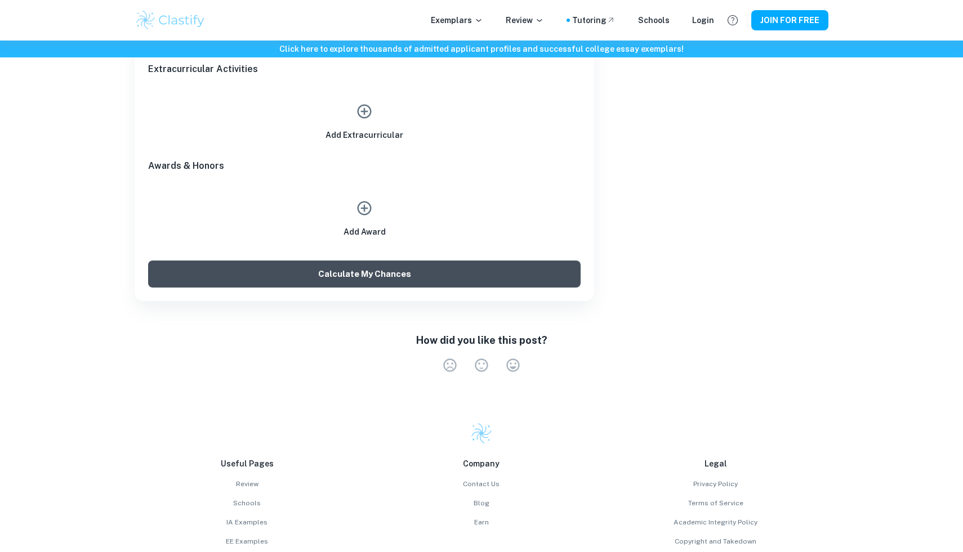
click at [352, 278] on button "Calculate My Chances" at bounding box center [364, 274] width 432 height 27
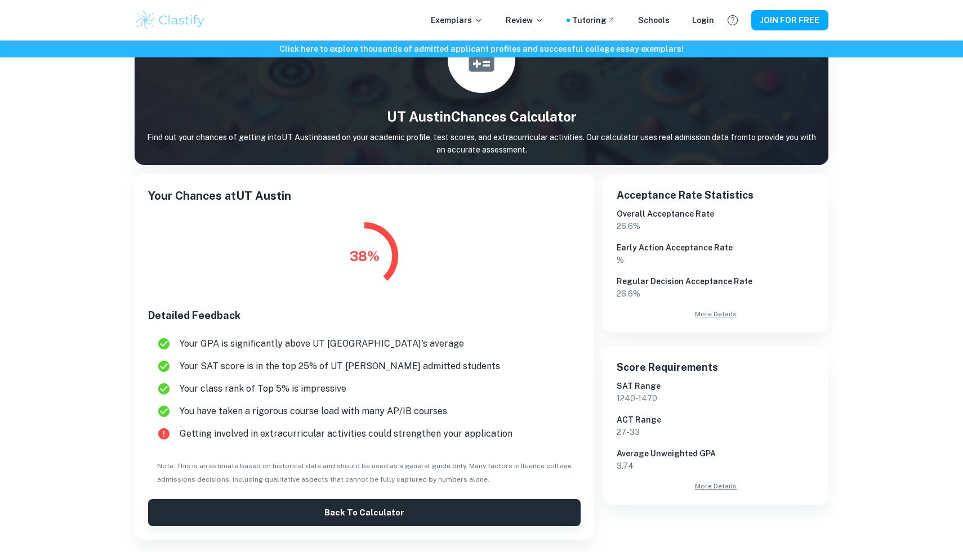
scroll to position [85, 0]
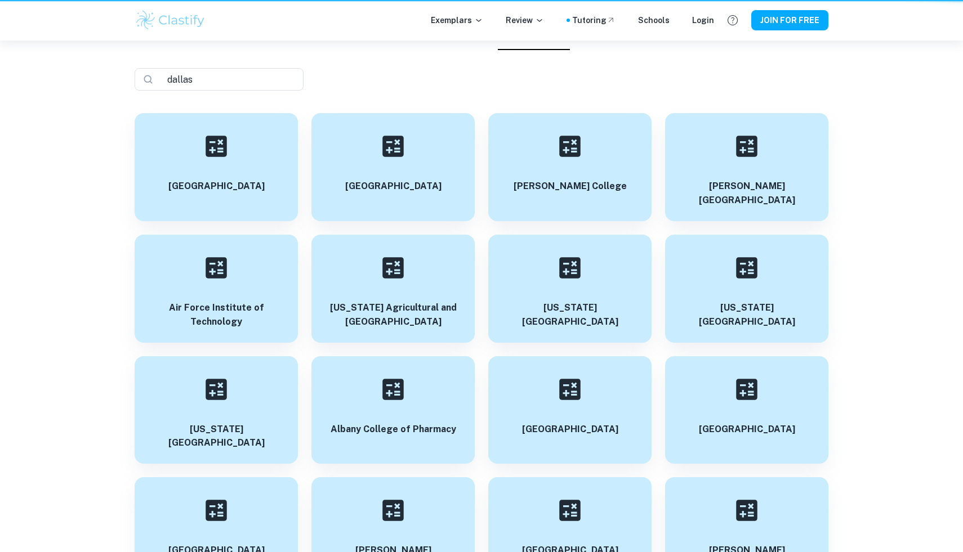
scroll to position [36654, 0]
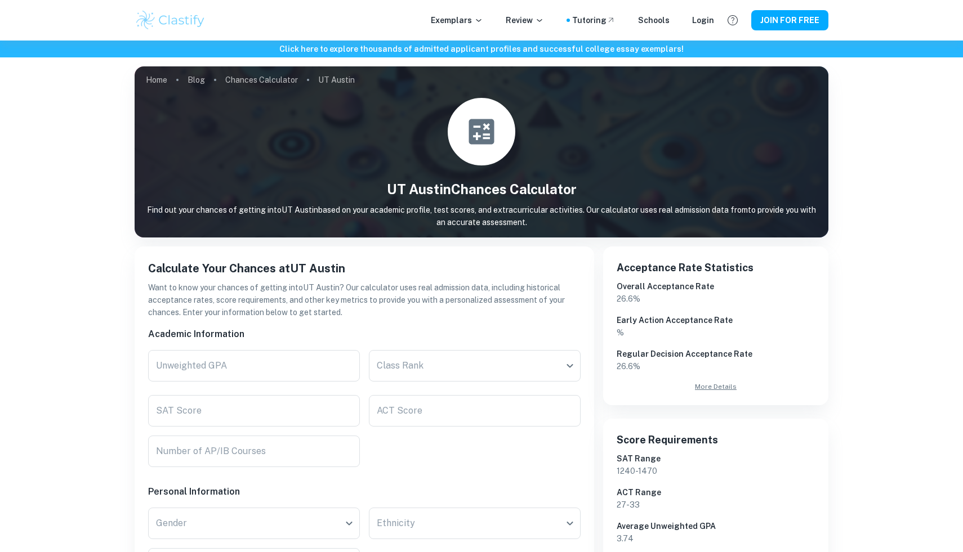
scroll to position [34, 0]
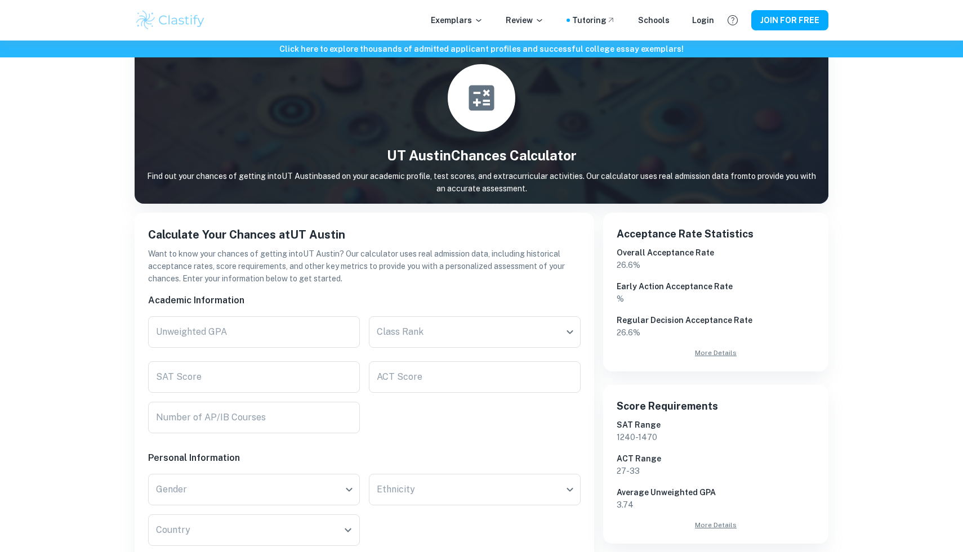
click at [289, 305] on h6 "Academic Information" at bounding box center [364, 301] width 432 height 14
click at [261, 324] on input "Unweighted GPA" at bounding box center [254, 332] width 212 height 32
type input "3.88"
click at [422, 354] on div "ACT Score ACT Score" at bounding box center [470, 372] width 221 height 41
click at [422, 351] on div "Class Rank ​ Class Rank" at bounding box center [475, 334] width 212 height 36
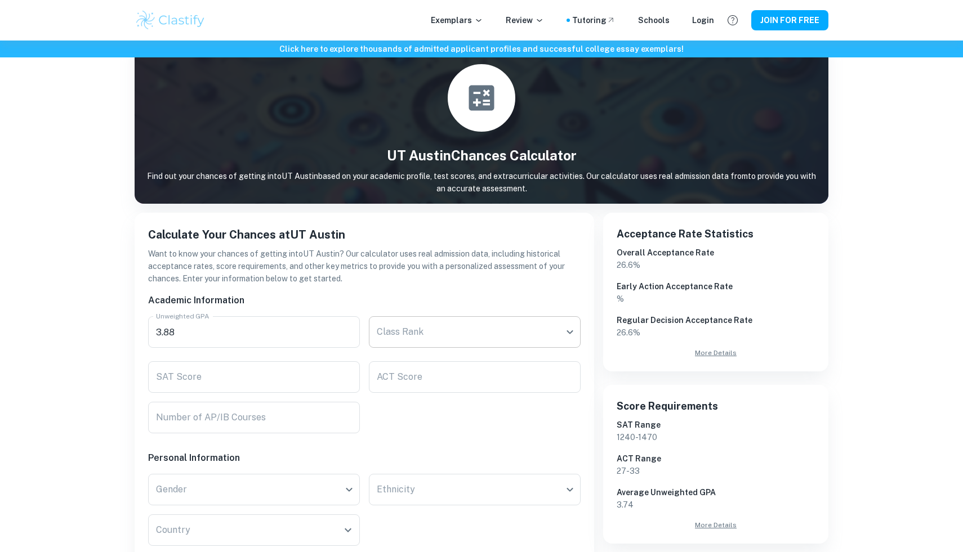
click at [426, 340] on body "We value your privacy We use cookies to enhance your browsing experience, serve…" at bounding box center [481, 283] width 963 height 552
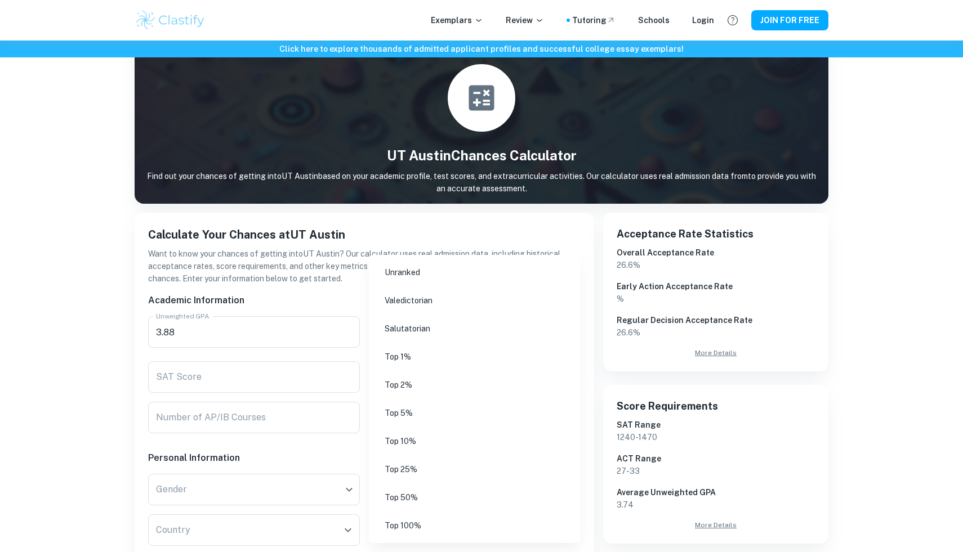
click at [402, 417] on li "Top 5%" at bounding box center [474, 413] width 203 height 26
type input "Top 5%"
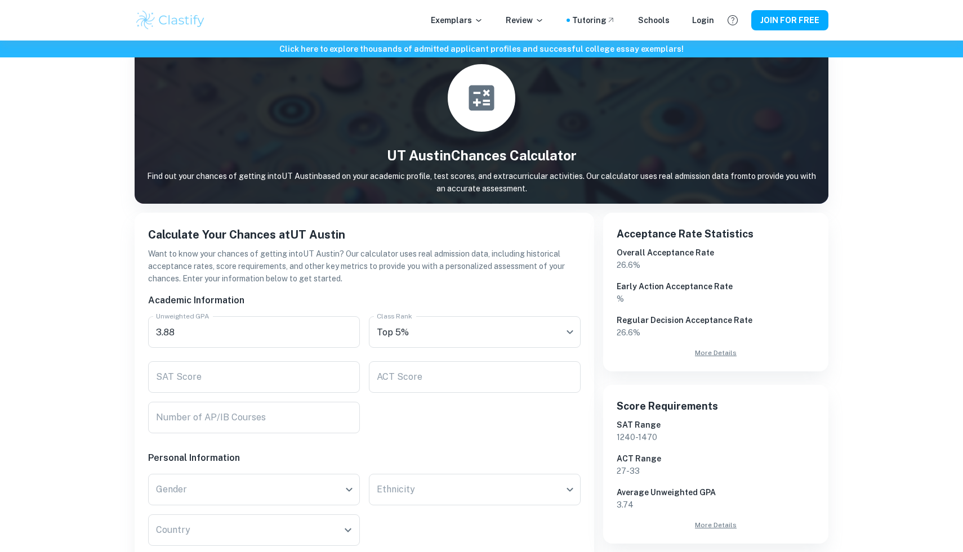
click at [287, 385] on input "SAT Score" at bounding box center [254, 377] width 212 height 32
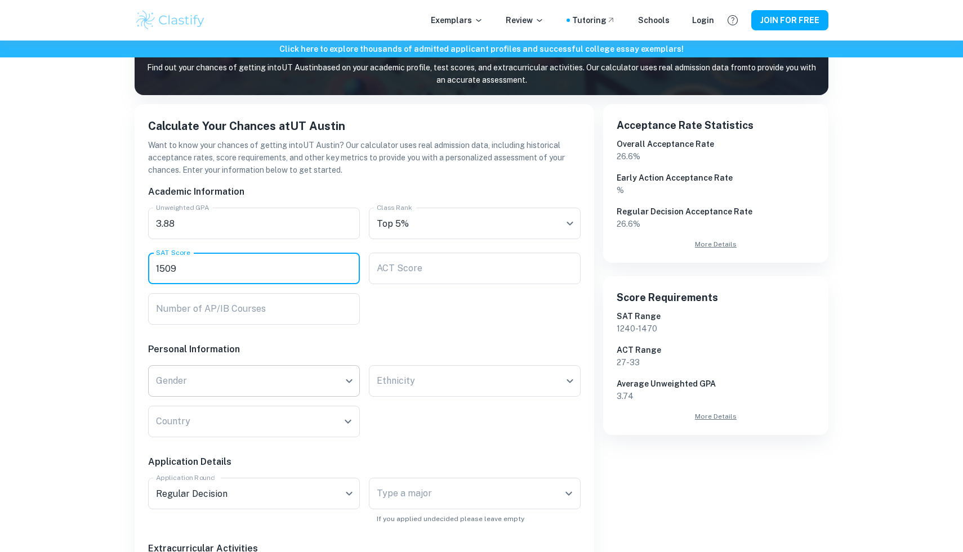
type input "1509"
click at [250, 396] on body "We value your privacy We use cookies to enhance your browsing experience, serve…" at bounding box center [481, 174] width 963 height 552
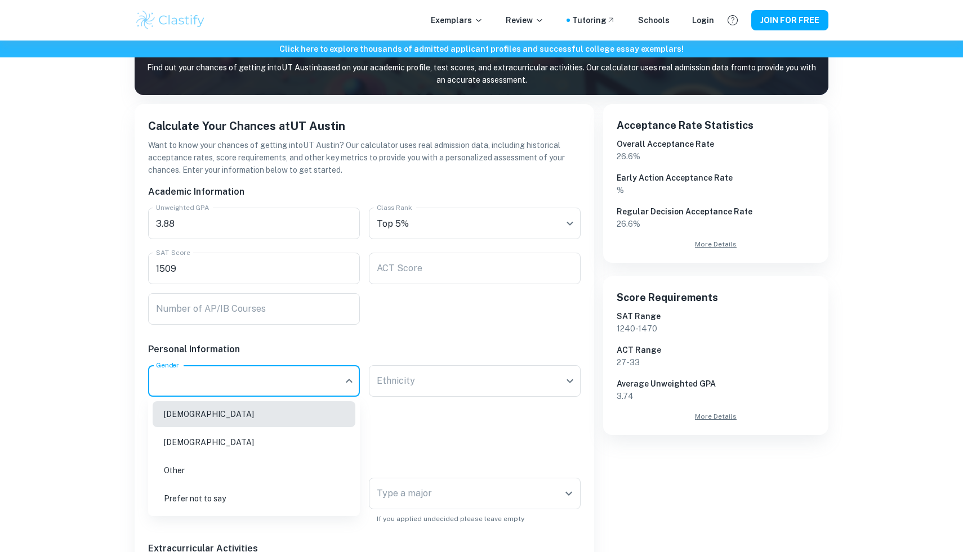
click at [251, 383] on div at bounding box center [481, 276] width 963 height 552
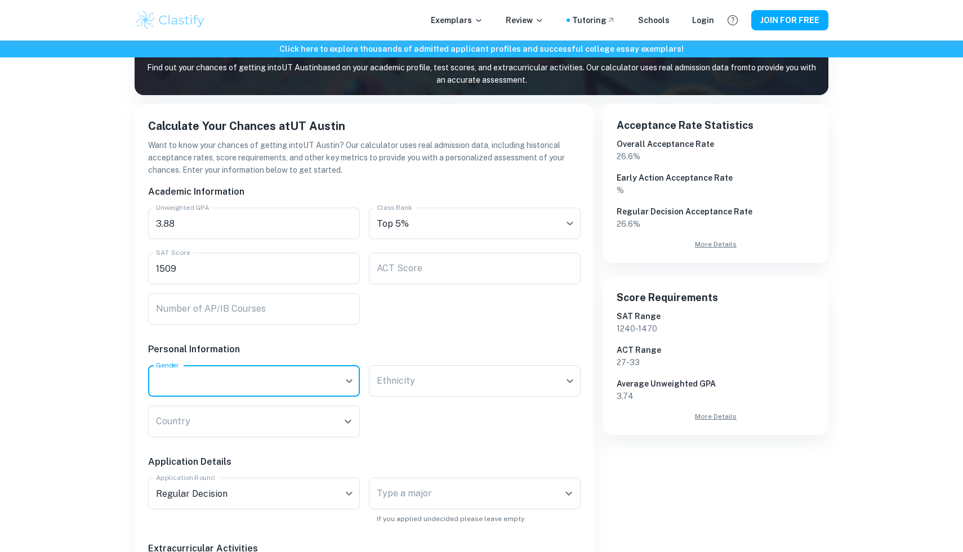
click at [251, 383] on div "[DEMOGRAPHIC_DATA] [DEMOGRAPHIC_DATA] Other Prefer not to say" at bounding box center [481, 276] width 963 height 552
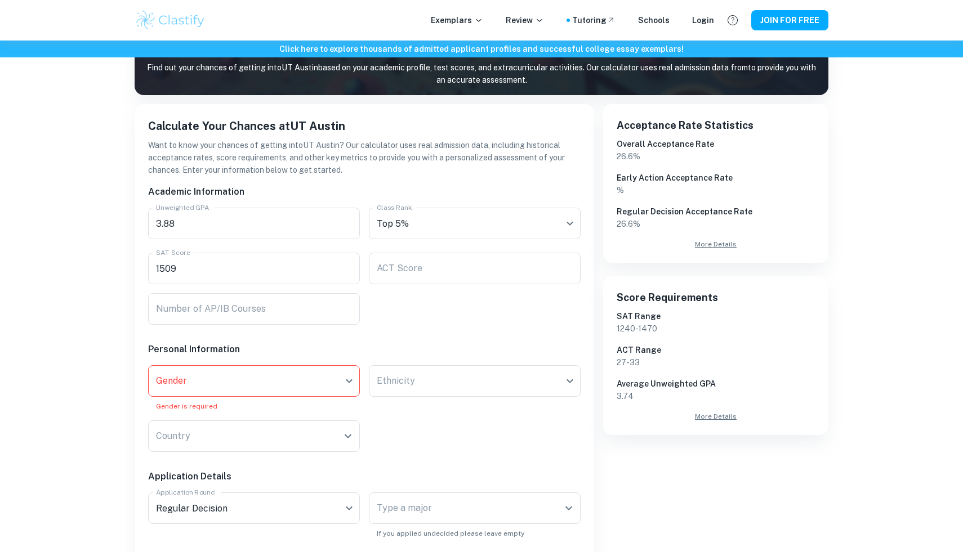
click at [230, 412] on div "Country Country" at bounding box center [249, 432] width 221 height 41
click at [239, 382] on body "We value your privacy We use cookies to enhance your browsing experience, serve…" at bounding box center [481, 174] width 963 height 552
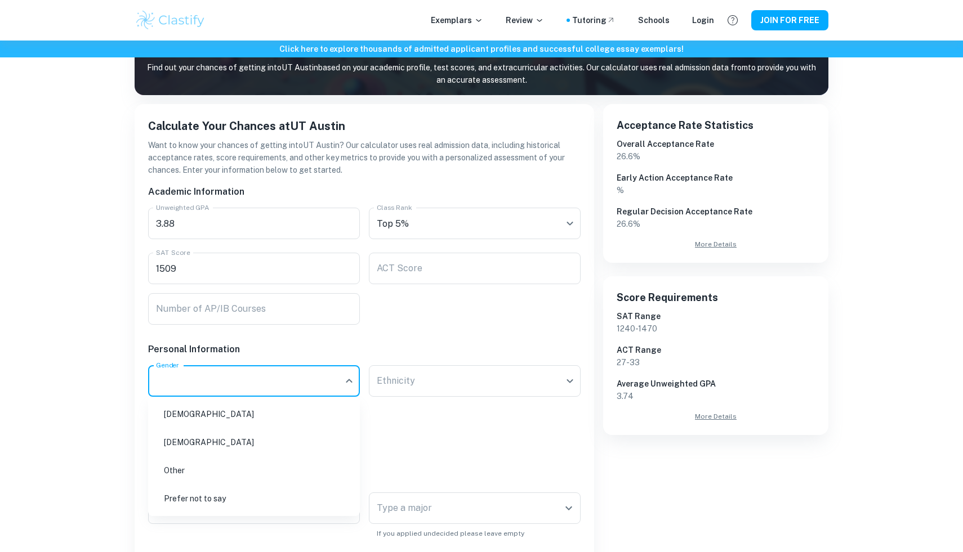
click at [236, 414] on li "[DEMOGRAPHIC_DATA]" at bounding box center [254, 414] width 203 height 26
type input "[DEMOGRAPHIC_DATA]"
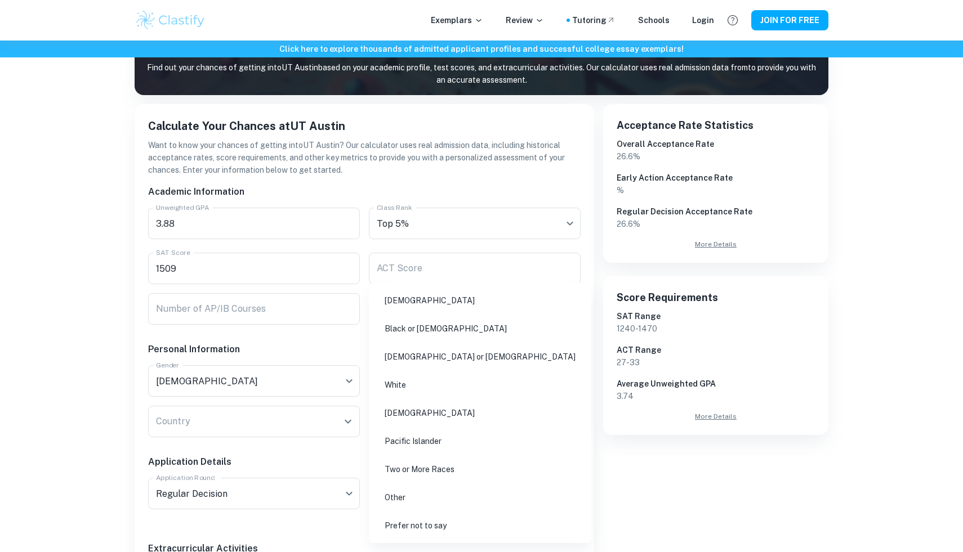
click at [437, 370] on body "We value your privacy We use cookies to enhance your browsing experience, serve…" at bounding box center [481, 174] width 963 height 552
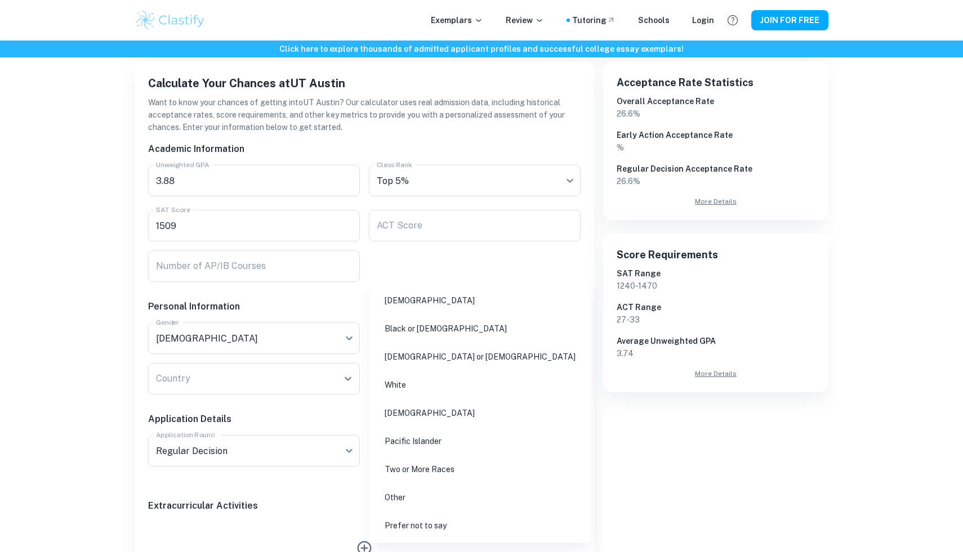
scroll to position [193, 0]
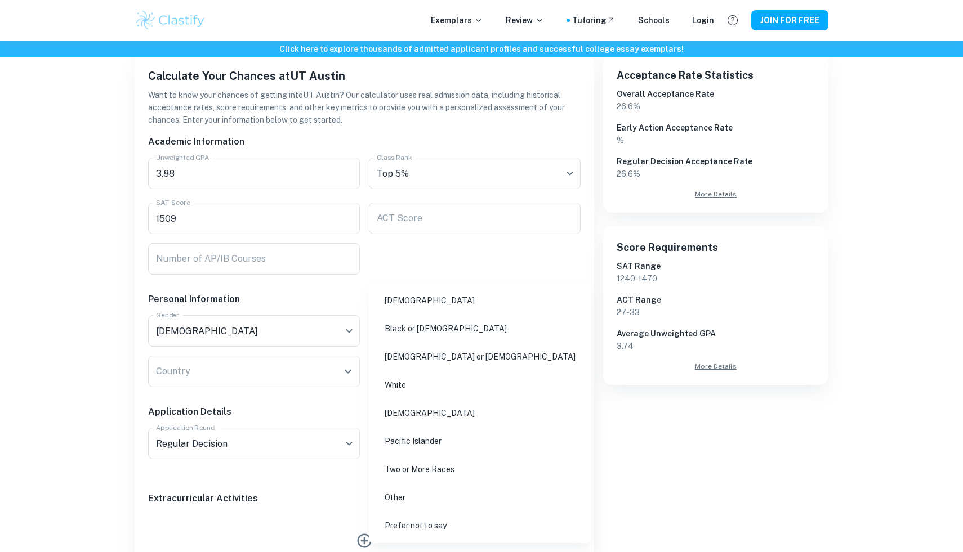
click at [404, 295] on li "[DEMOGRAPHIC_DATA]" at bounding box center [479, 301] width 213 height 26
type input "[DEMOGRAPHIC_DATA]"
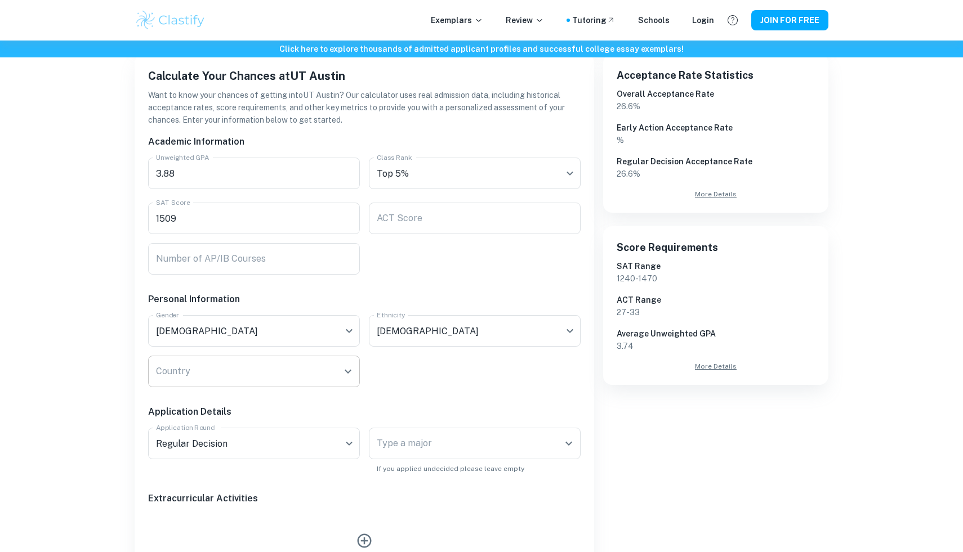
click at [262, 376] on input "Country" at bounding box center [245, 371] width 185 height 21
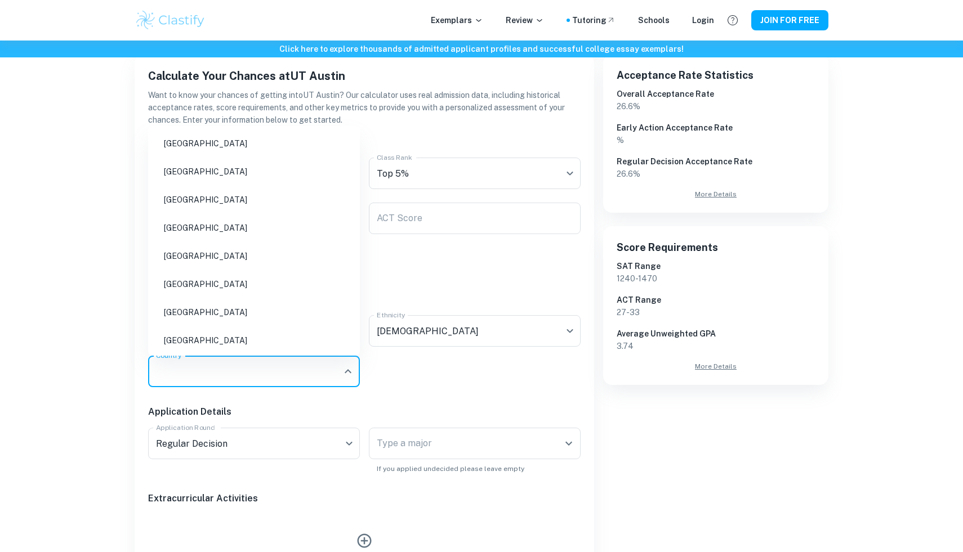
scroll to position [31, 0]
type input "n"
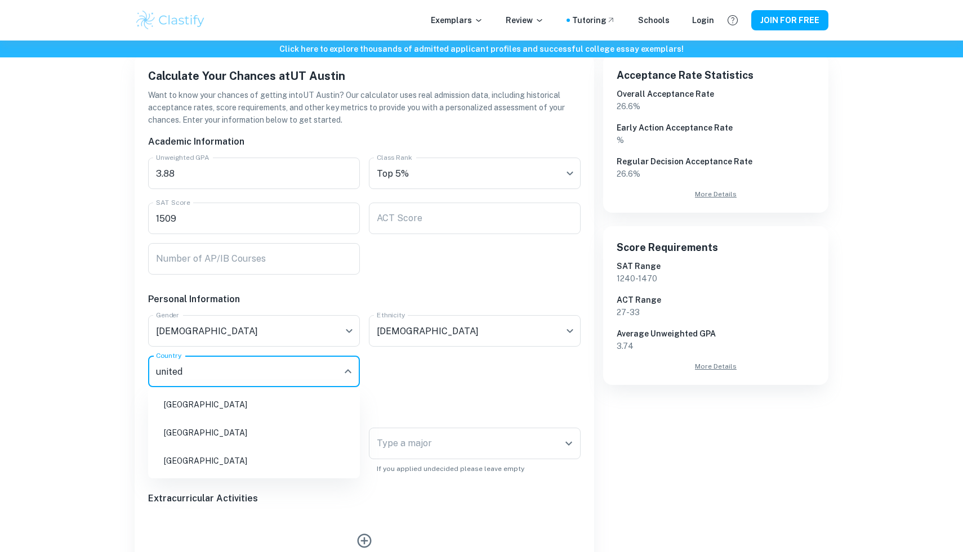
click at [213, 463] on li "[GEOGRAPHIC_DATA]" at bounding box center [254, 461] width 203 height 26
type input "[GEOGRAPHIC_DATA]"
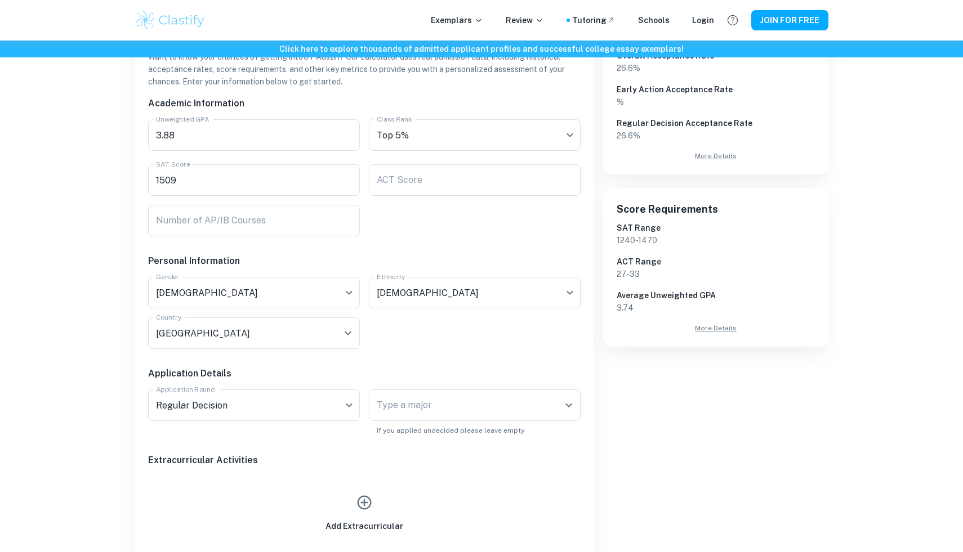
scroll to position [249, 0]
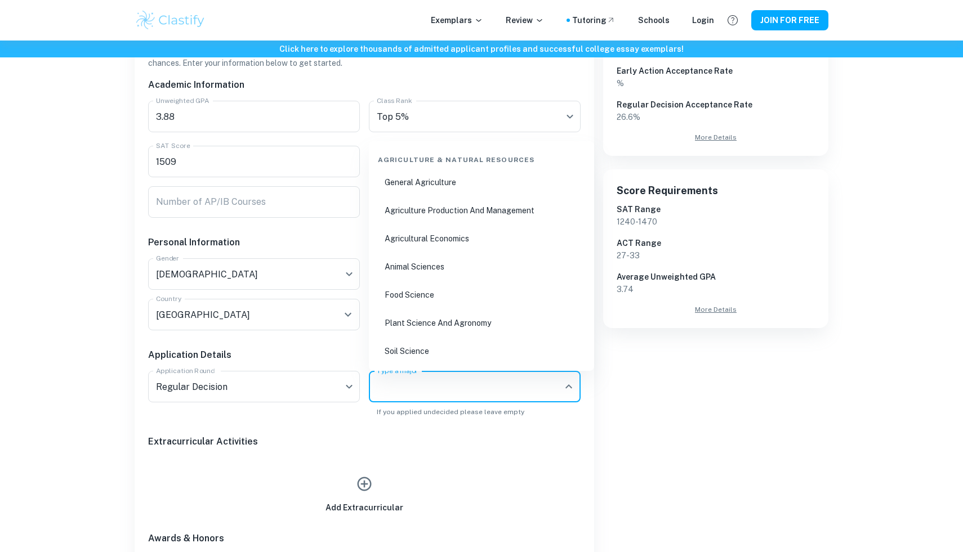
click at [404, 376] on div "Type a major Type a major" at bounding box center [475, 387] width 212 height 32
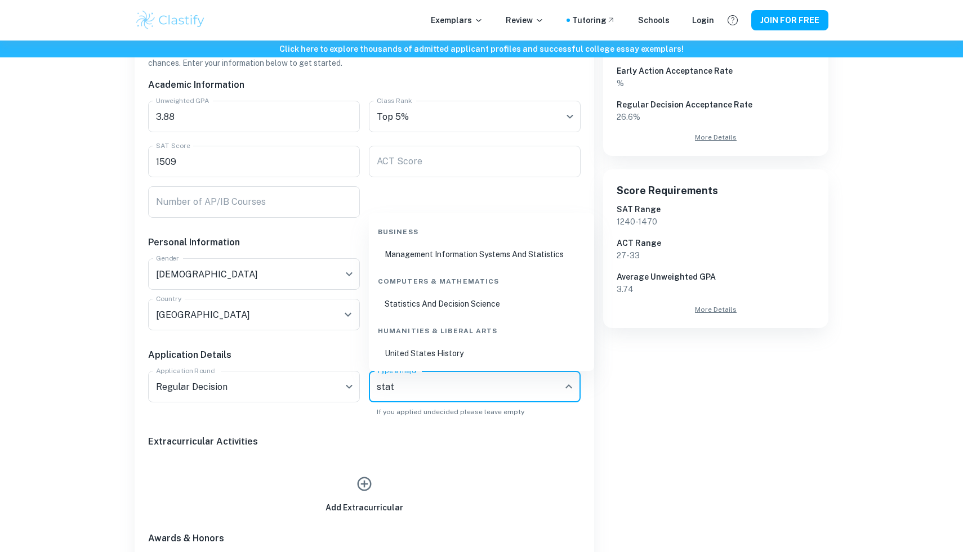
click at [469, 300] on li "Statistics And Decision Science" at bounding box center [481, 304] width 216 height 26
type input "Statistics And Decision Science"
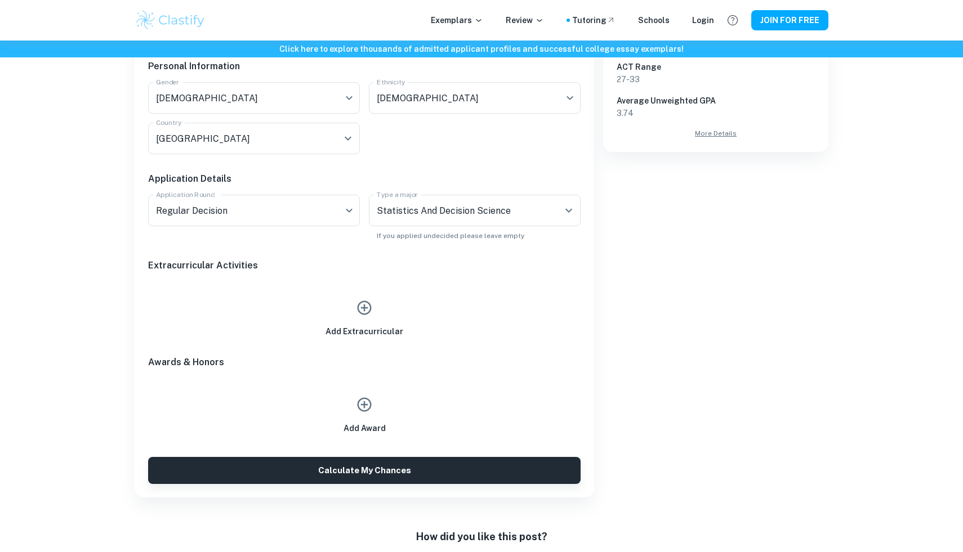
scroll to position [430, 0]
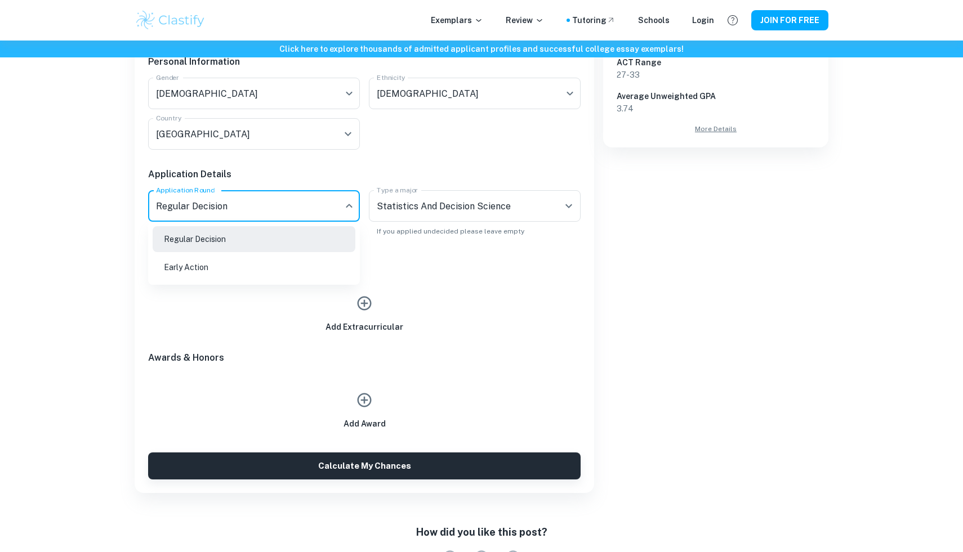
click at [255, 266] on li "Early Action" at bounding box center [254, 268] width 203 height 26
type input "EA"
click at [365, 256] on h6 "Extracurricular Activities" at bounding box center [364, 262] width 432 height 14
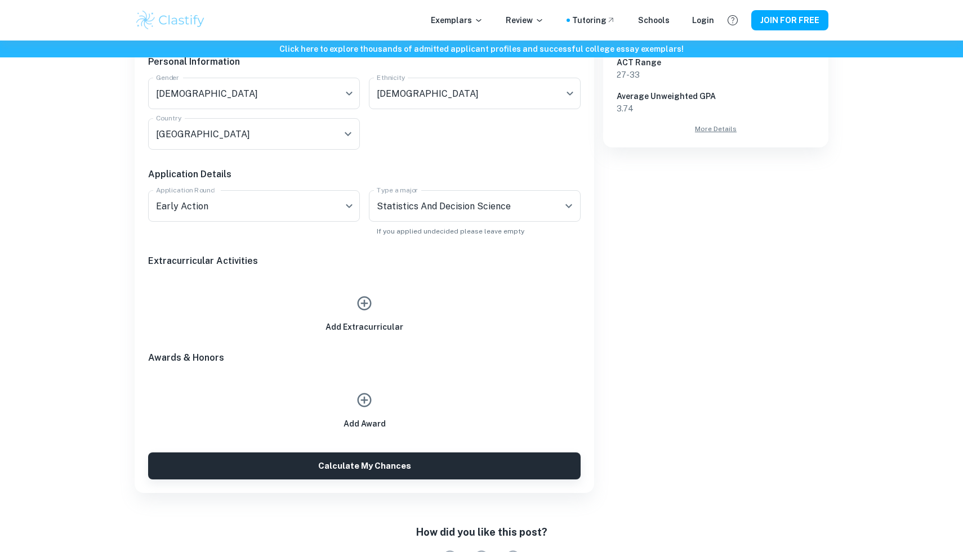
click at [365, 322] on h6 "Add Extracurricular" at bounding box center [364, 327] width 78 height 12
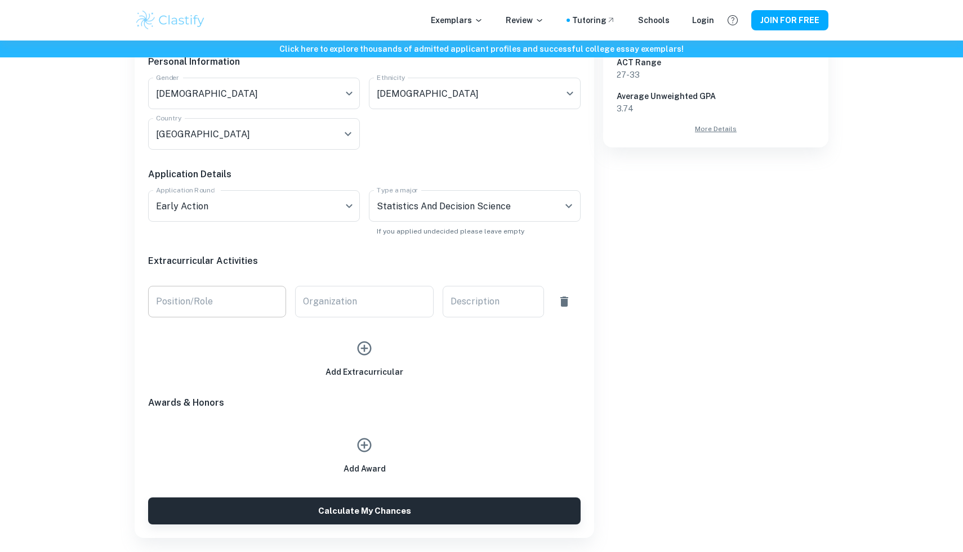
click at [218, 295] on input "Position/Role" at bounding box center [217, 302] width 138 height 32
type input "m"
type input "philanthropic musician"
click at [343, 305] on input "Organization" at bounding box center [364, 302] width 138 height 32
type input "north [US_STATE] food bank"
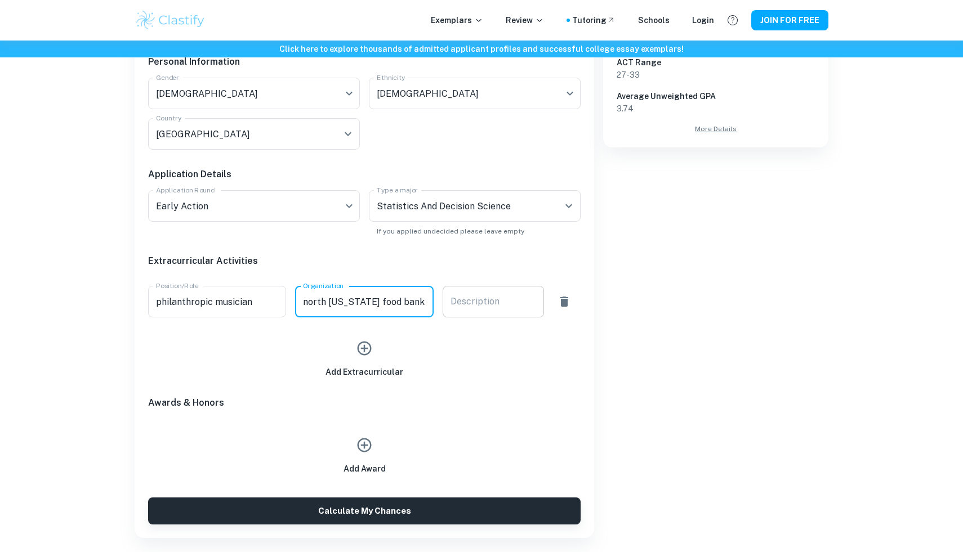
click at [500, 296] on textarea "Description" at bounding box center [493, 302] width 86 height 13
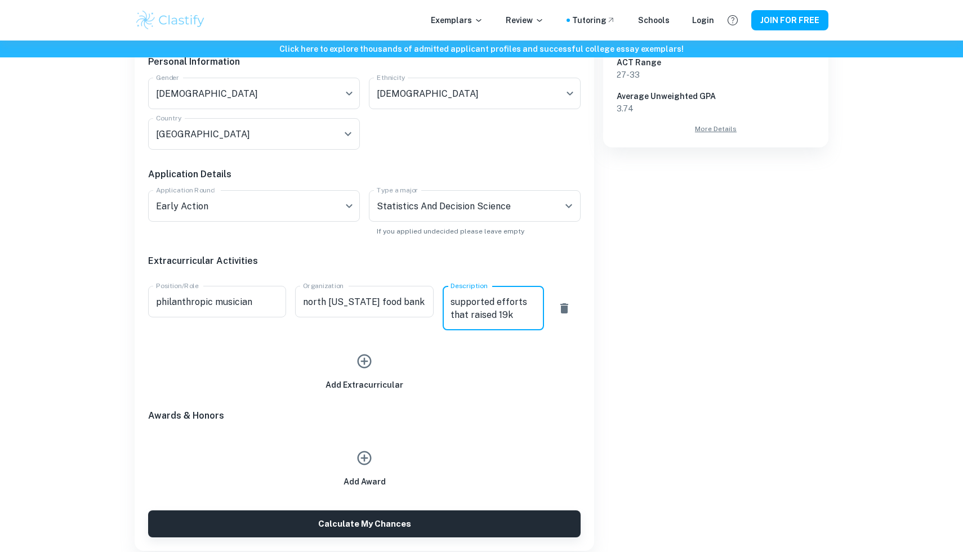
type textarea "supported efforts that raised 19k"
click at [370, 369] on icon "button" at bounding box center [364, 361] width 17 height 17
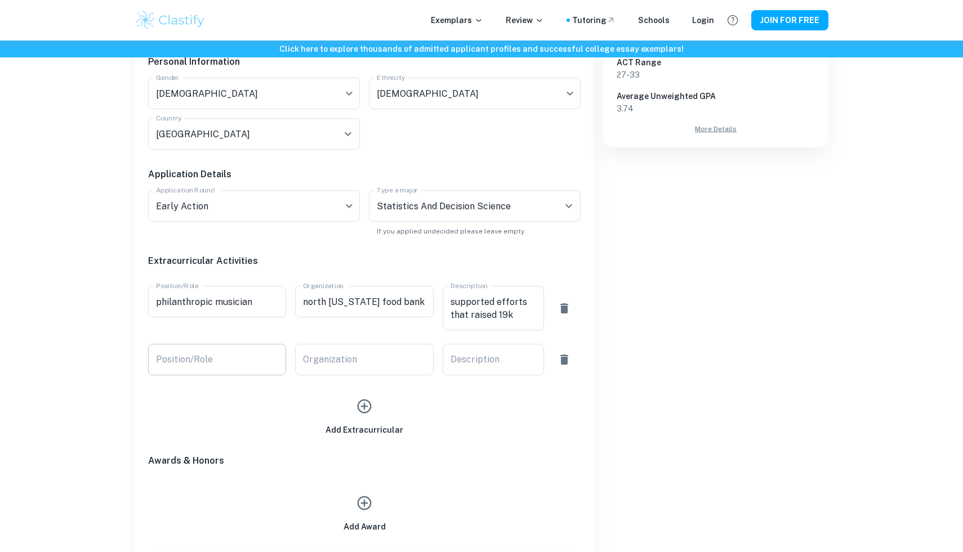
click at [256, 369] on input "Position/Role" at bounding box center [217, 360] width 138 height 32
type input "competitive programmer and mentor"
click at [347, 343] on div "Organization Organization" at bounding box center [359, 355] width 147 height 41
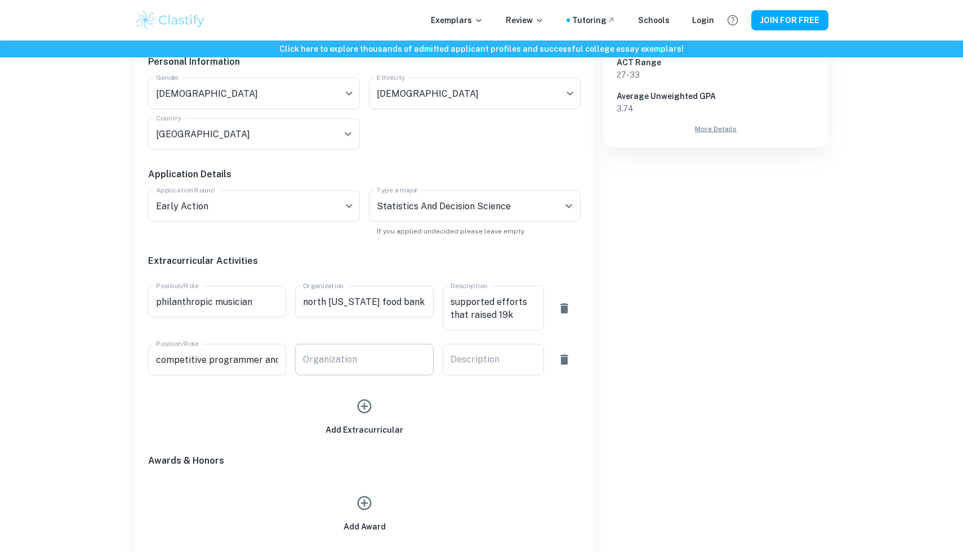
click at [331, 358] on input "Organization" at bounding box center [364, 360] width 138 height 32
drag, startPoint x: 269, startPoint y: 359, endPoint x: 291, endPoint y: 360, distance: 22.0
click at [291, 360] on div "Position/Role competitive programmer and mentor Position/Role Organization Orga…" at bounding box center [359, 355] width 441 height 41
click at [271, 360] on input "competitive programmer and mentor" at bounding box center [217, 360] width 138 height 32
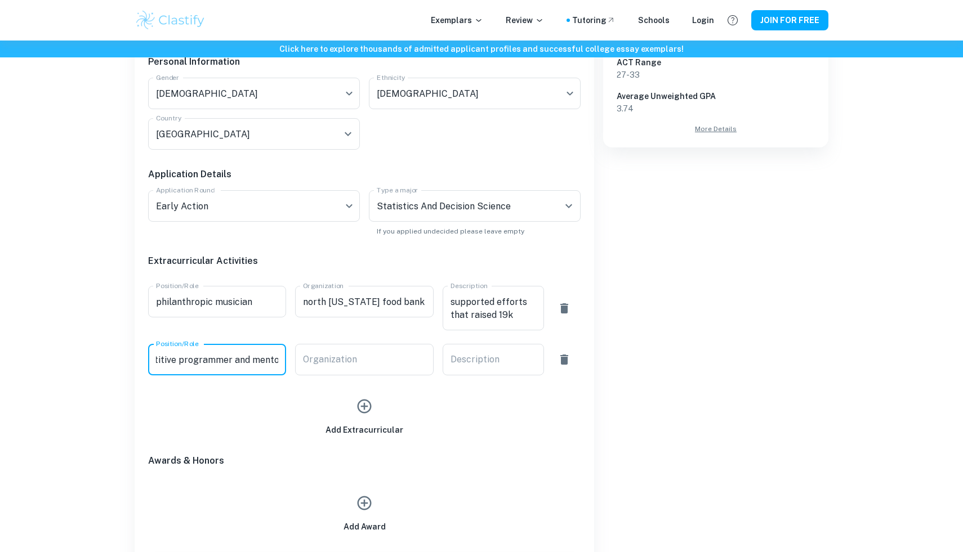
click at [323, 360] on input "Organization" at bounding box center [364, 360] width 138 height 32
type input "usaco"
click at [515, 344] on div "x Description" at bounding box center [493, 360] width 101 height 32
click at [514, 347] on div "x Description" at bounding box center [493, 360] width 101 height 32
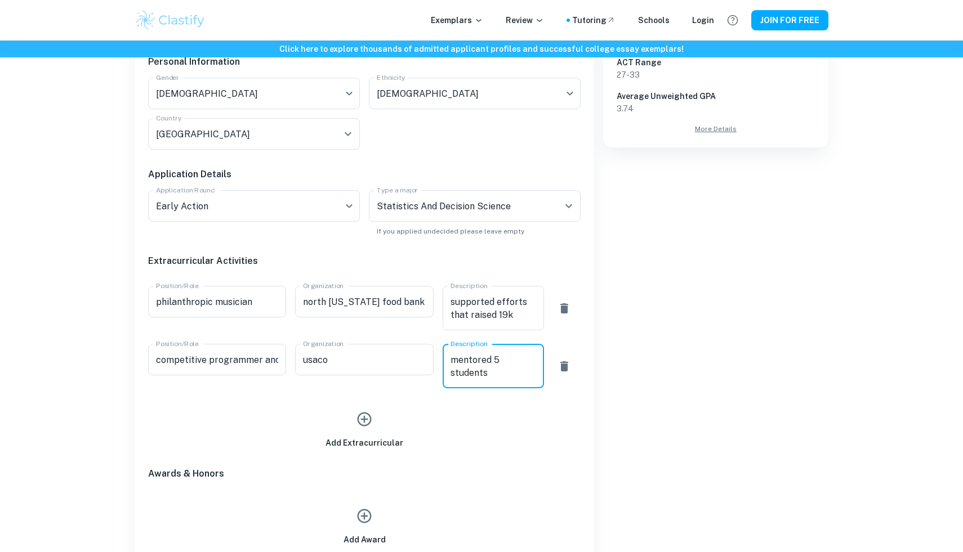
type textarea "mentored 5 students"
click at [358, 415] on icon "button" at bounding box center [364, 419] width 17 height 17
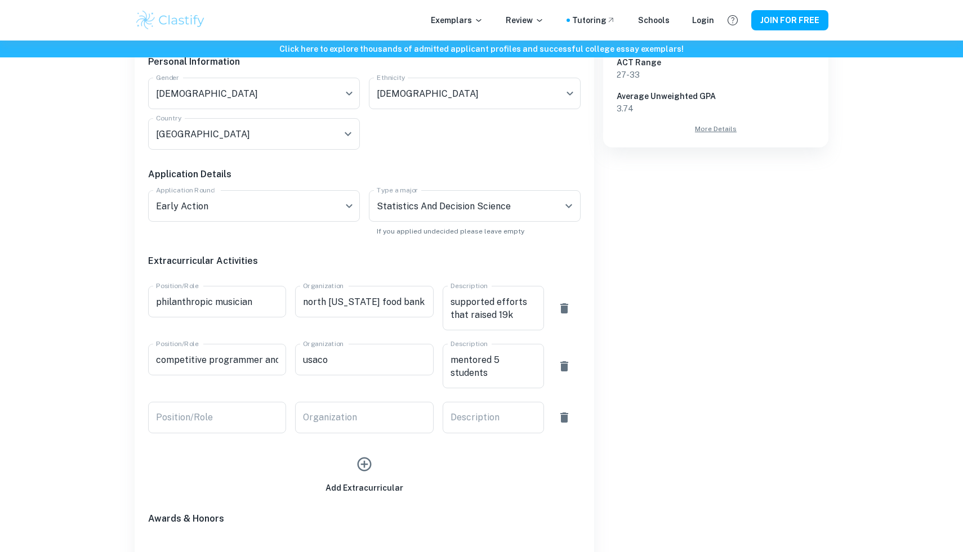
scroll to position [476, 0]
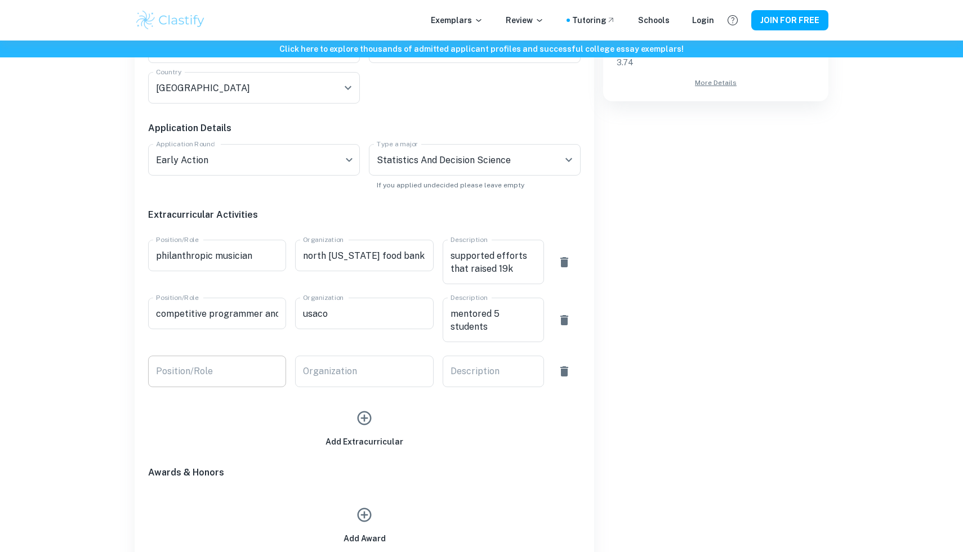
click at [222, 365] on input "Position/Role" at bounding box center [217, 372] width 138 height 32
type input "lead"
click at [334, 395] on div "Add Extracurricular" at bounding box center [359, 417] width 441 height 61
click at [335, 389] on div "Add Extracurricular" at bounding box center [359, 417] width 441 height 61
click at [335, 384] on input "Organization" at bounding box center [364, 372] width 138 height 32
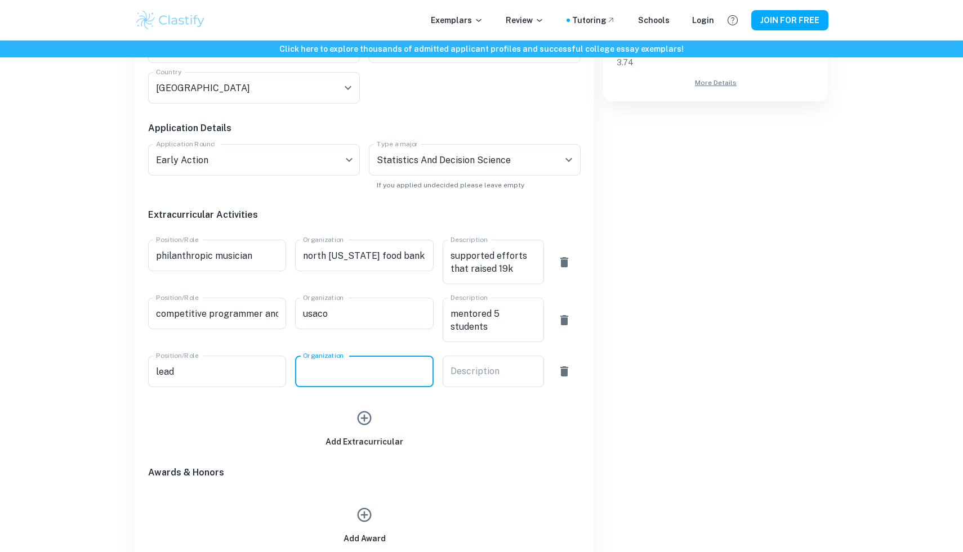
type input "p"
click at [218, 370] on input "lead" at bounding box center [217, 372] width 138 height 32
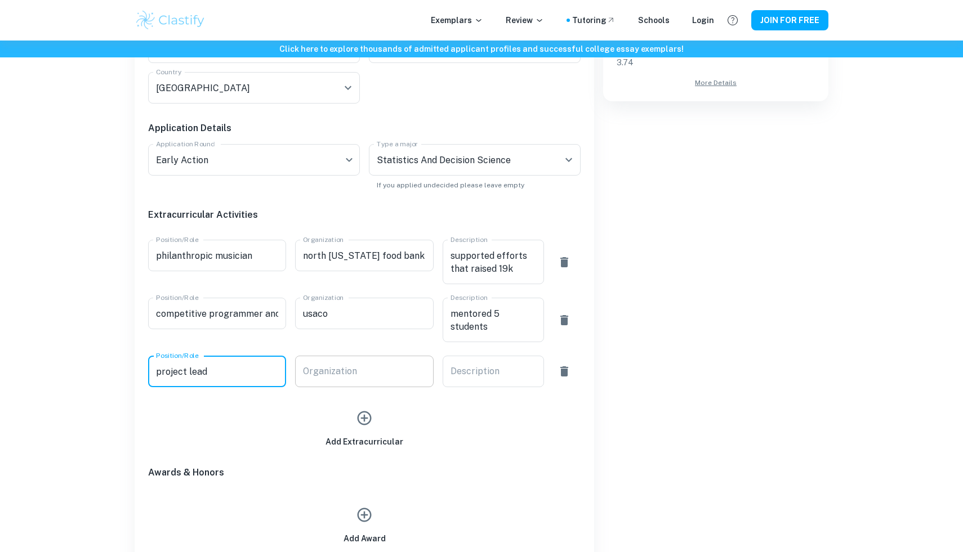
type input "project lead"
click at [350, 377] on input "Organization" at bounding box center [364, 372] width 138 height 32
type input "i"
type input "ML project"
click at [475, 377] on textarea "Description" at bounding box center [493, 371] width 86 height 13
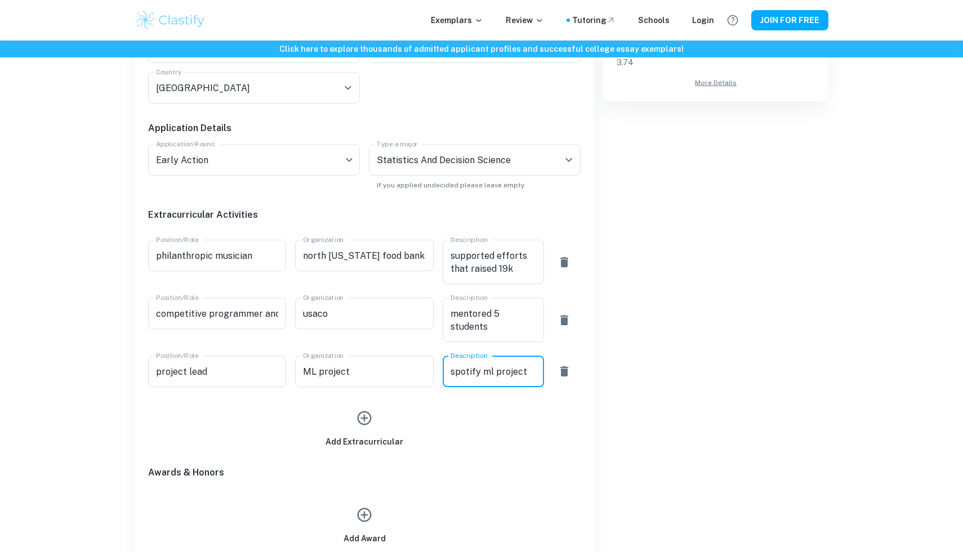
type textarea "spotify ml project"
click at [406, 428] on div "Add Extracurricular" at bounding box center [364, 422] width 432 height 52
click at [378, 422] on div "Add Extracurricular" at bounding box center [364, 426] width 78 height 43
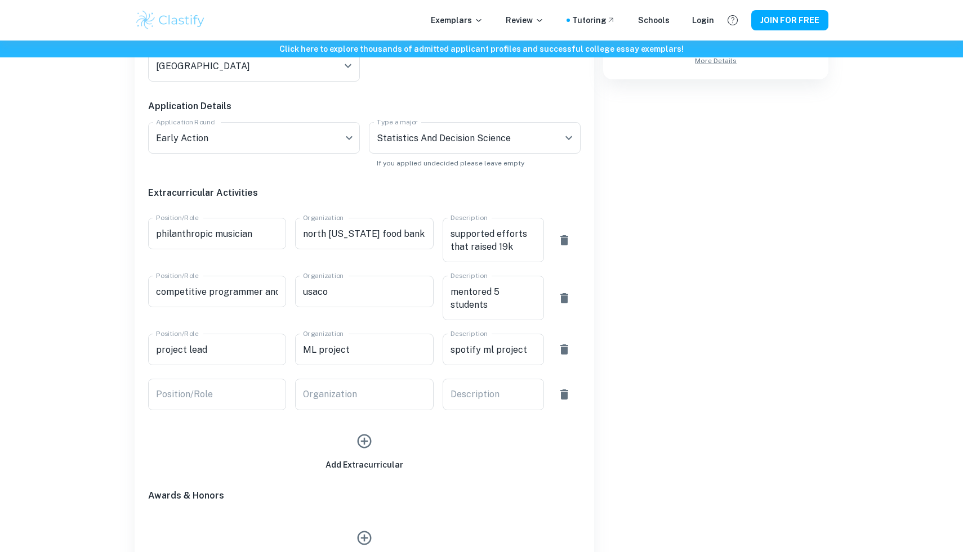
scroll to position [526, 0]
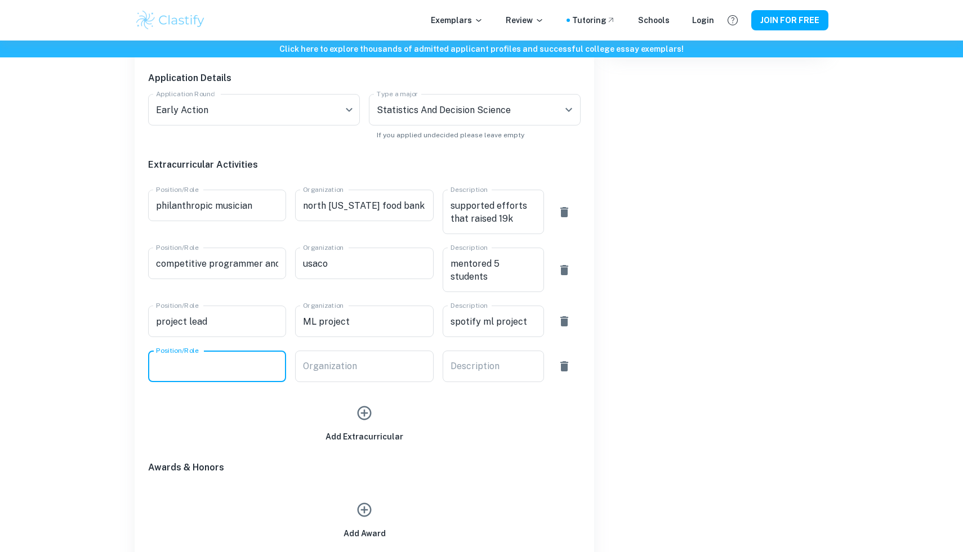
click at [244, 368] on input "Position/Role" at bounding box center [217, 367] width 138 height 32
type input "intern"
click at [373, 351] on input "Organization" at bounding box center [364, 367] width 138 height 32
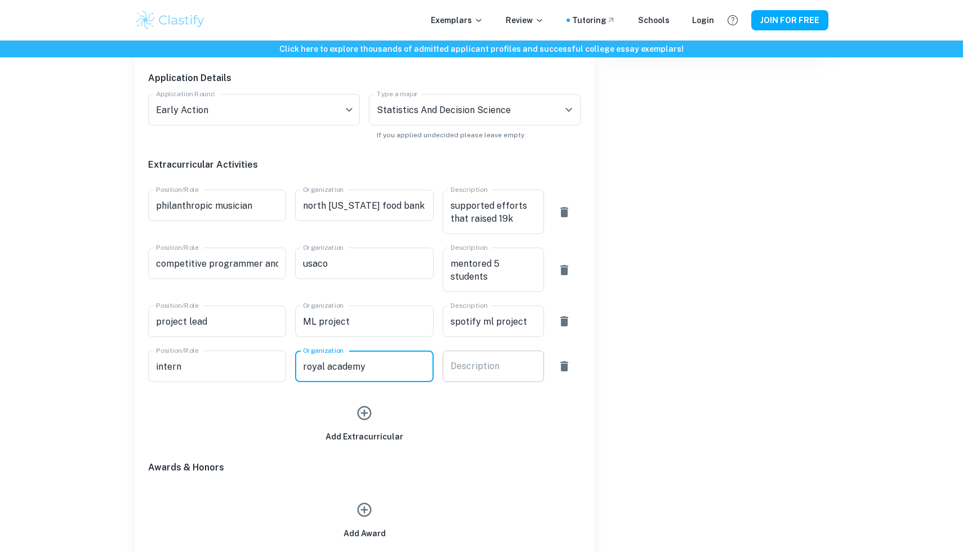
type input "royal academy"
click at [458, 377] on div "x Description" at bounding box center [493, 367] width 101 height 32
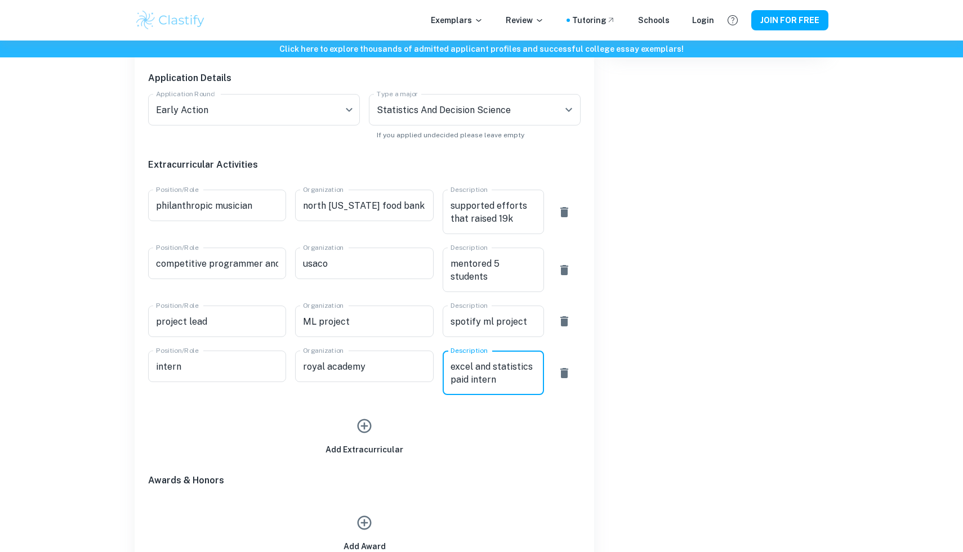
type textarea "excel and statistics paid intern"
click at [376, 419] on div "Add Extracurricular" at bounding box center [364, 434] width 78 height 43
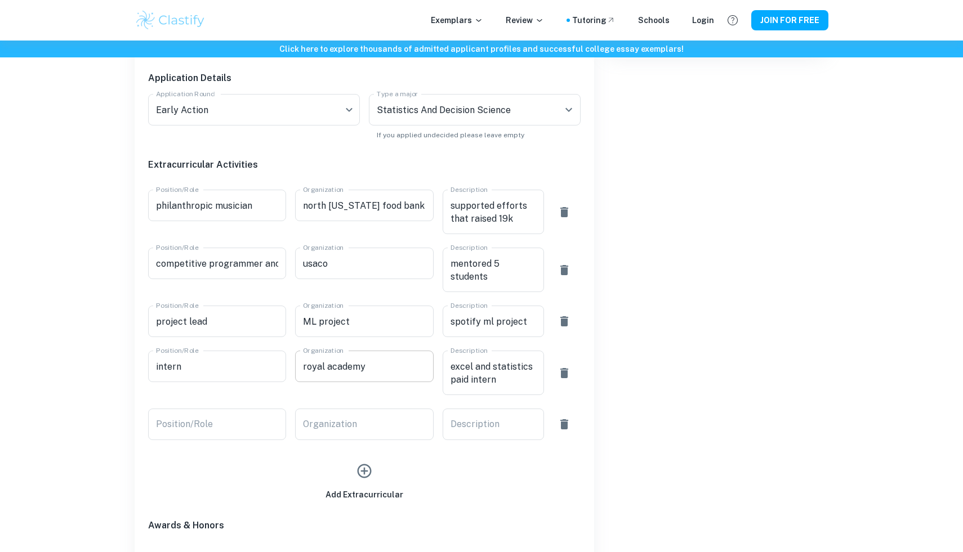
scroll to position [597, 0]
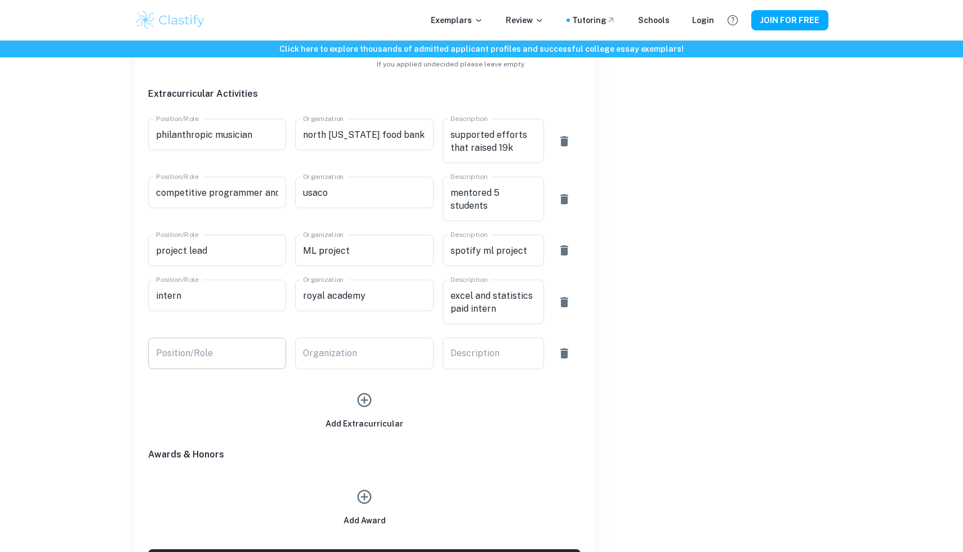
click at [234, 359] on input "Position/Role" at bounding box center [217, 354] width 138 height 32
type input "cofounder & vice pres"
click at [328, 338] on div "Organization Organization" at bounding box center [364, 354] width 138 height 32
type input "green life"
click at [484, 351] on div "Description x Description" at bounding box center [493, 354] width 101 height 32
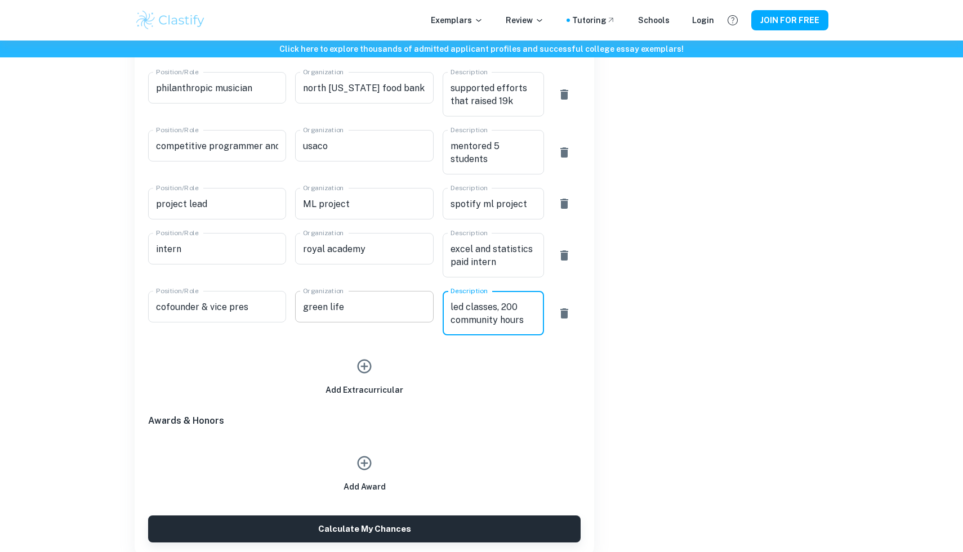
scroll to position [702, 0]
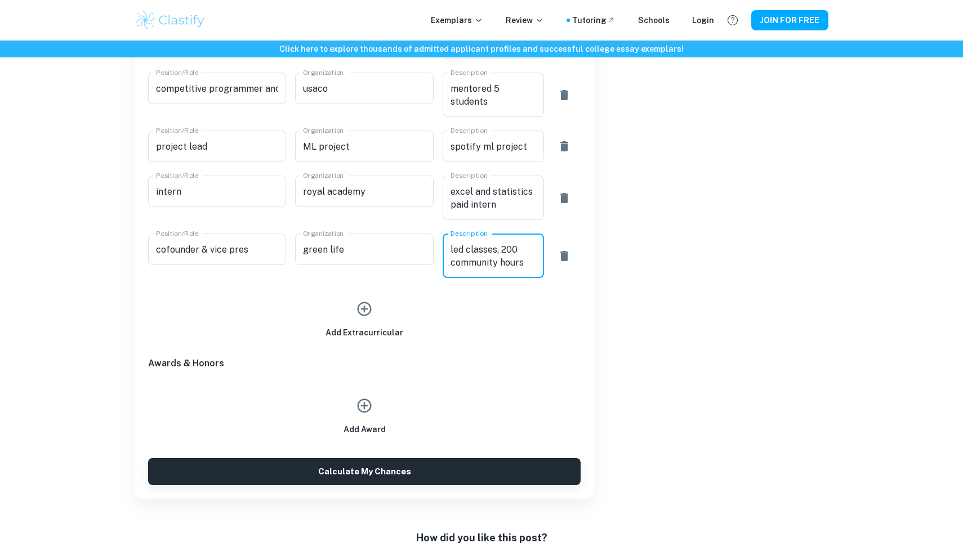
type textarea "led classes, 200 community hours"
click at [359, 313] on icon "button" at bounding box center [365, 309] width 14 height 14
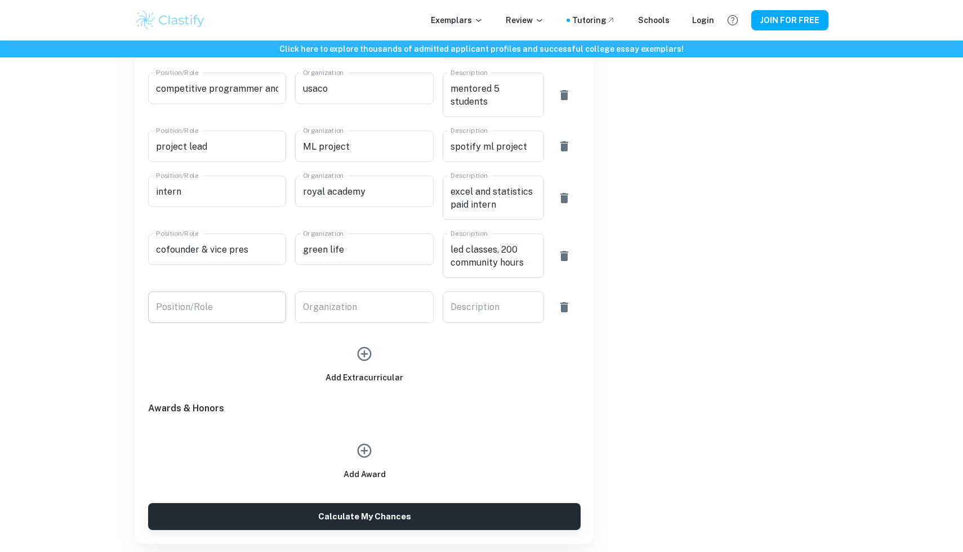
click at [214, 309] on input "Position/Role" at bounding box center [217, 308] width 138 height 32
type input "b"
type input "team lead and competitor"
click at [343, 316] on input "Organization" at bounding box center [364, 308] width 138 height 32
type input "bpa, deca"
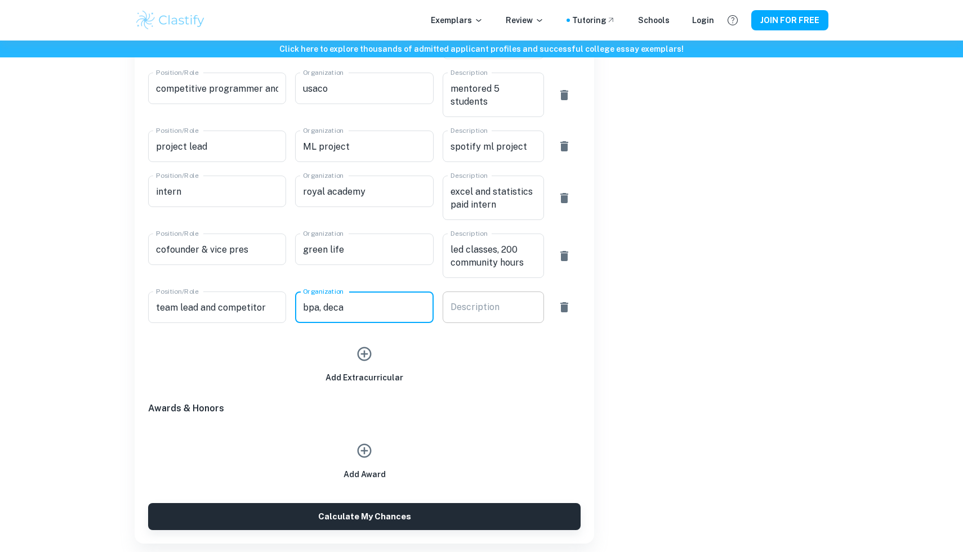
click at [475, 315] on div "x Description" at bounding box center [493, 308] width 101 height 32
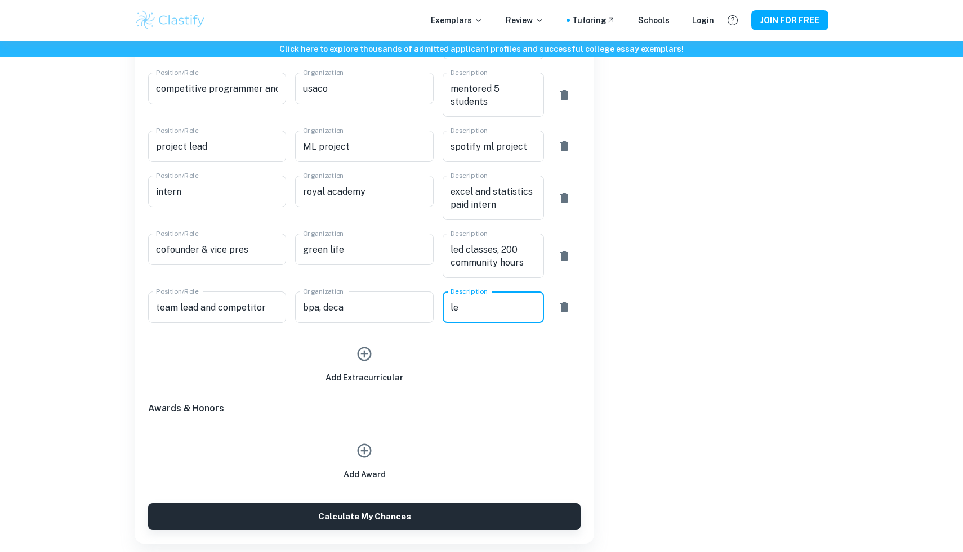
type textarea "l"
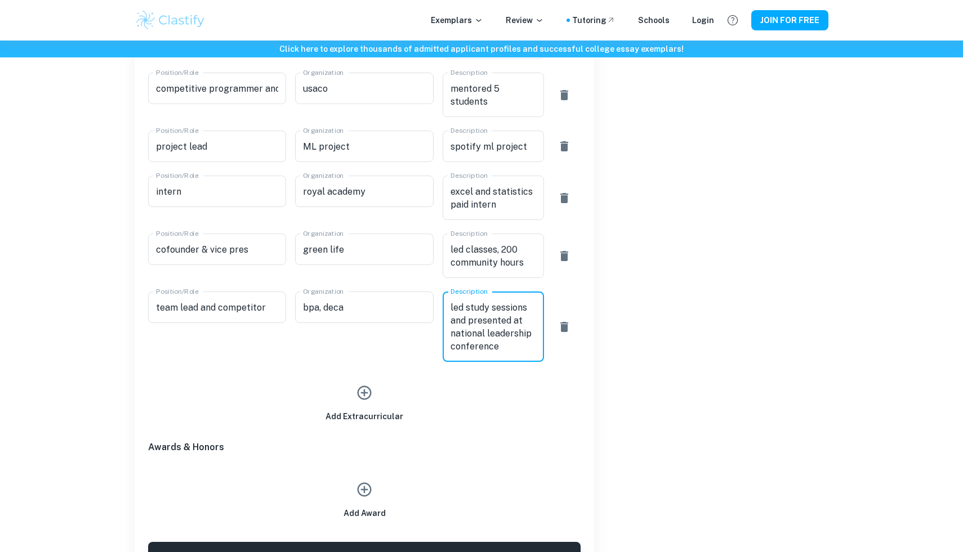
type textarea "led study sessions and presented at national leadership conference"
click at [365, 396] on icon "button" at bounding box center [364, 393] width 17 height 17
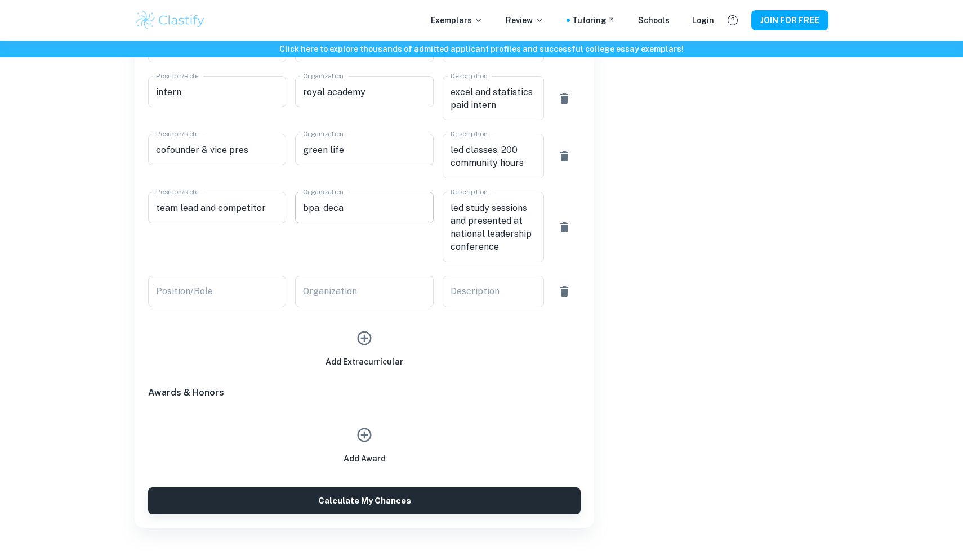
scroll to position [818, 0]
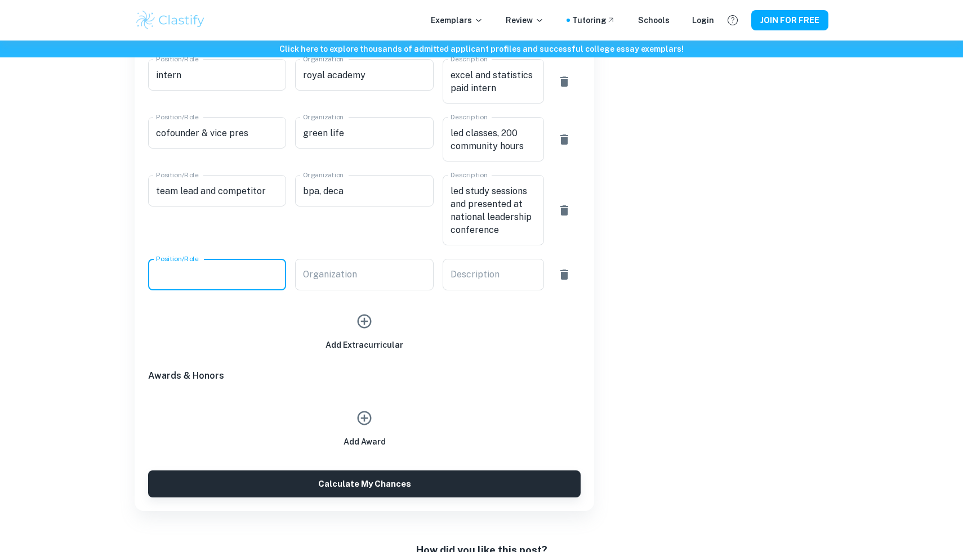
click at [183, 267] on div "Position/Role Position/Role" at bounding box center [217, 275] width 138 height 32
type input "research"
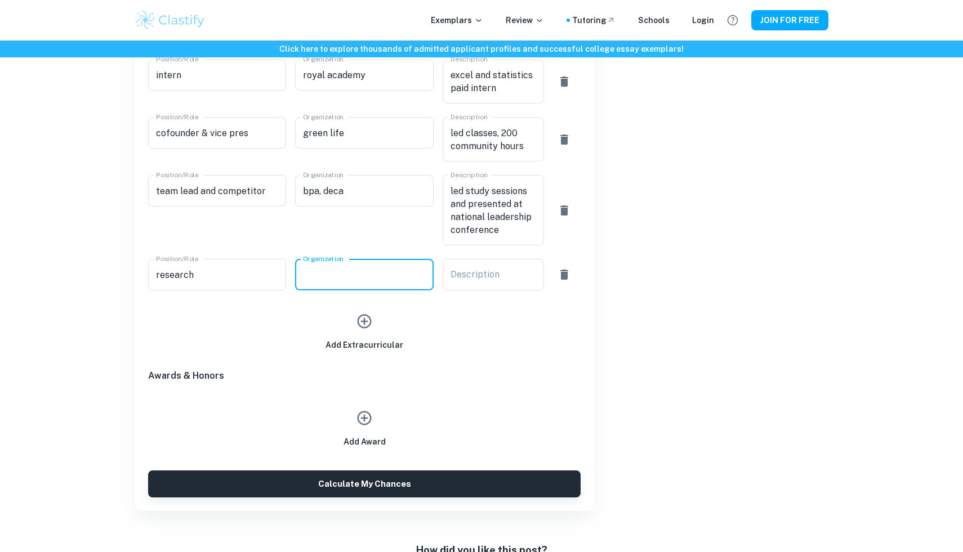
click at [309, 285] on input "Organization" at bounding box center [364, 275] width 138 height 32
type input "utd"
click at [469, 288] on div "x Description" at bounding box center [493, 275] width 101 height 32
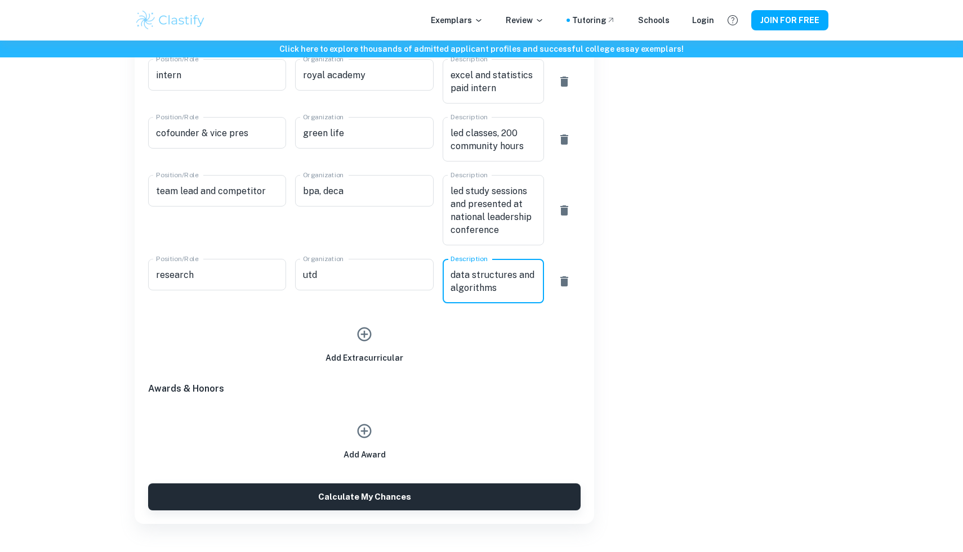
type textarea "data structures and algorithms"
click at [367, 329] on icon "button" at bounding box center [364, 334] width 17 height 17
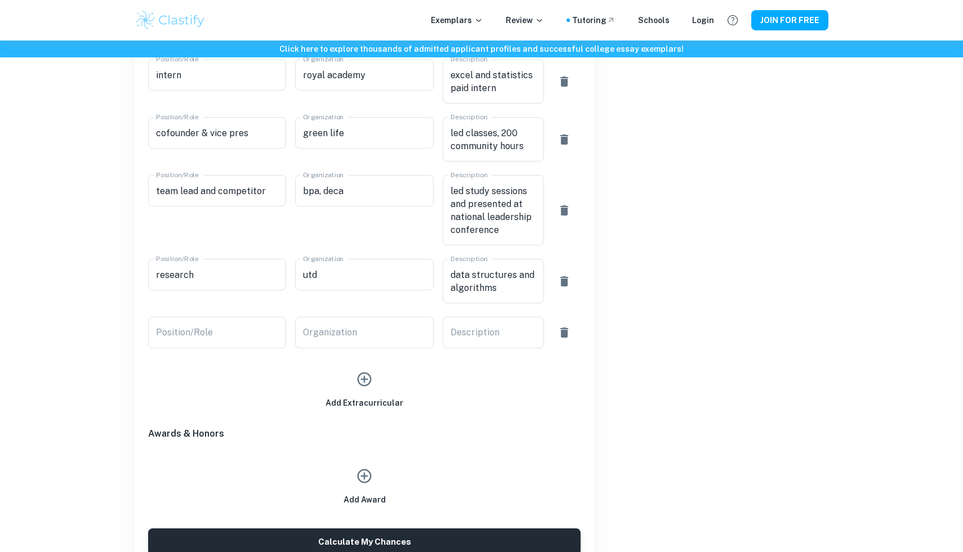
scroll to position [886, 0]
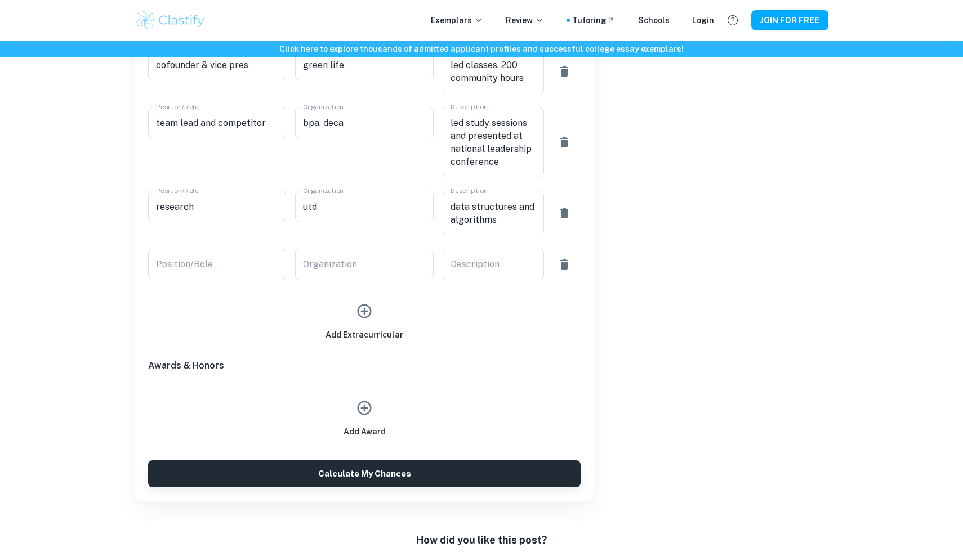
click at [182, 260] on input "Position/Role" at bounding box center [217, 265] width 138 height 32
type input "attendee"
click at [395, 254] on input "Organization" at bounding box center [364, 265] width 138 height 32
type input "c"
type input "ut [PERSON_NAME]"
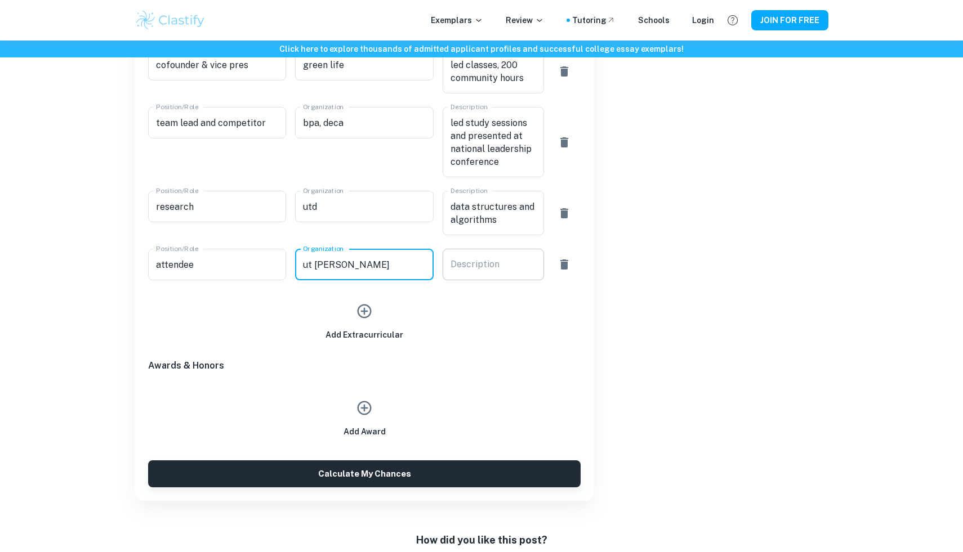
click at [448, 254] on div "x Description" at bounding box center [493, 265] width 101 height 32
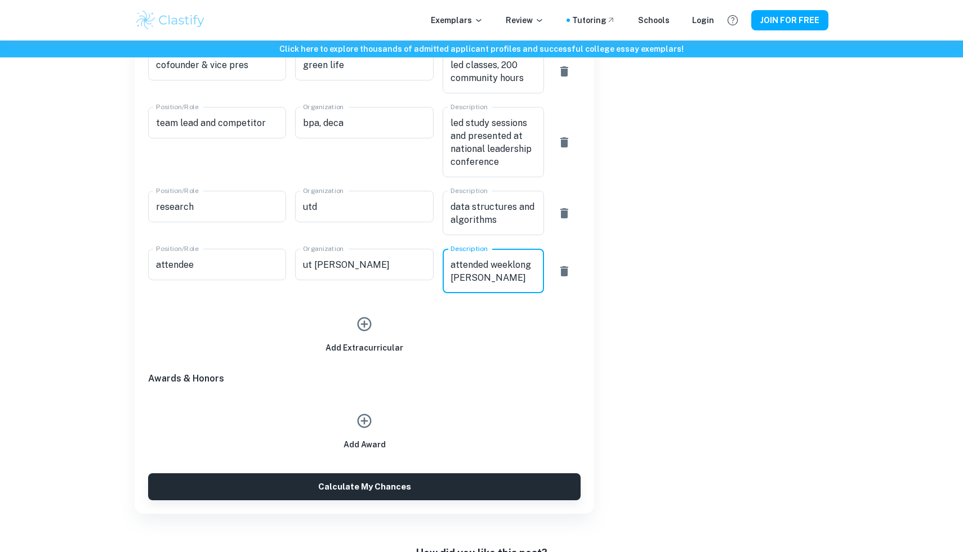
type textarea "attended weeklong [PERSON_NAME]"
click at [372, 323] on icon "button" at bounding box center [364, 324] width 17 height 17
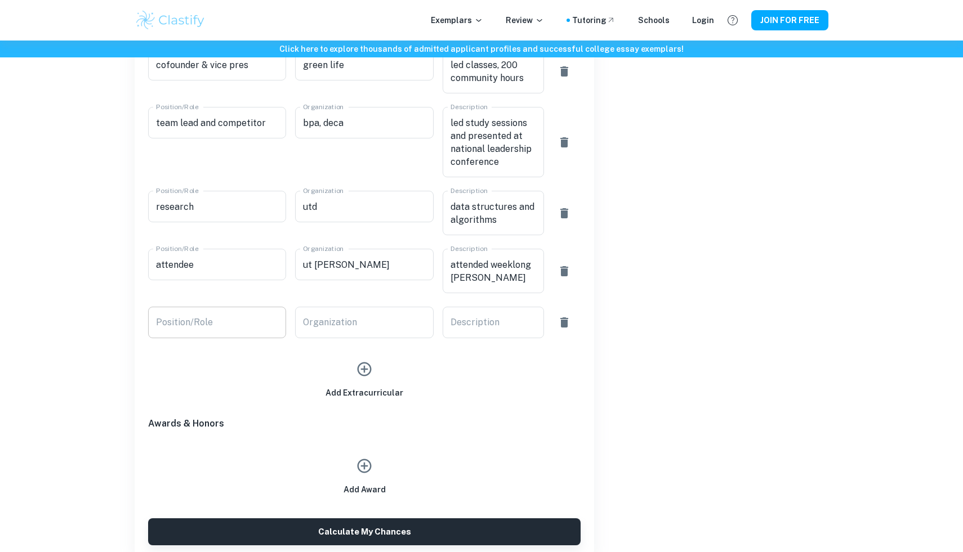
click at [185, 325] on input "Position/Role" at bounding box center [217, 323] width 138 height 32
type input "intern"
click at [302, 329] on input "Organization" at bounding box center [364, 323] width 138 height 32
type input "nasa"
click at [517, 316] on textarea "Description" at bounding box center [493, 322] width 86 height 13
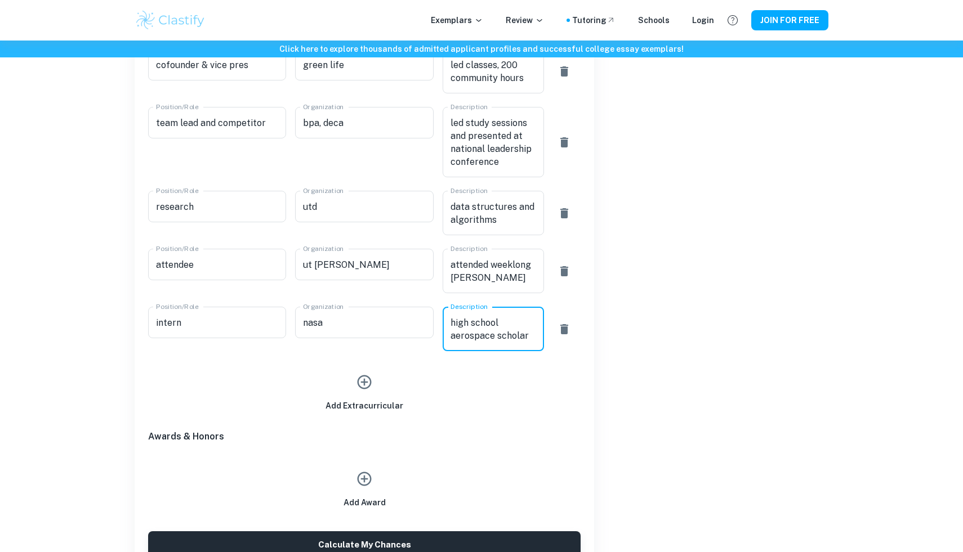
type textarea "high school aerospace scholar"
click at [364, 379] on icon "button" at bounding box center [365, 383] width 14 height 14
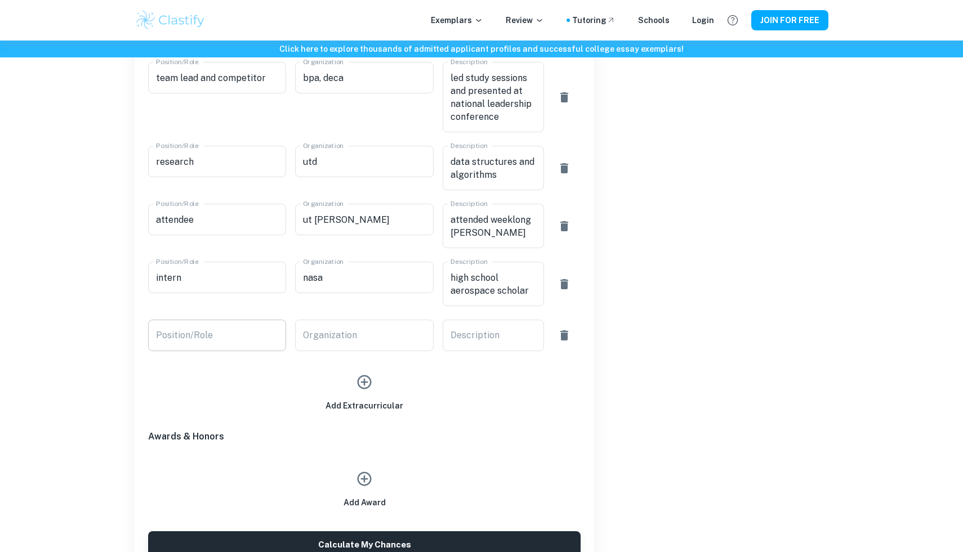
scroll to position [935, 0]
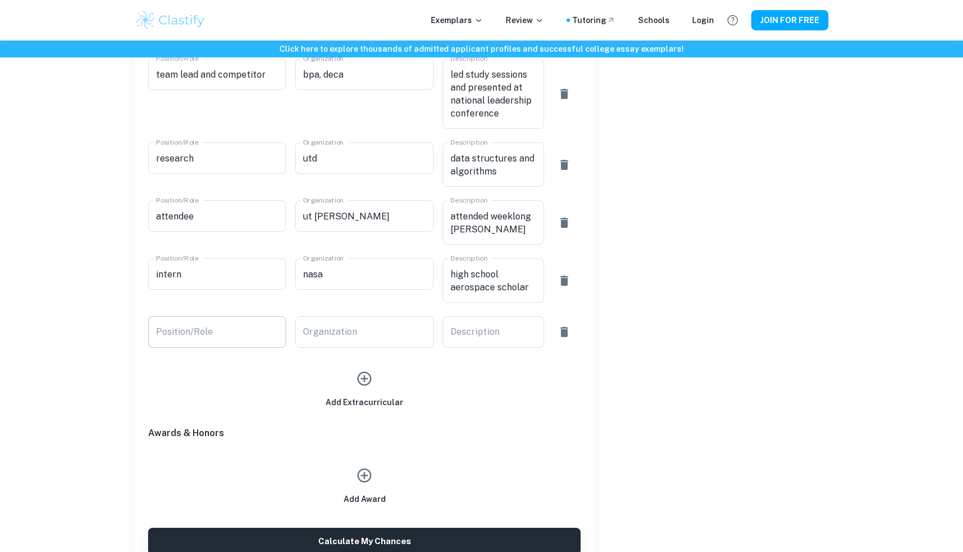
click at [257, 327] on input "Position/Role" at bounding box center [217, 332] width 138 height 32
type input "u"
type input "vice president"
click at [361, 349] on div "Add Extracurricular" at bounding box center [359, 378] width 441 height 61
click at [358, 343] on input "Organization" at bounding box center [364, 332] width 138 height 32
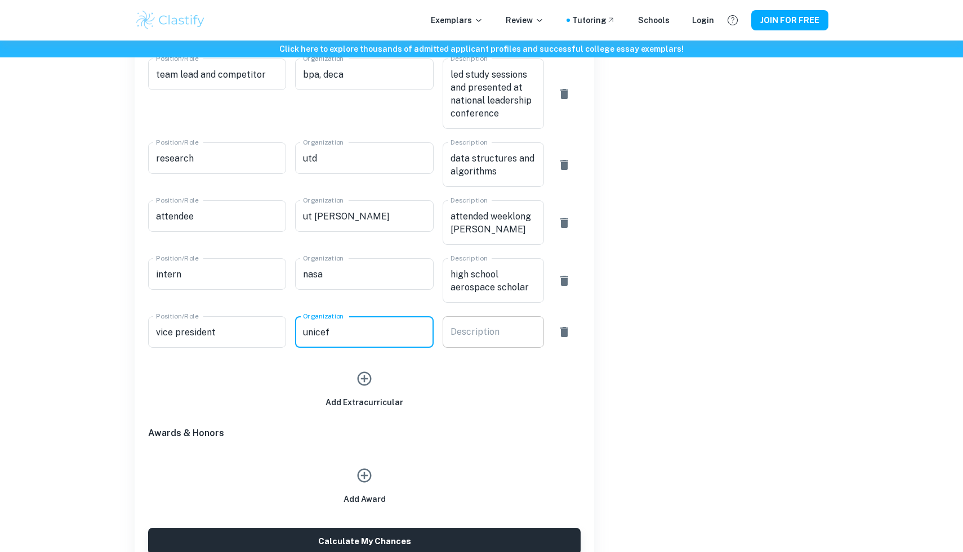
type input "unicef"
click at [484, 333] on textarea "Description" at bounding box center [493, 332] width 86 height 13
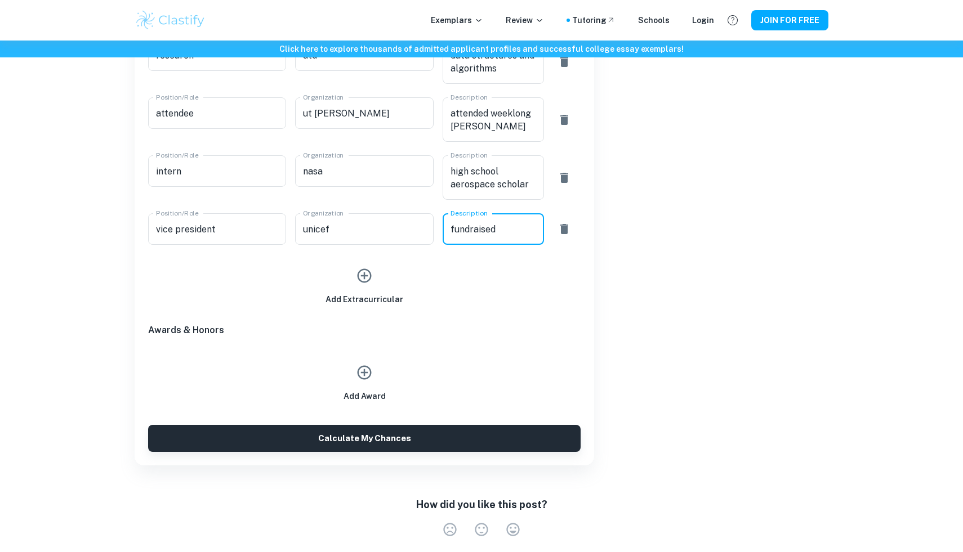
type textarea "fundraised"
click at [361, 365] on icon "button" at bounding box center [364, 372] width 17 height 17
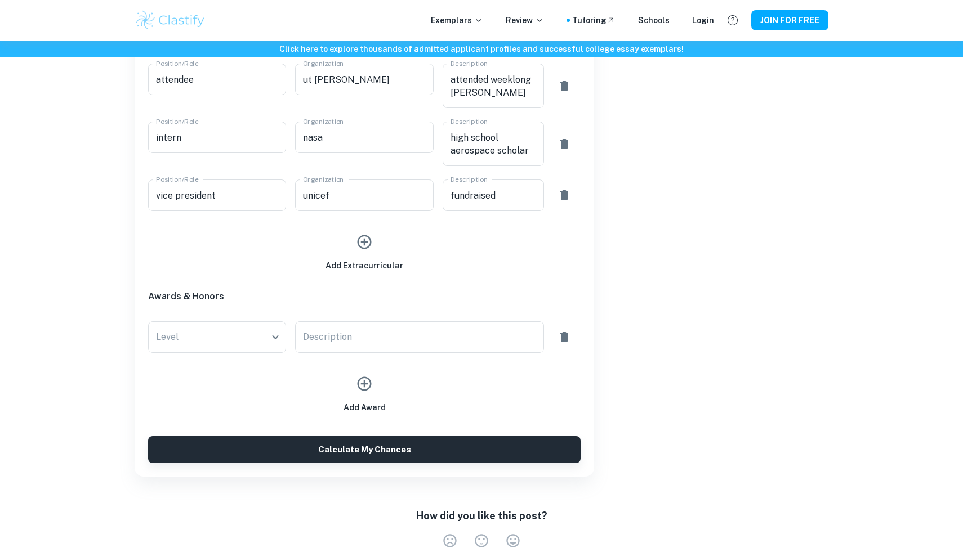
scroll to position [1105, 0]
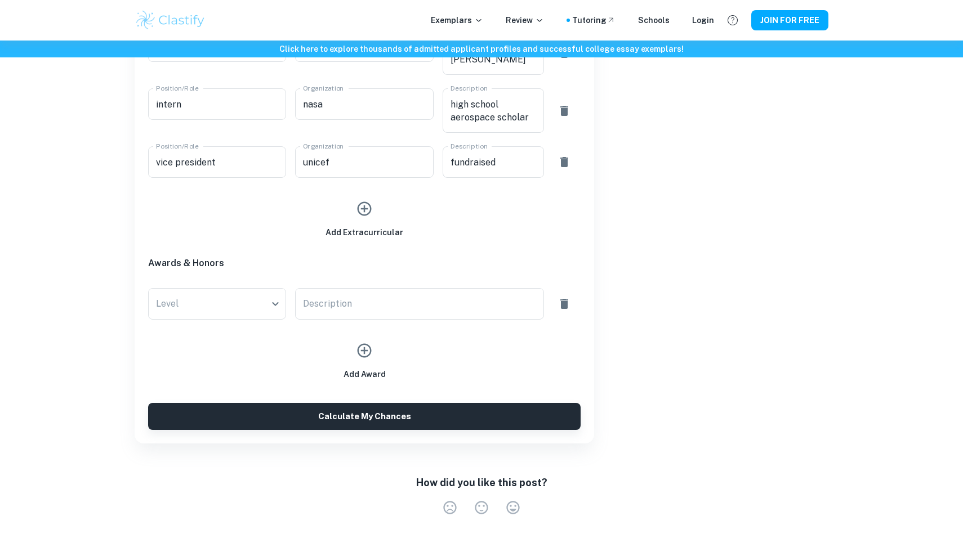
drag, startPoint x: 218, startPoint y: 330, endPoint x: 217, endPoint y: 322, distance: 8.5
click at [218, 329] on div "Add Award" at bounding box center [364, 355] width 432 height 52
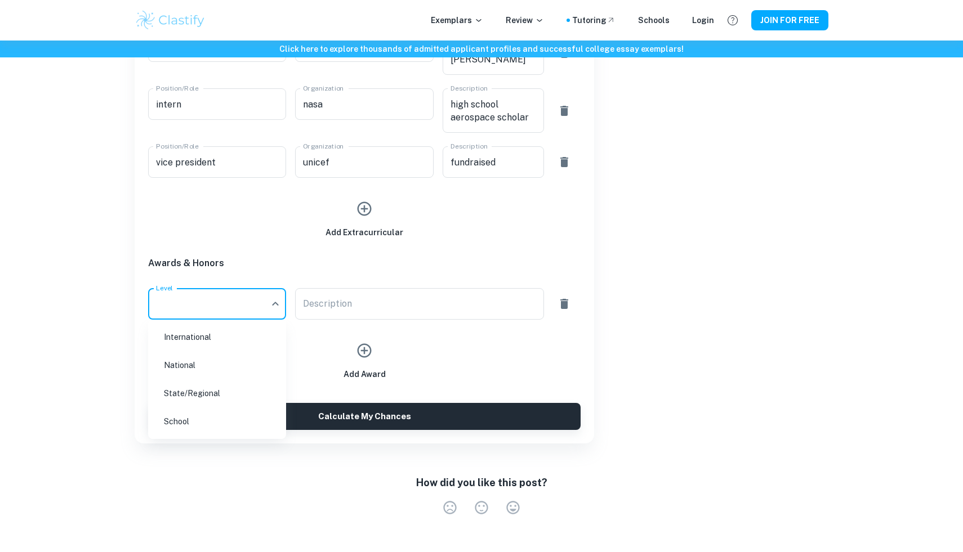
click at [194, 357] on li "National" at bounding box center [217, 365] width 129 height 26
type input "National"
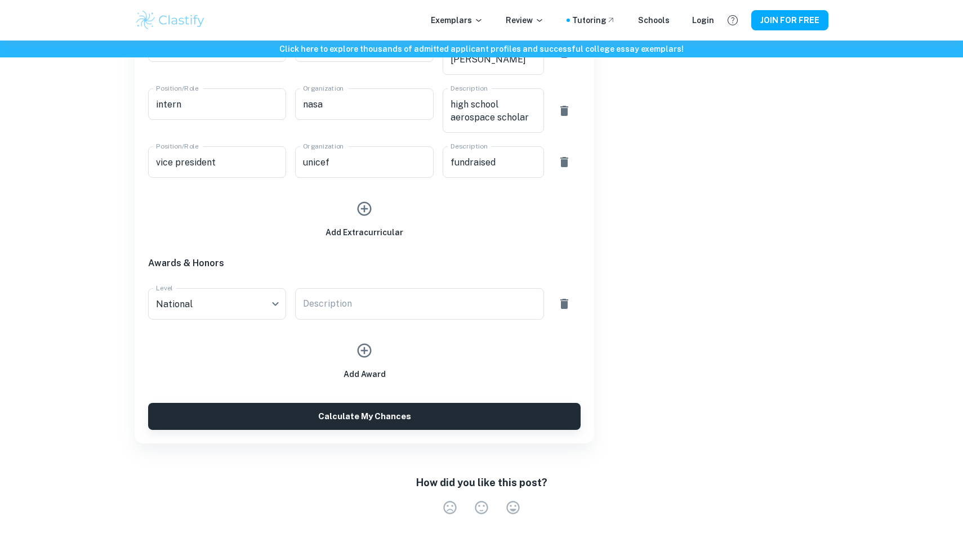
click at [314, 308] on textarea "Description" at bounding box center [419, 304] width 233 height 13
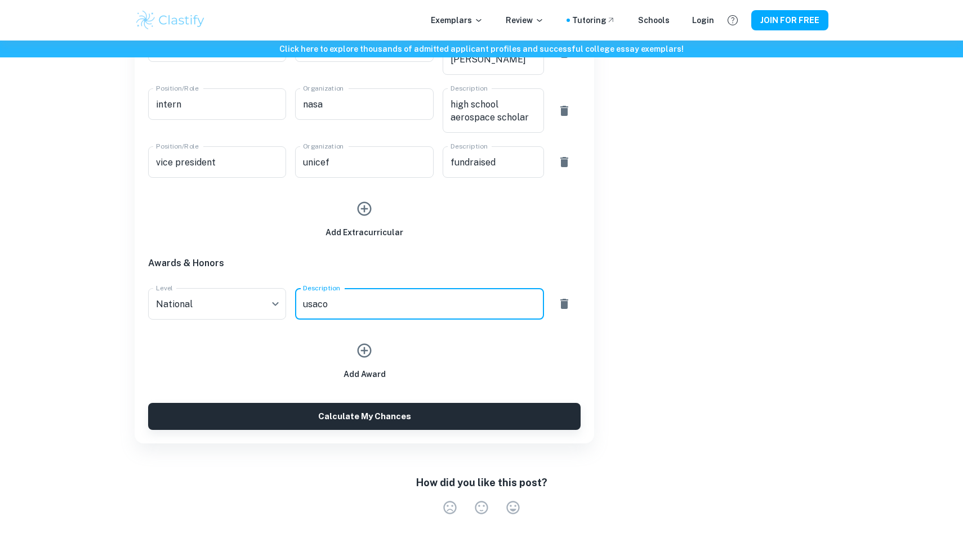
type textarea "usaco"
click at [365, 346] on icon "button" at bounding box center [364, 350] width 17 height 17
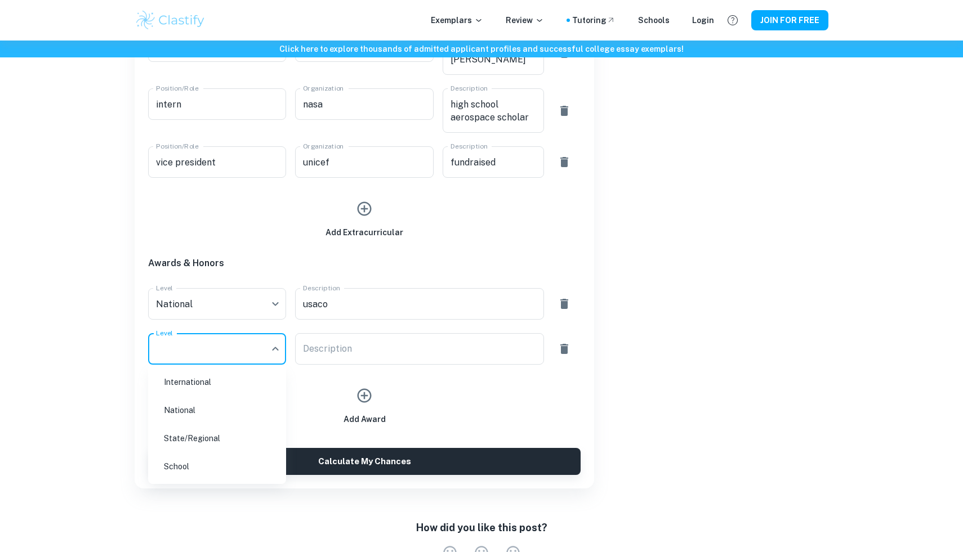
click at [217, 410] on li "National" at bounding box center [217, 411] width 129 height 26
type input "National"
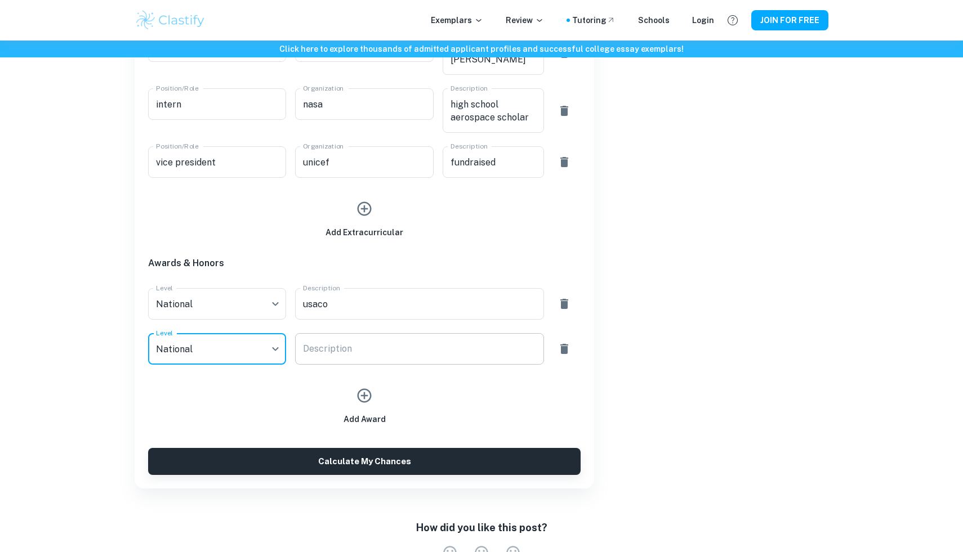
click at [337, 340] on div "x Description" at bounding box center [419, 349] width 248 height 32
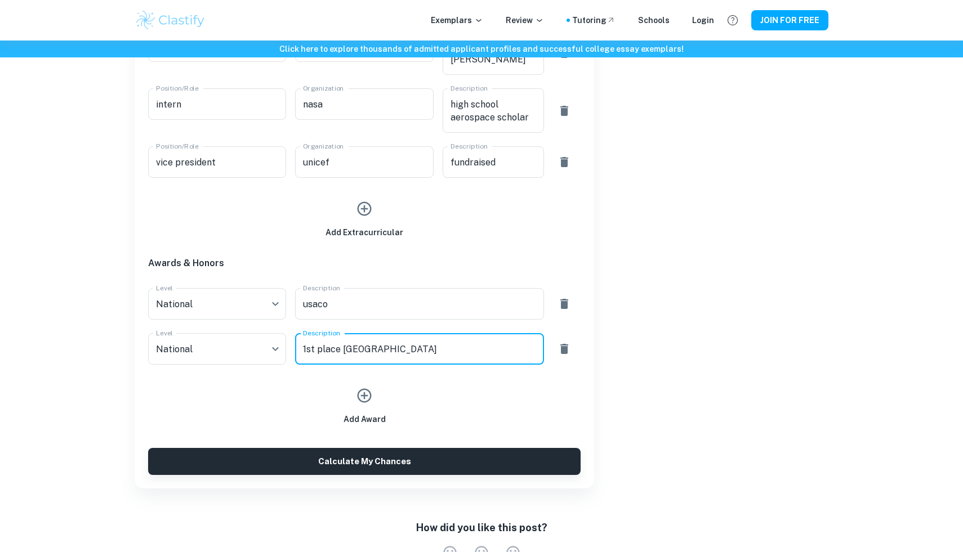
type textarea "1st place [GEOGRAPHIC_DATA]"
click at [363, 391] on icon "button" at bounding box center [364, 395] width 17 height 17
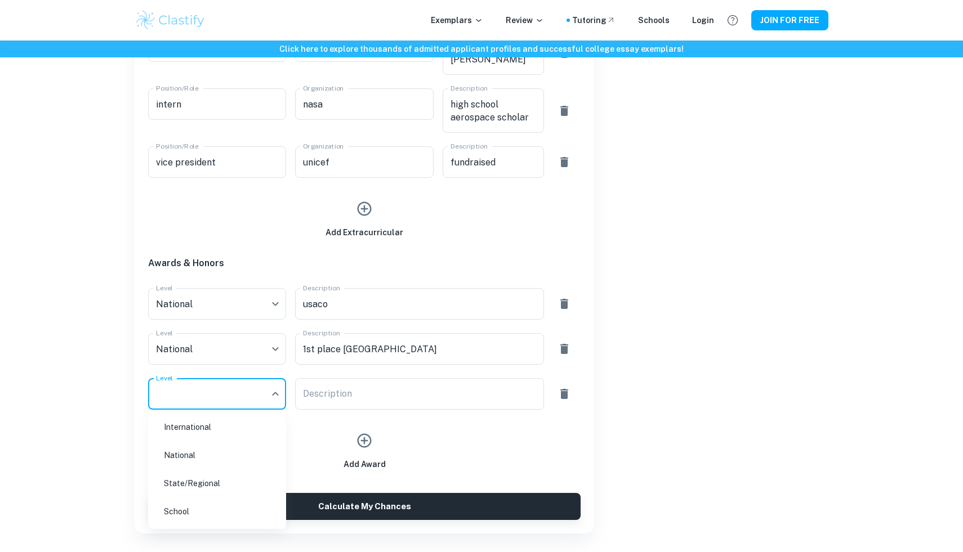
click at [255, 454] on li "National" at bounding box center [217, 456] width 129 height 26
type input "National"
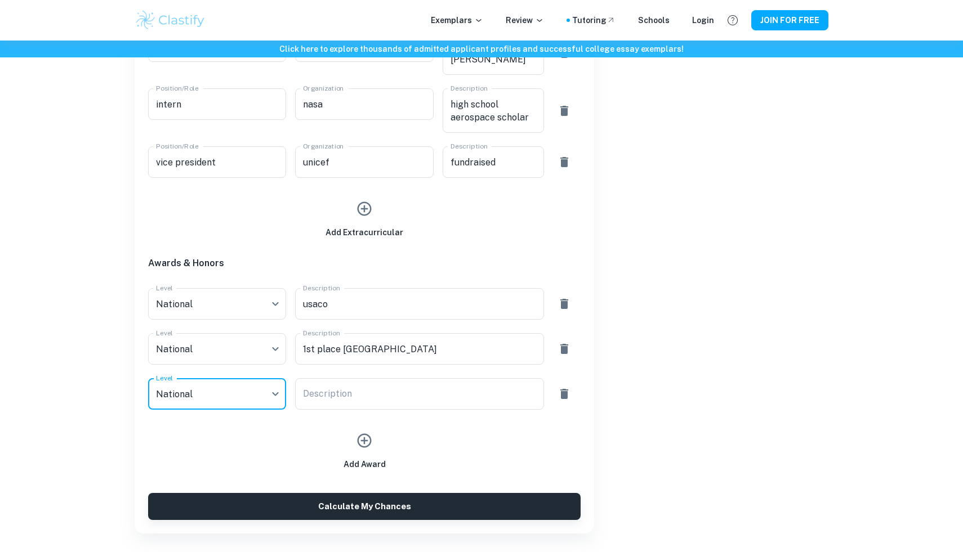
click at [312, 411] on div "Add Award" at bounding box center [359, 440] width 441 height 61
click at [324, 389] on div "Description x Description" at bounding box center [419, 394] width 248 height 32
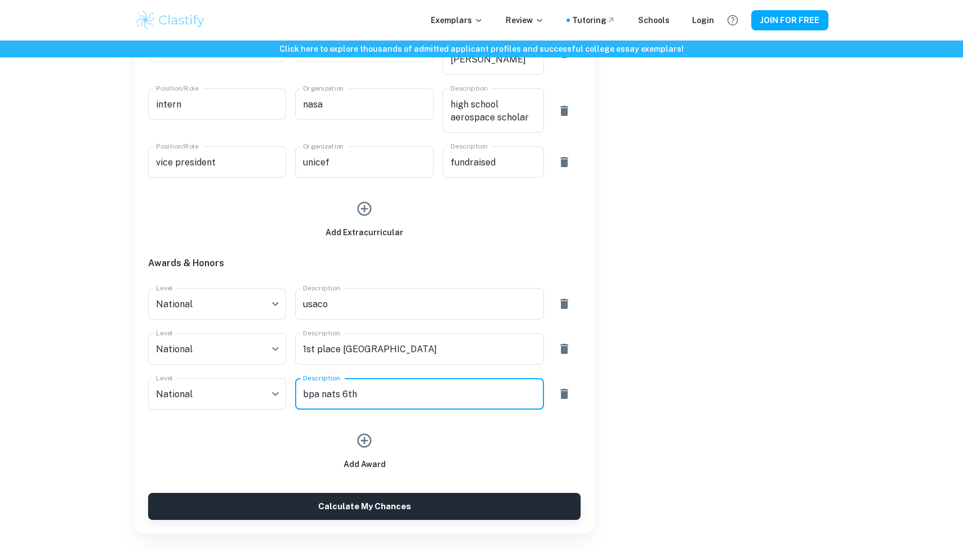
type textarea "bpa nats 6th"
click at [353, 428] on div "Add Award" at bounding box center [364, 449] width 42 height 43
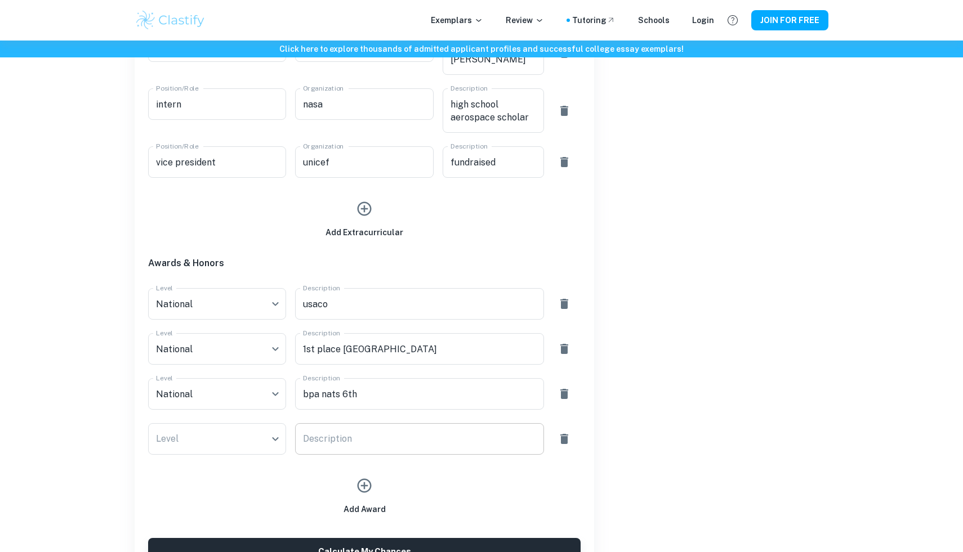
click at [353, 443] on textarea "Description" at bounding box center [419, 439] width 233 height 13
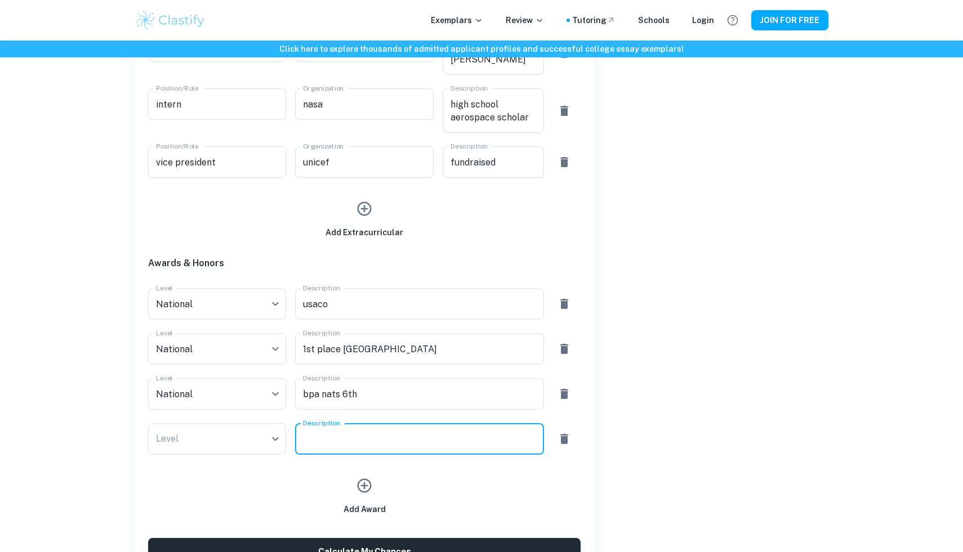
click at [178, 461] on div "Add Award" at bounding box center [359, 485] width 441 height 61
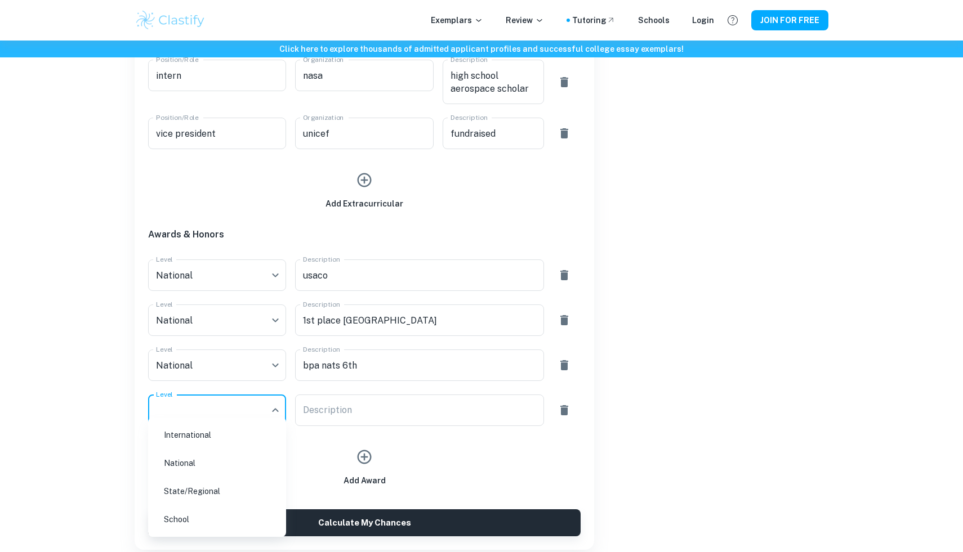
scroll to position [1148, 0]
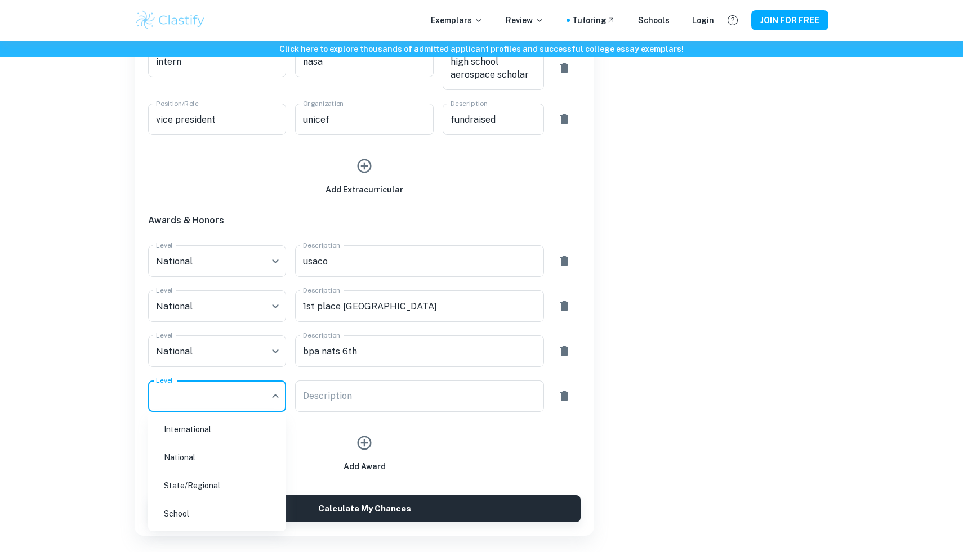
click at [197, 487] on li "State/Regional" at bounding box center [217, 486] width 129 height 26
type input "State/Regional"
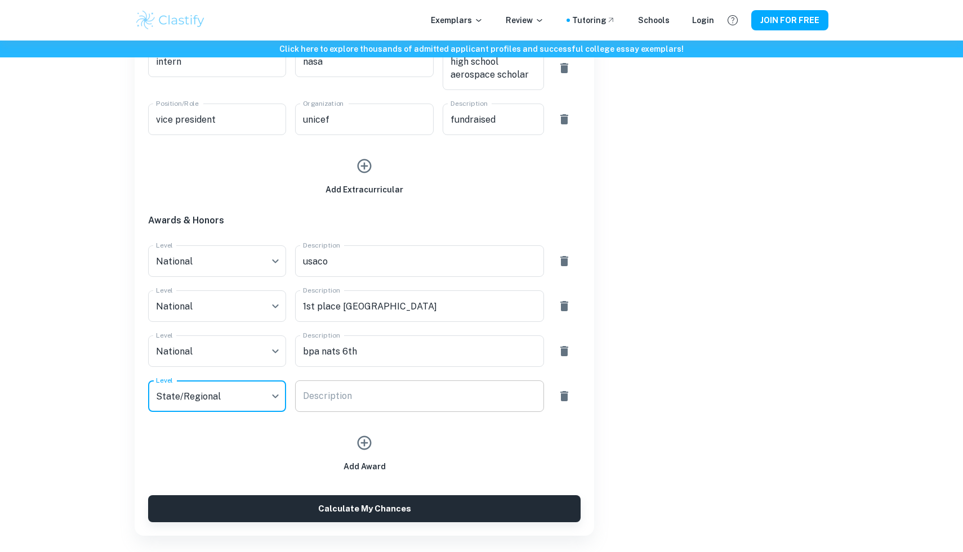
click at [323, 388] on div "x Description" at bounding box center [419, 397] width 248 height 32
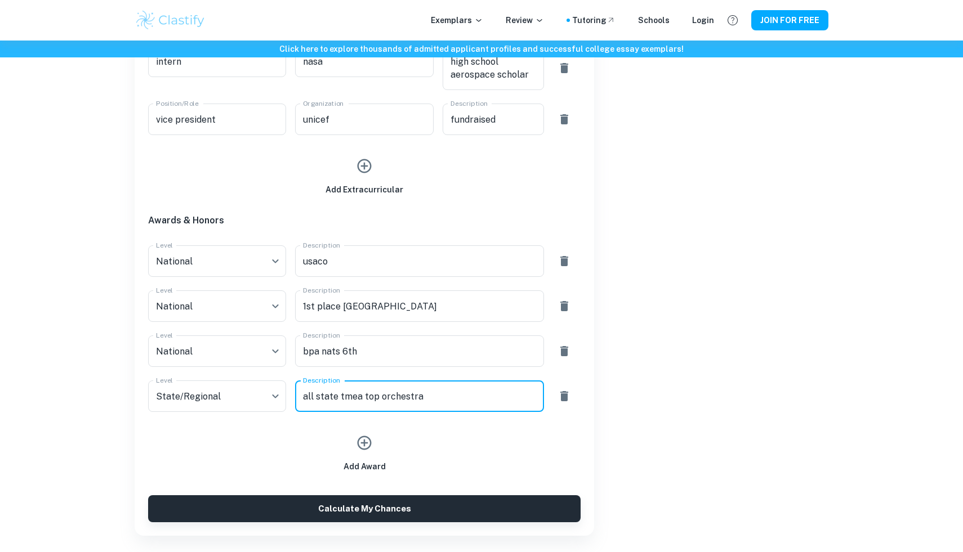
type textarea "all state tmea top orchestra"
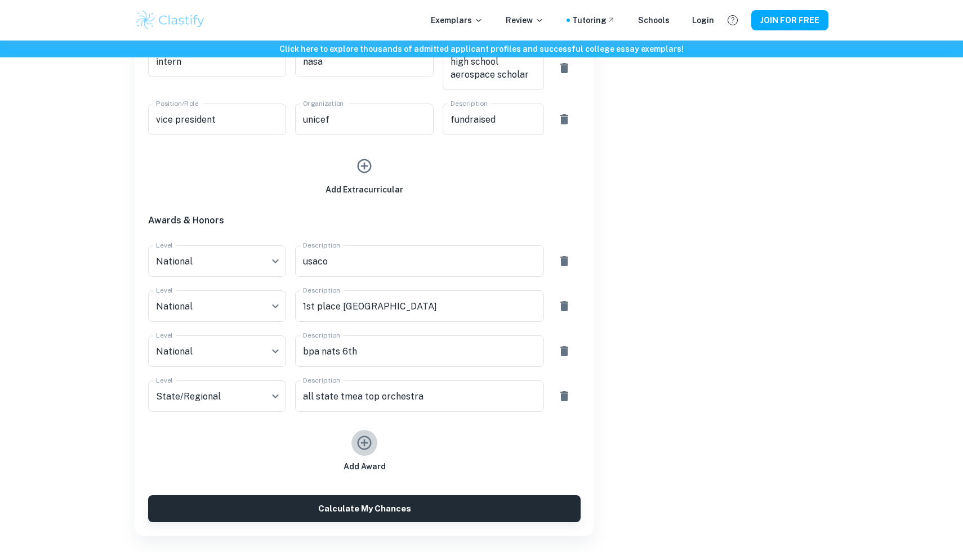
click at [353, 441] on button "button" at bounding box center [364, 443] width 26 height 26
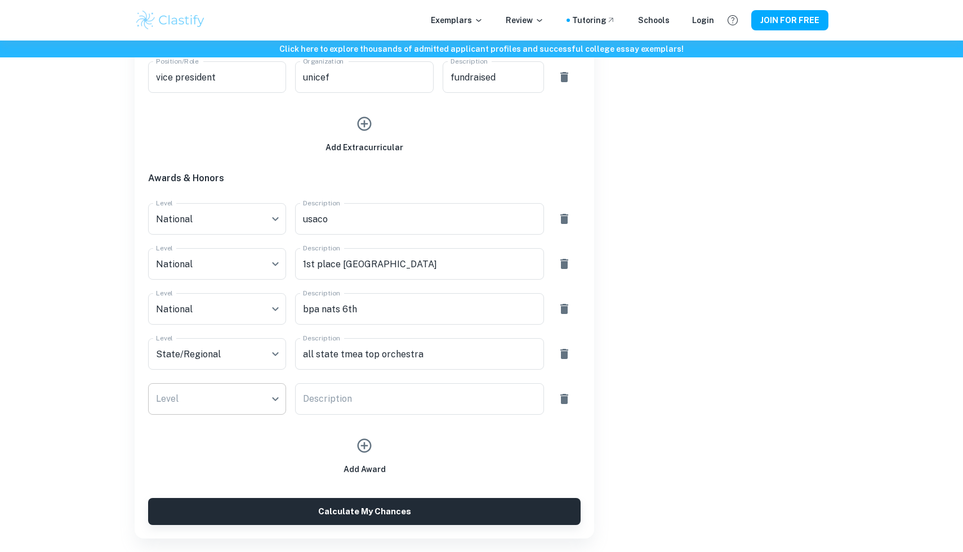
scroll to position [1226, 0]
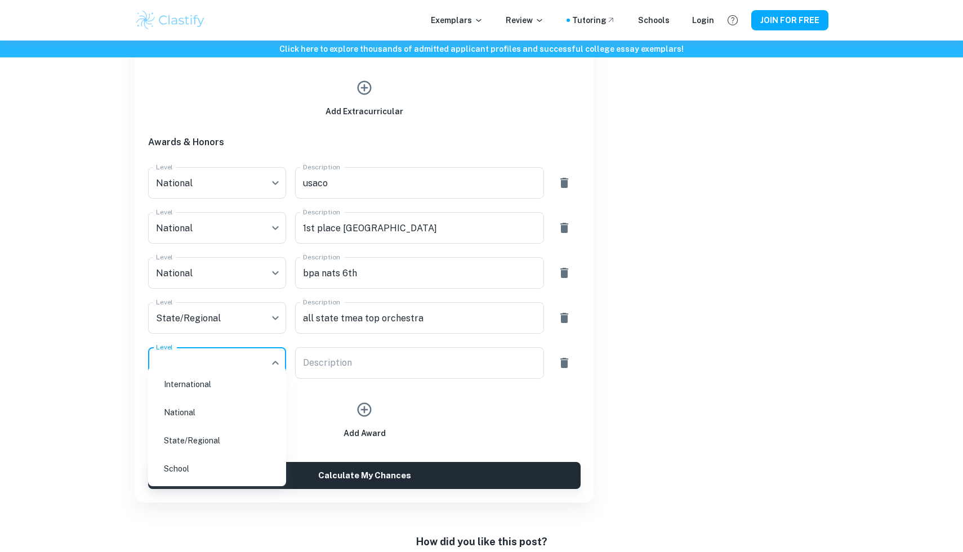
scroll to position [1246, 0]
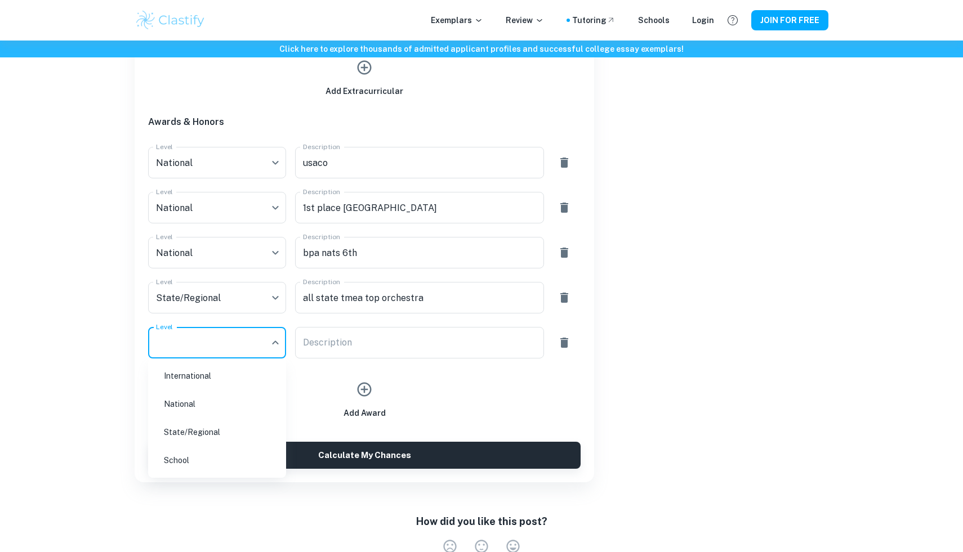
click at [222, 408] on li "National" at bounding box center [217, 404] width 129 height 26
type input "National"
click at [342, 349] on div "x Description" at bounding box center [419, 343] width 248 height 32
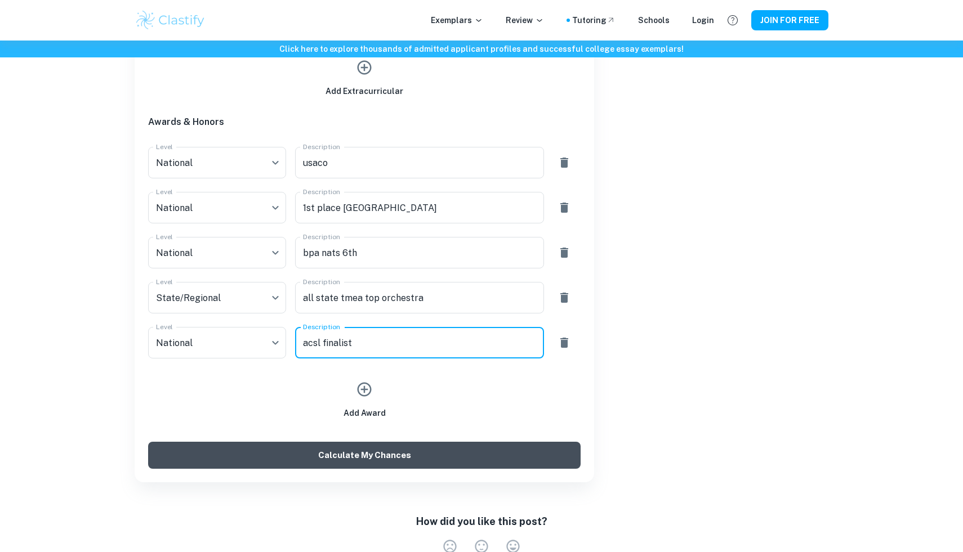
type textarea "acsl finalist"
click at [359, 455] on button "Calculate My Chances" at bounding box center [364, 455] width 432 height 27
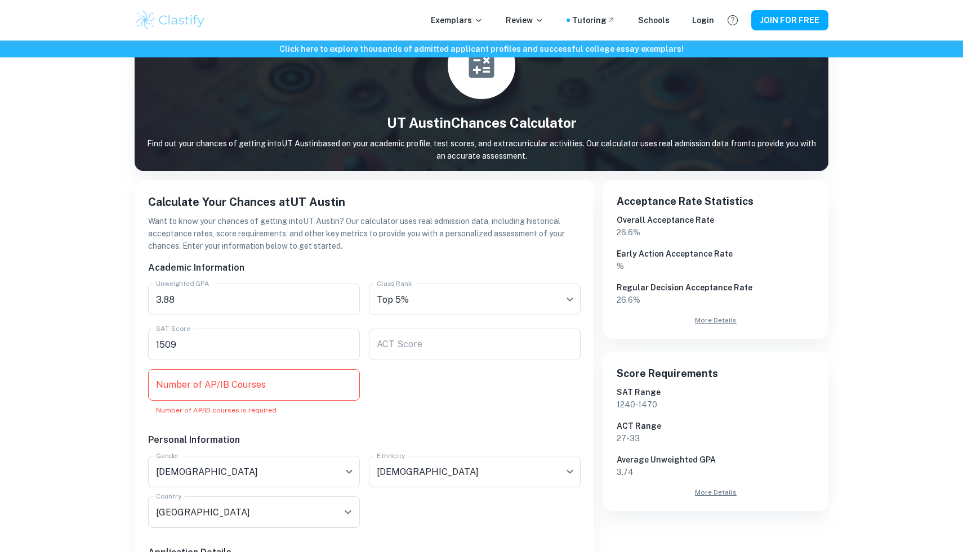
scroll to position [43, 0]
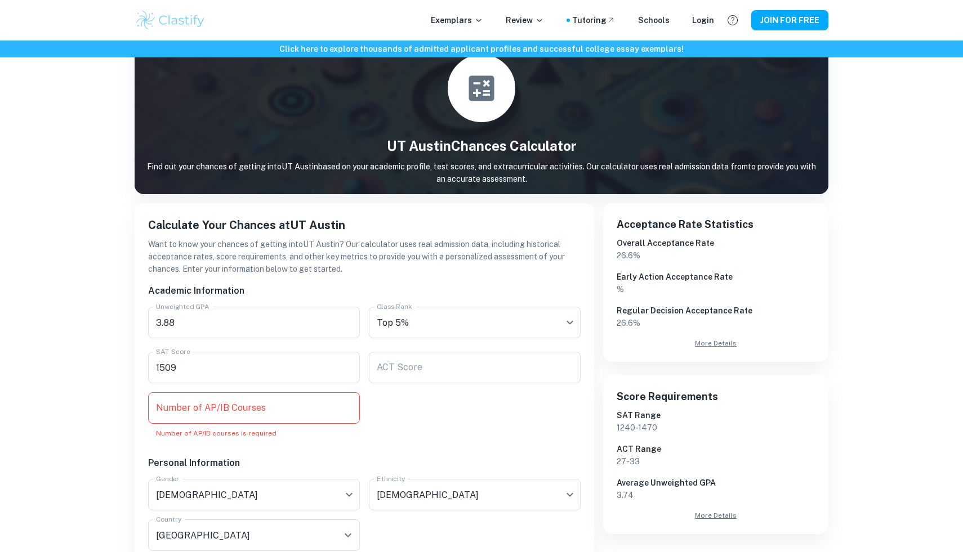
click at [217, 407] on input "Number of AP/IB Courses" at bounding box center [254, 408] width 212 height 32
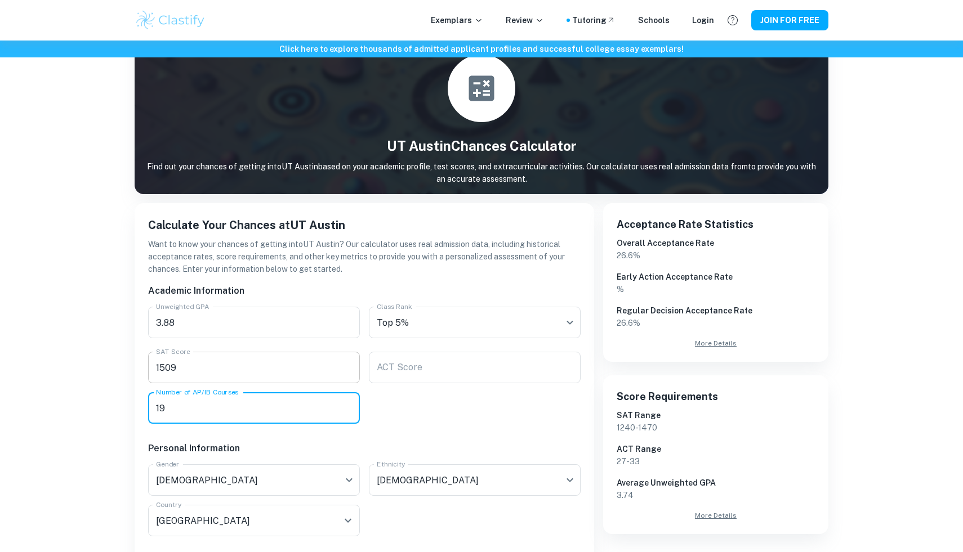
type input "19"
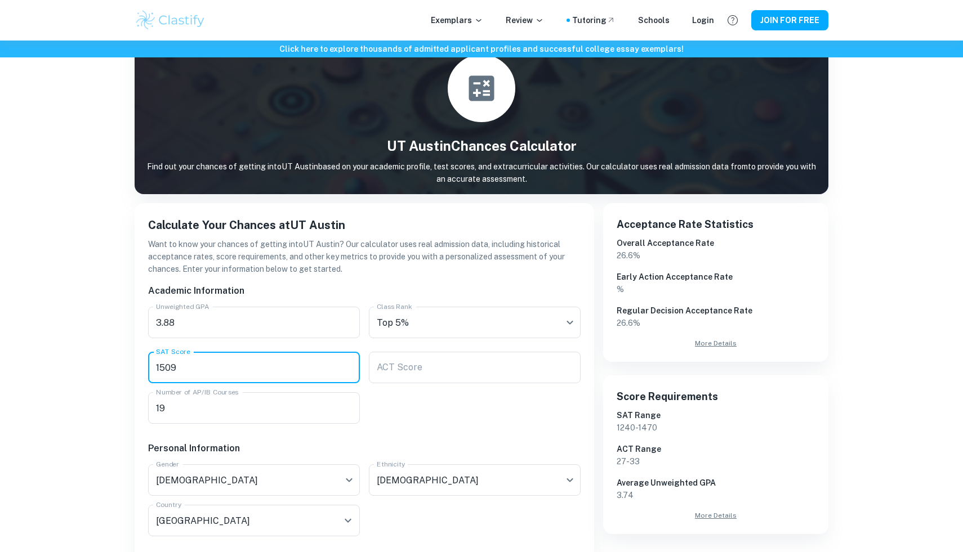
click at [207, 373] on input "1509" at bounding box center [254, 368] width 212 height 32
type input "1510"
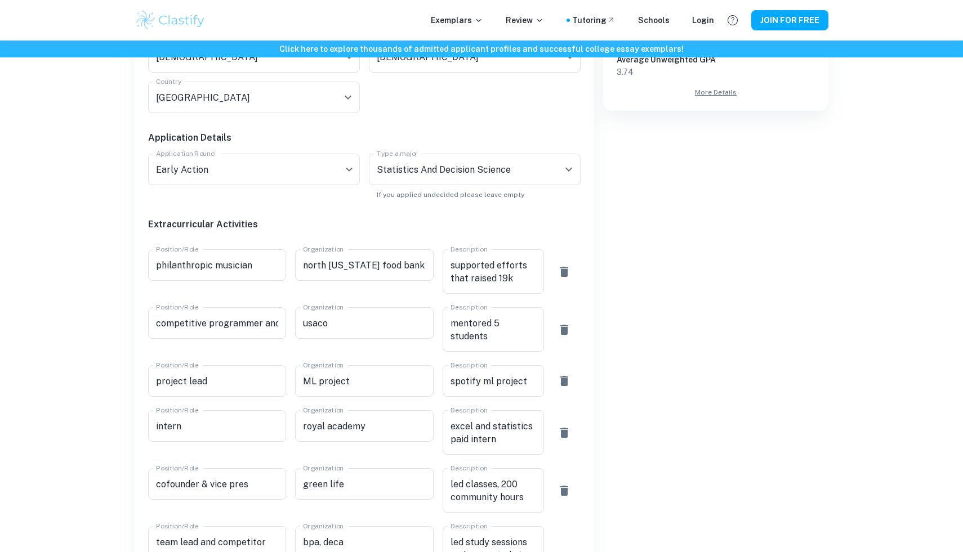
scroll to position [1584, 0]
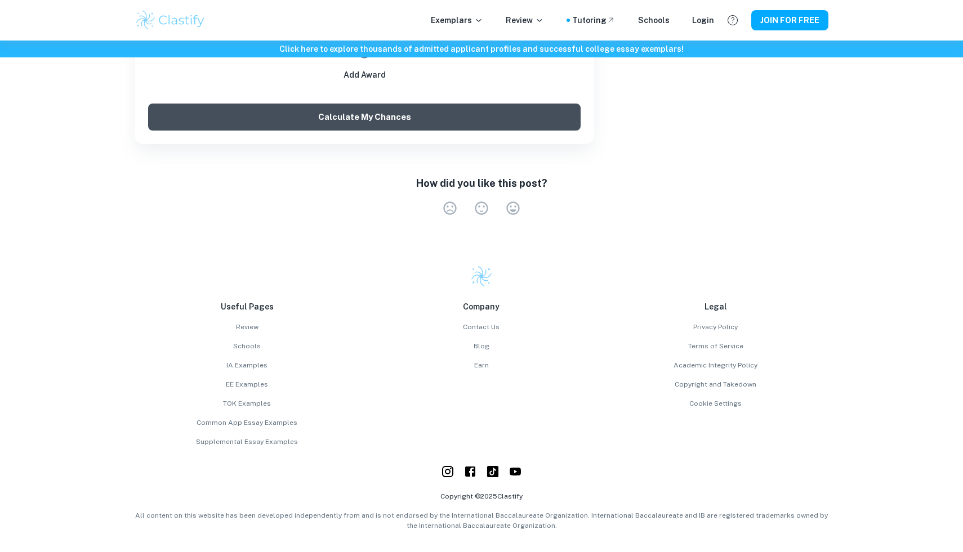
click at [449, 110] on button "Calculate My Chances" at bounding box center [364, 117] width 432 height 27
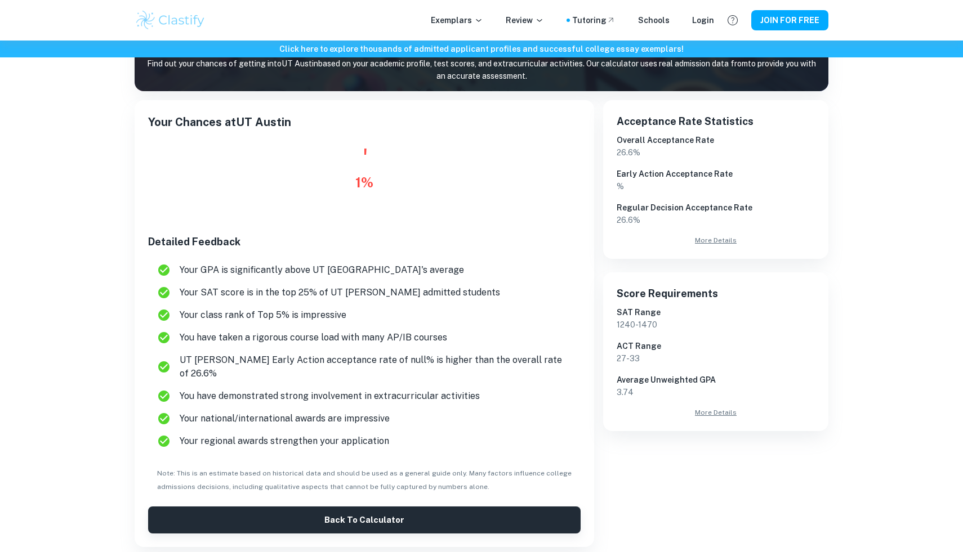
scroll to position [144, 0]
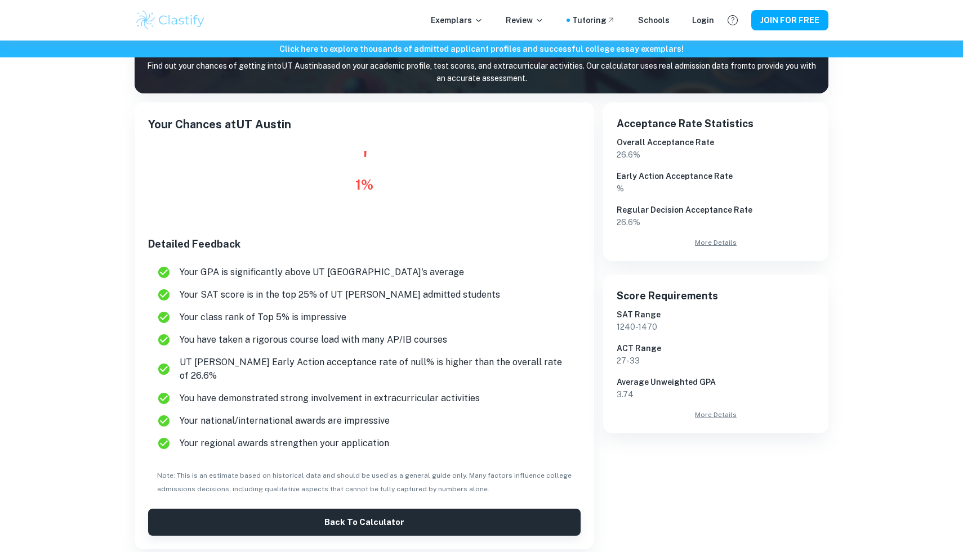
click at [364, 193] on div "1 %" at bounding box center [364, 185] width 18 height 20
click at [359, 187] on div "1 %" at bounding box center [364, 185] width 18 height 20
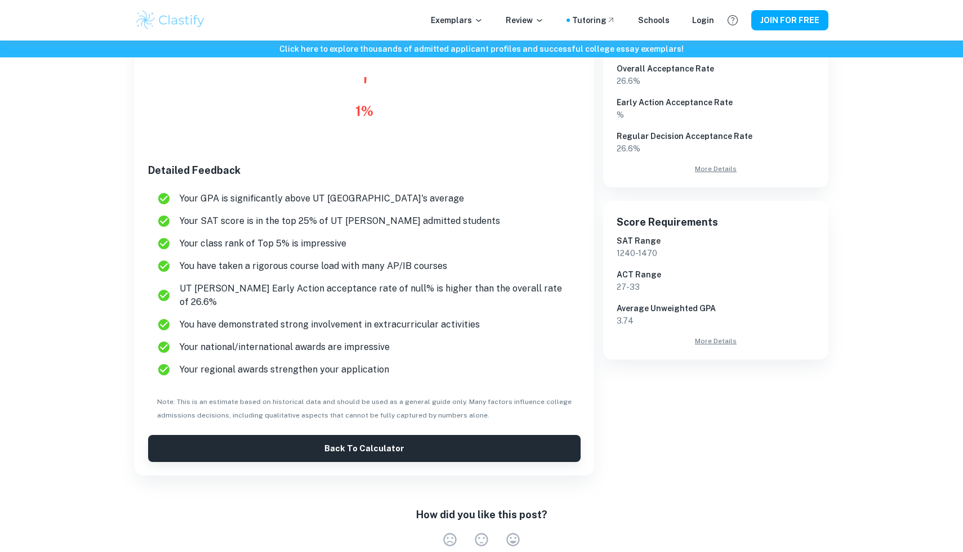
scroll to position [193, 0]
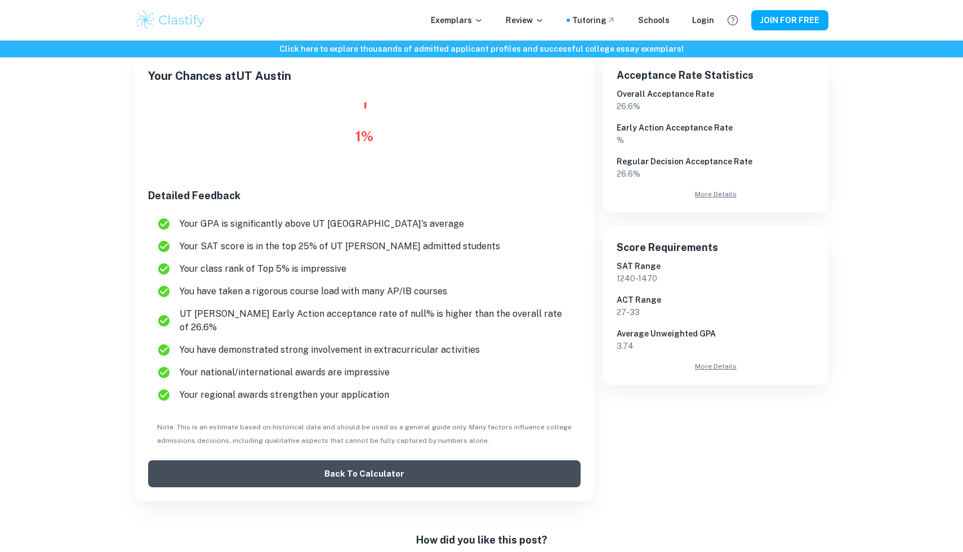
click at [328, 461] on button "Back to Calculator" at bounding box center [364, 474] width 432 height 27
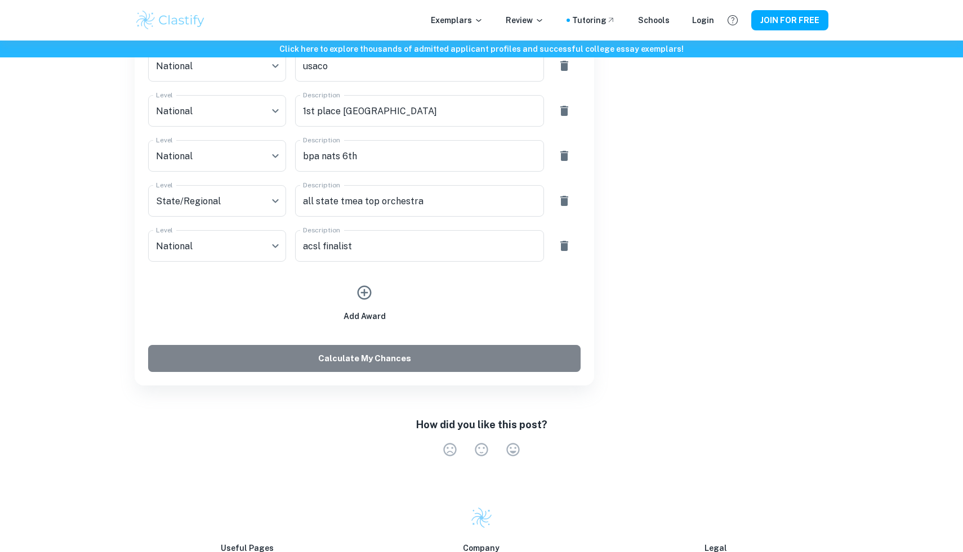
click at [382, 360] on button "Calculate My Chances" at bounding box center [364, 358] width 432 height 27
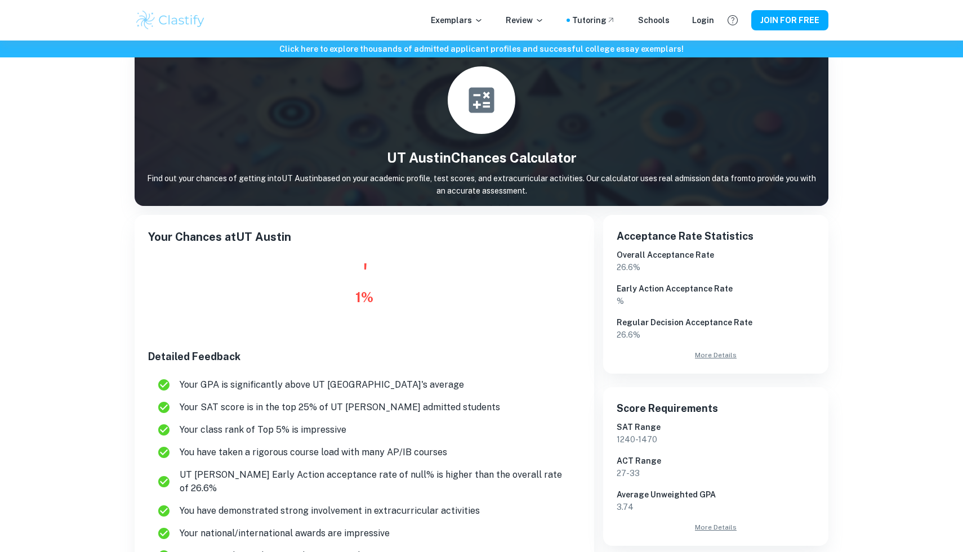
scroll to position [33, 0]
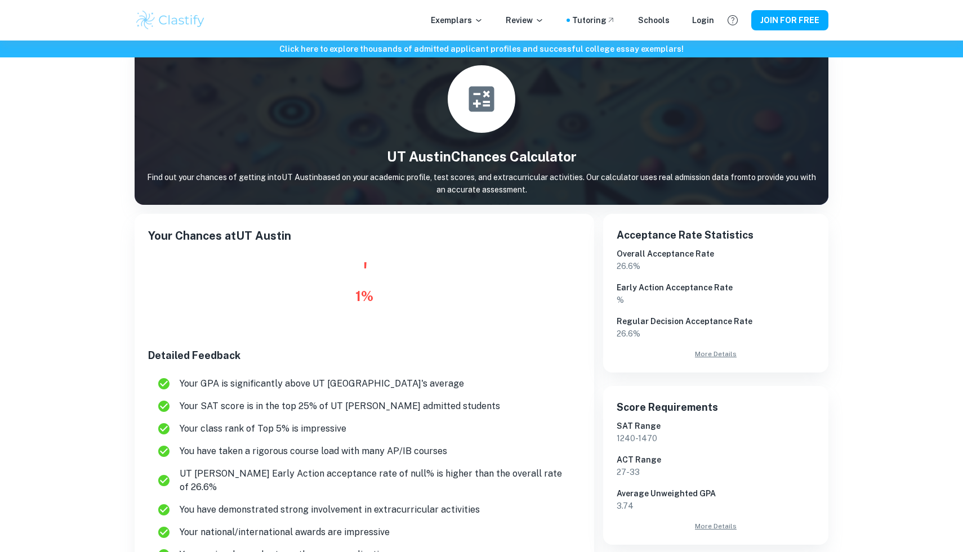
click at [358, 298] on div "1 %" at bounding box center [364, 296] width 18 height 20
click at [331, 348] on h6 "Detailed Feedback" at bounding box center [364, 356] width 432 height 16
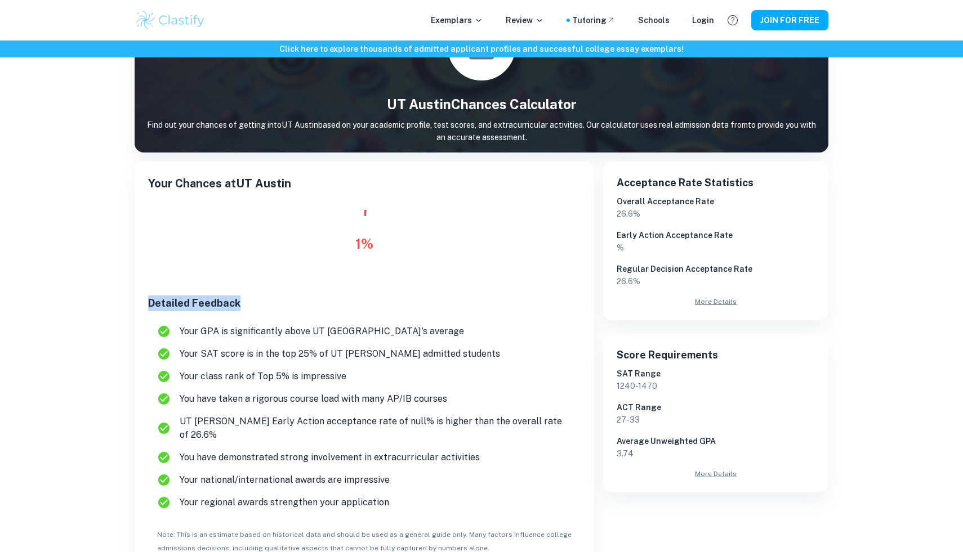
scroll to position [91, 0]
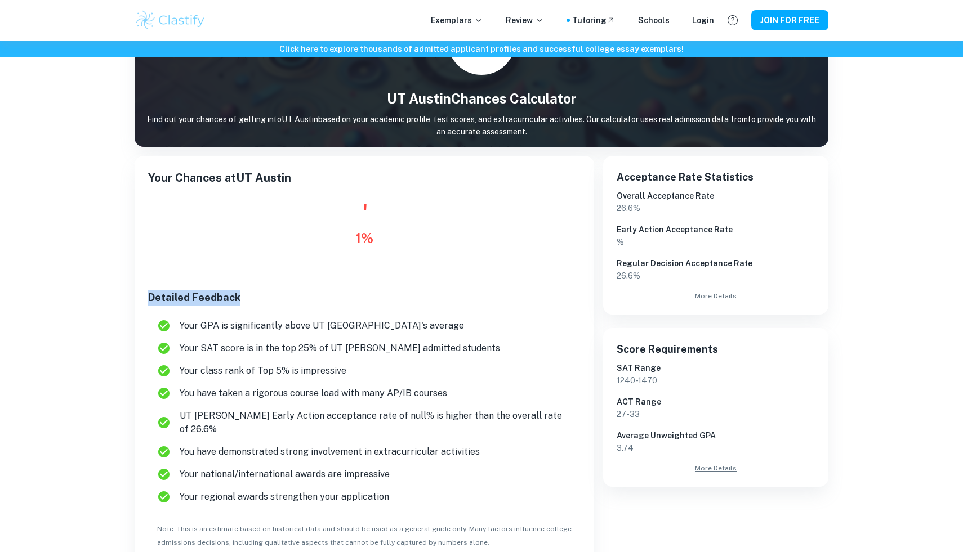
click at [247, 298] on h6 "Detailed Feedback" at bounding box center [364, 298] width 432 height 16
click at [334, 259] on icon at bounding box center [365, 238] width 68 height 68
drag, startPoint x: 349, startPoint y: 242, endPoint x: 396, endPoint y: 242, distance: 47.3
click at [396, 242] on icon at bounding box center [365, 238] width 68 height 68
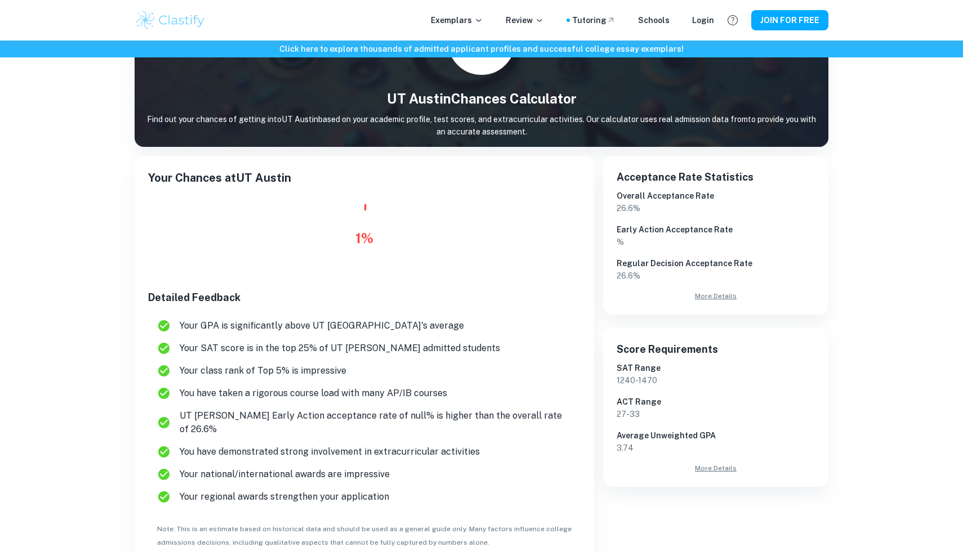
click at [381, 248] on icon at bounding box center [365, 238] width 68 height 68
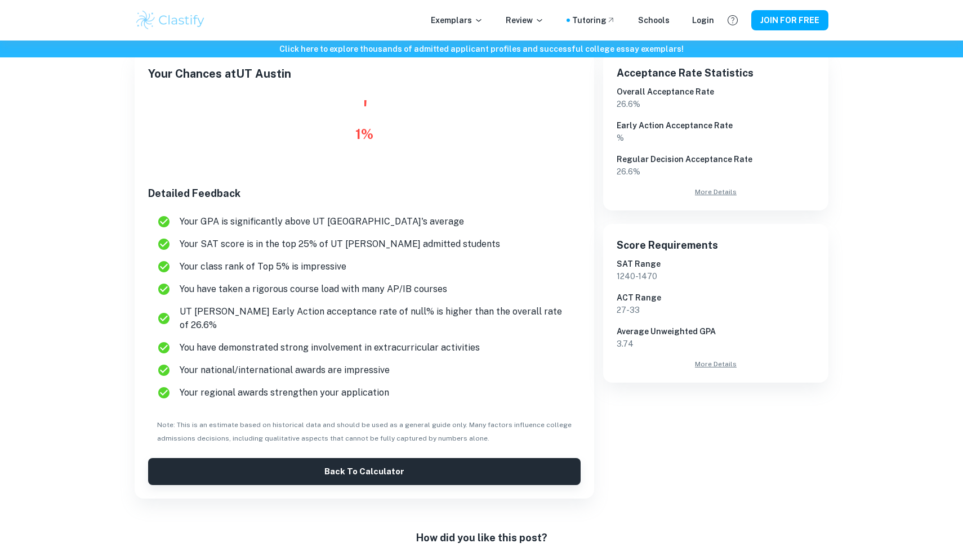
scroll to position [191, 0]
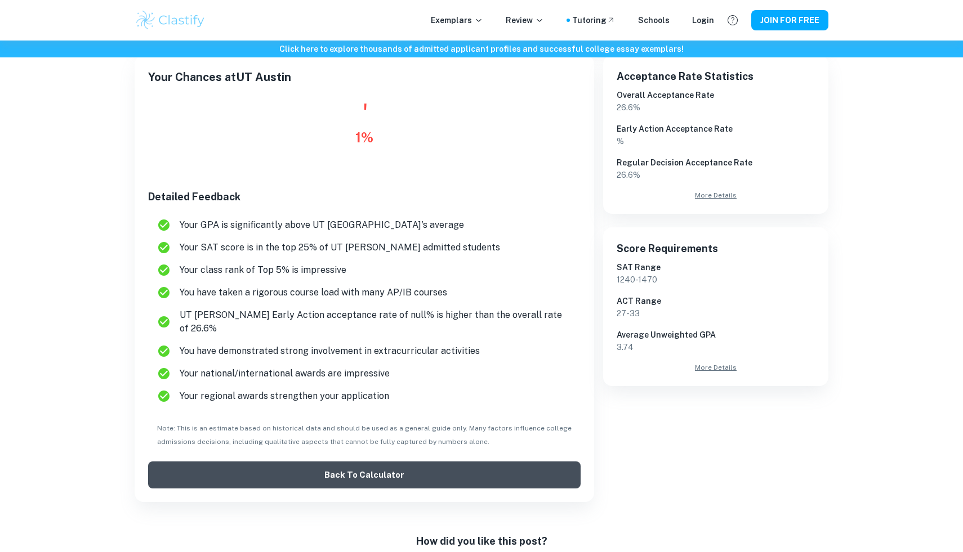
click at [235, 469] on button "Back to Calculator" at bounding box center [364, 475] width 432 height 27
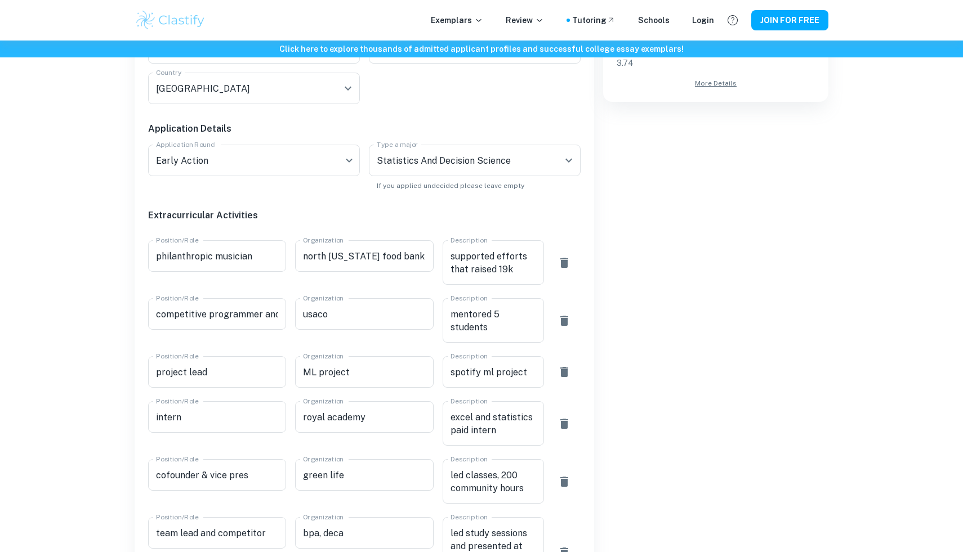
scroll to position [403, 0]
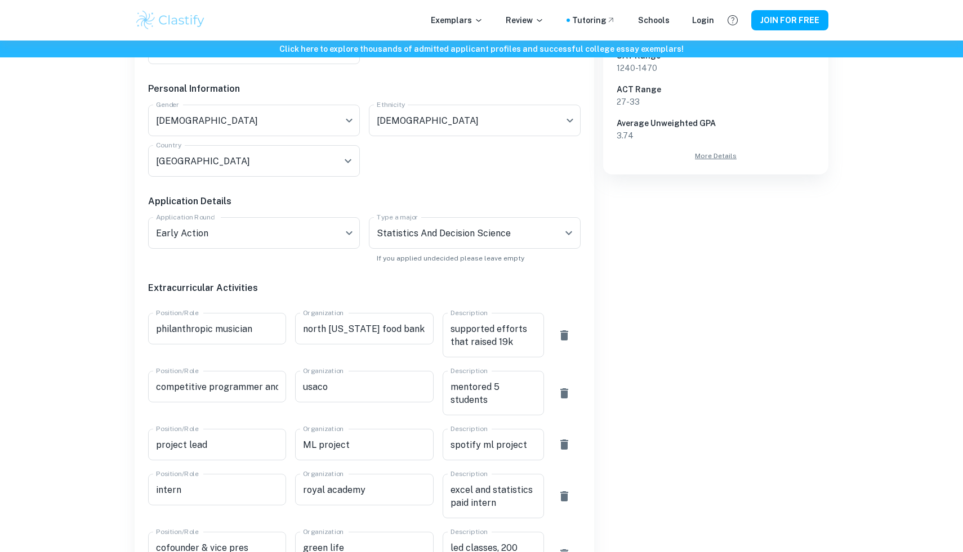
click at [258, 215] on div "Application Round Early Action EA Application Round" at bounding box center [249, 235] width 221 height 55
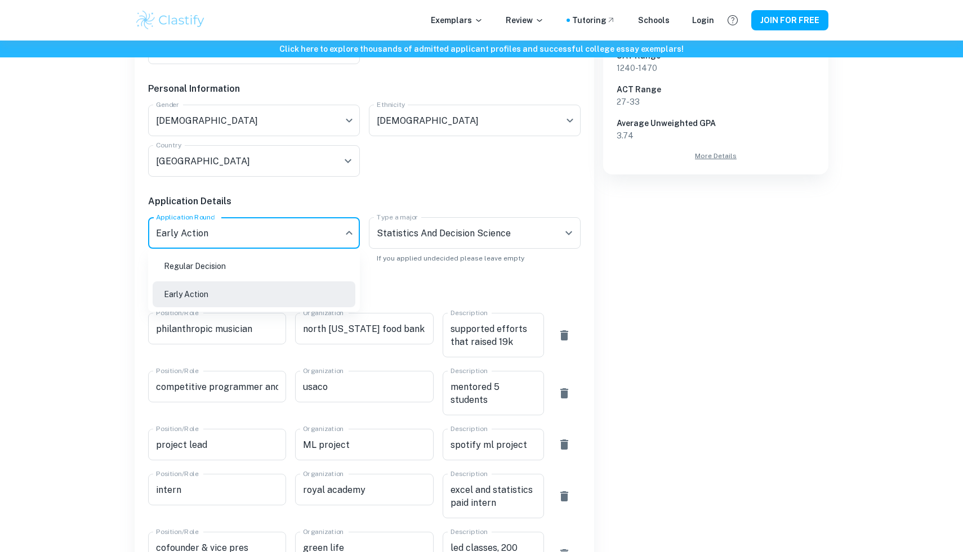
click at [230, 280] on ul "Regular Decision Early Action" at bounding box center [254, 280] width 212 height 63
click at [230, 262] on li "Regular Decision" at bounding box center [254, 266] width 203 height 26
type input "RD"
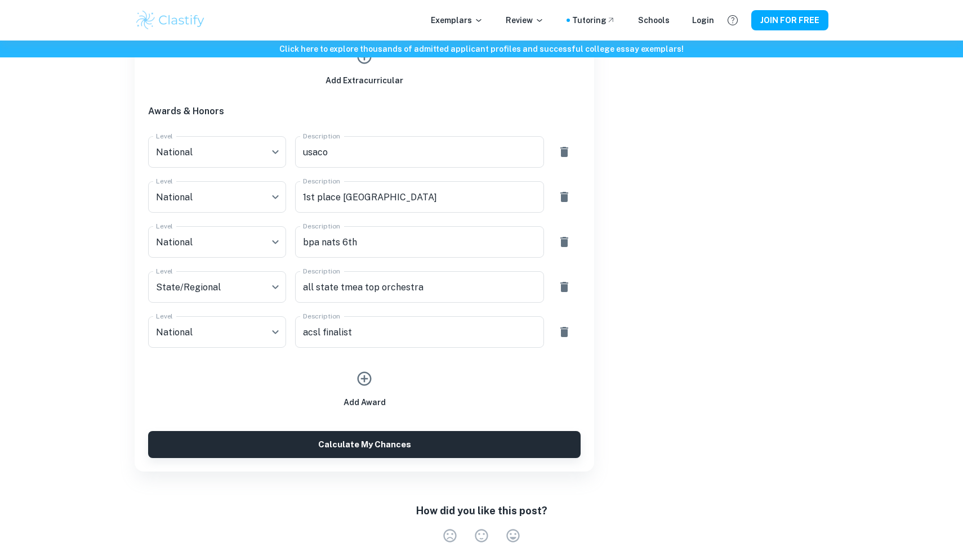
click at [296, 427] on div "Calculate My Chances" at bounding box center [359, 434] width 441 height 50
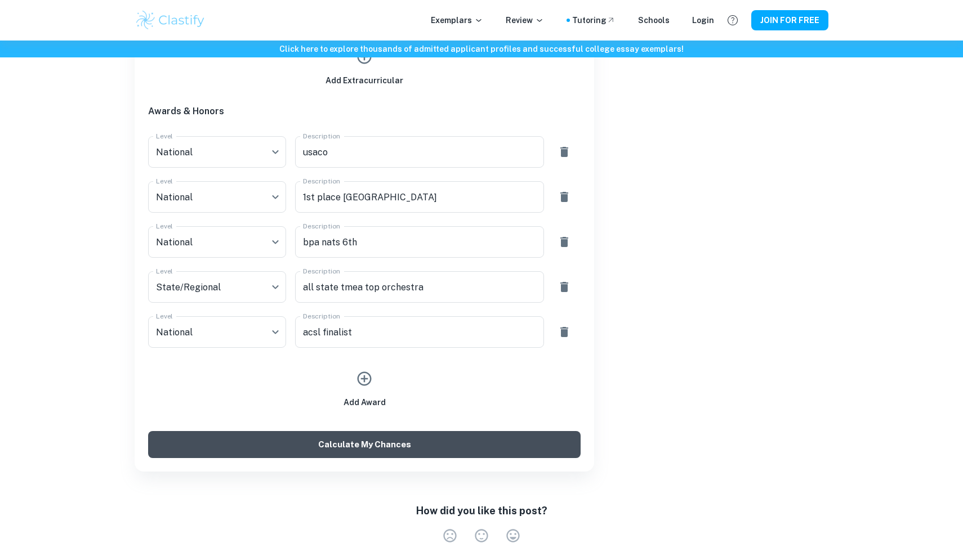
click at [292, 440] on button "Calculate My Chances" at bounding box center [364, 444] width 432 height 27
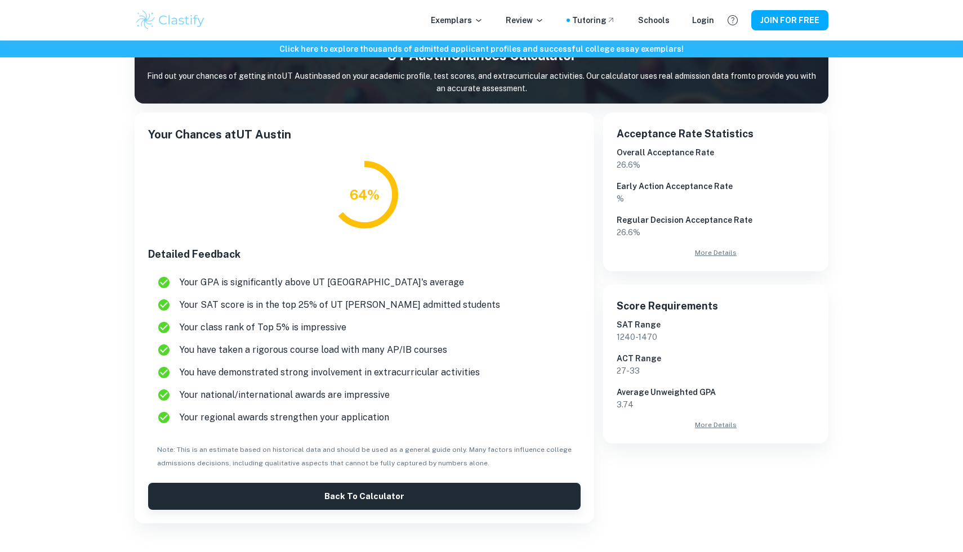
scroll to position [123, 0]
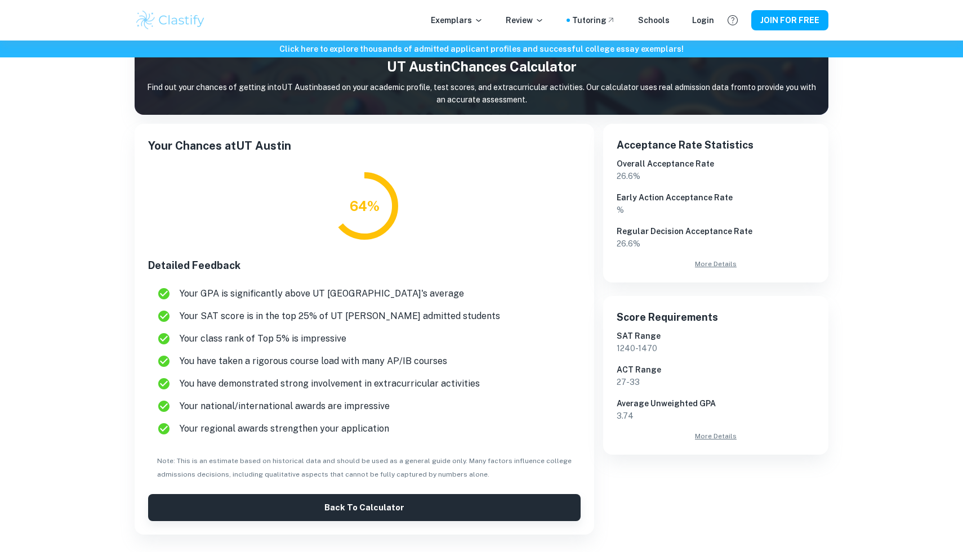
click at [383, 196] on icon at bounding box center [365, 206] width 68 height 68
click at [377, 203] on div "64 %" at bounding box center [365, 206] width 30 height 20
drag, startPoint x: 377, startPoint y: 203, endPoint x: 329, endPoint y: 203, distance: 47.9
click at [329, 203] on div "64 %" at bounding box center [364, 206] width 432 height 68
click at [368, 213] on div "64 %" at bounding box center [365, 206] width 30 height 20
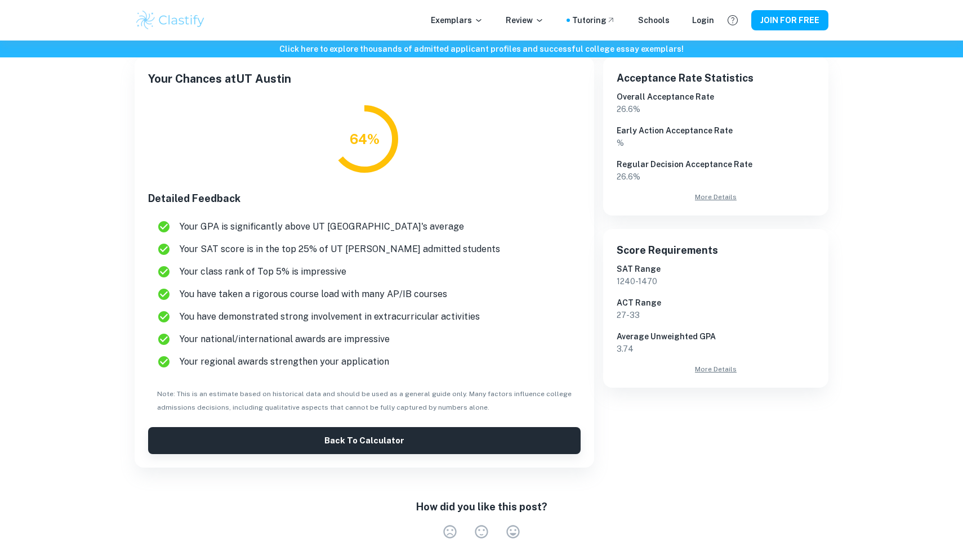
scroll to position [189, 0]
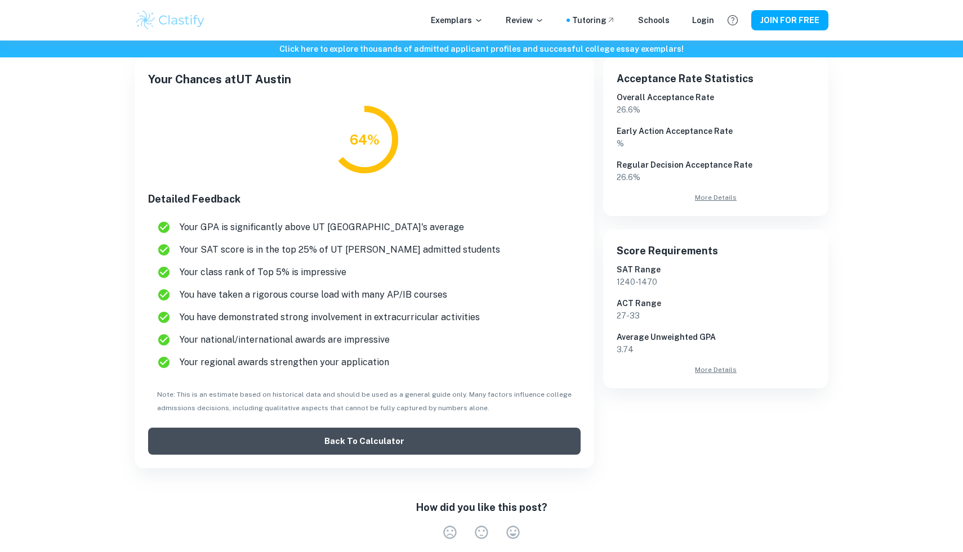
click at [223, 435] on button "Back to Calculator" at bounding box center [364, 441] width 432 height 27
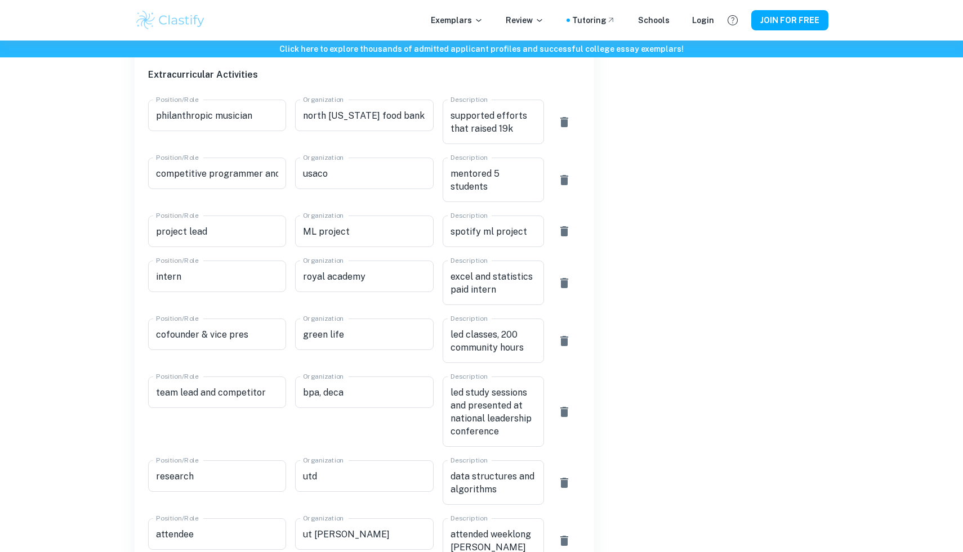
scroll to position [375, 0]
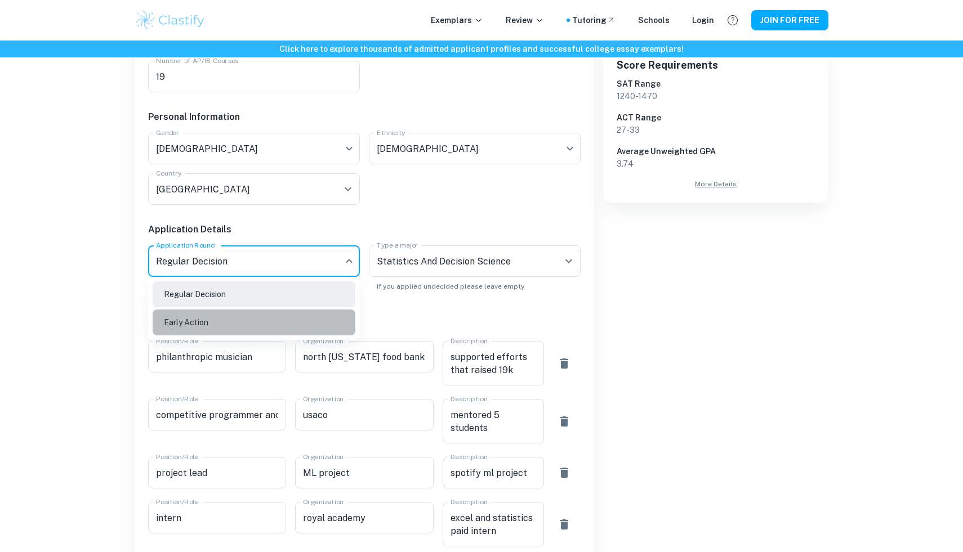
click at [256, 329] on li "Early Action" at bounding box center [254, 323] width 203 height 26
type input "EA"
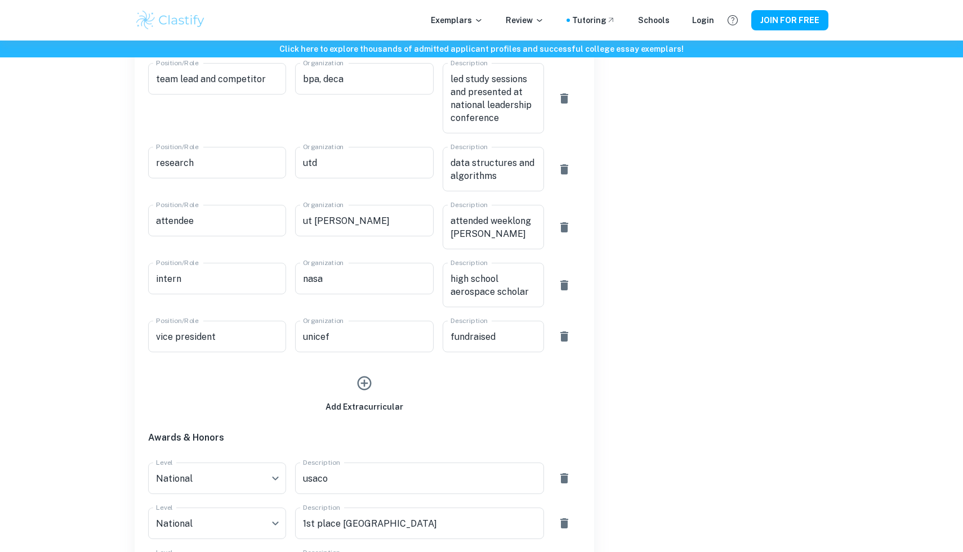
scroll to position [1584, 0]
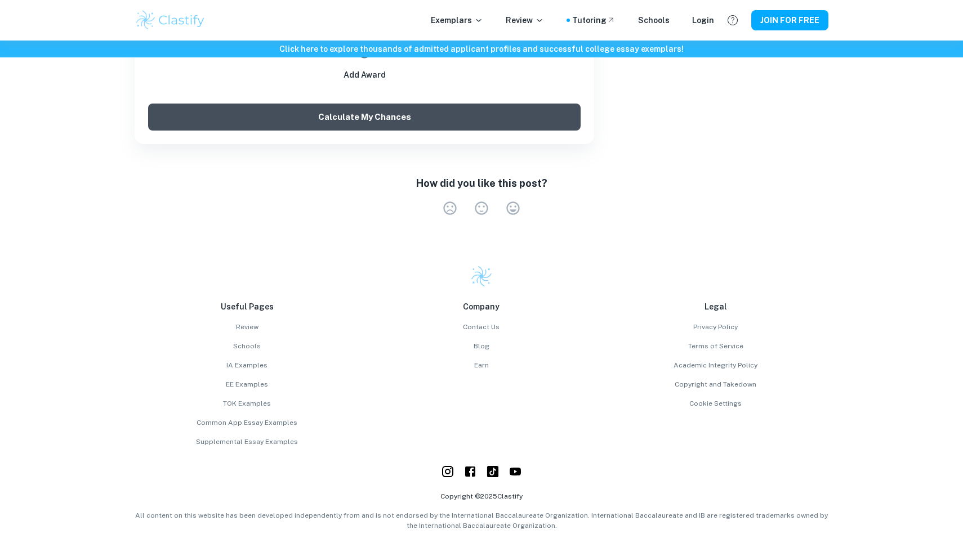
click at [330, 104] on button "Calculate My Chances" at bounding box center [364, 117] width 432 height 27
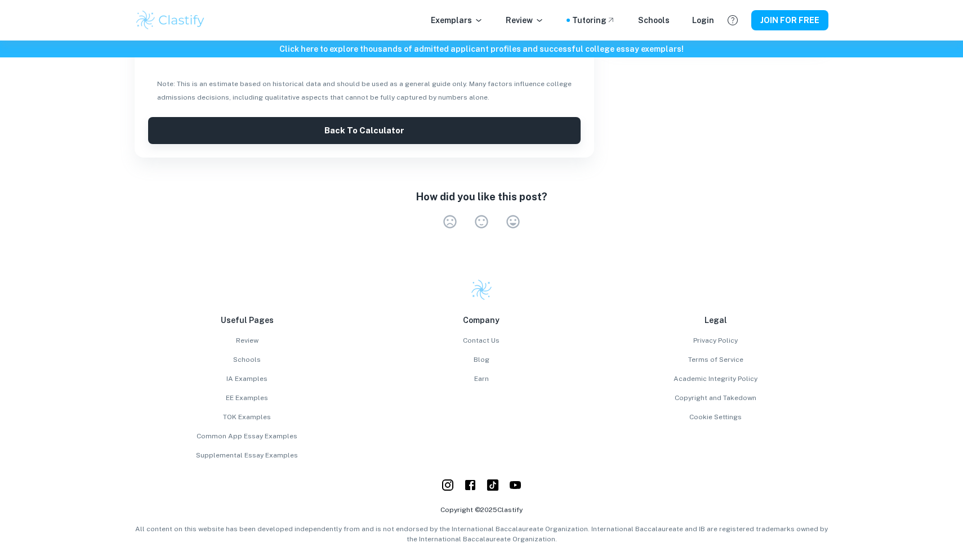
scroll to position [0, 0]
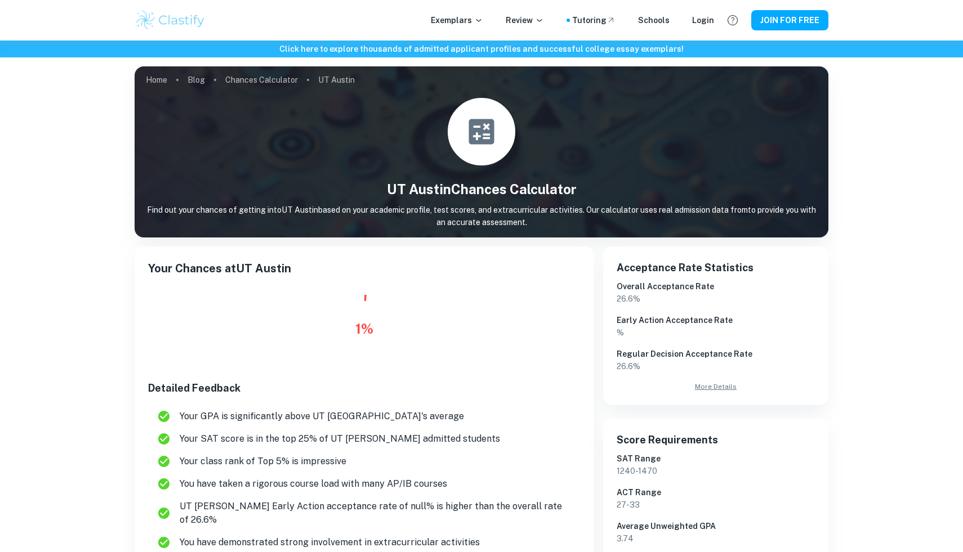
click at [351, 335] on icon at bounding box center [365, 329] width 68 height 68
click at [358, 332] on div "1 %" at bounding box center [364, 329] width 18 height 20
click at [378, 326] on icon at bounding box center [365, 329] width 68 height 68
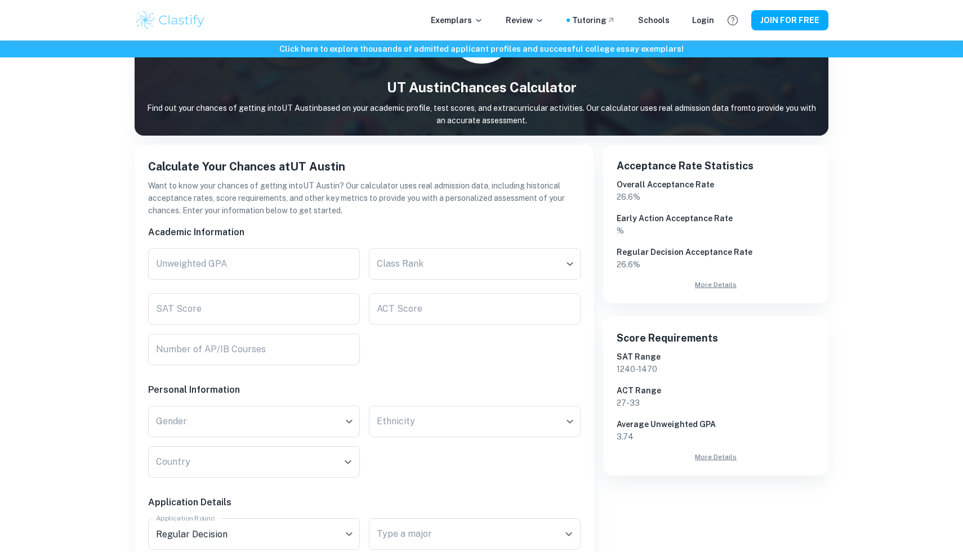
scroll to position [113, 0]
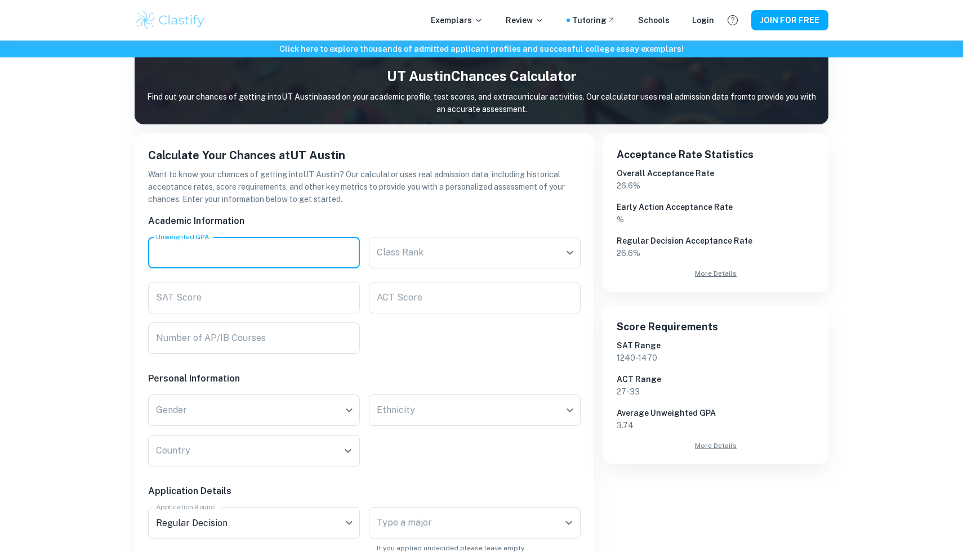
click at [280, 243] on input "Unweighted GPA" at bounding box center [254, 253] width 212 height 32
type input "1"
click at [378, 245] on body "We value your privacy We use cookies to enhance your browsing experience, serve…" at bounding box center [481, 203] width 963 height 552
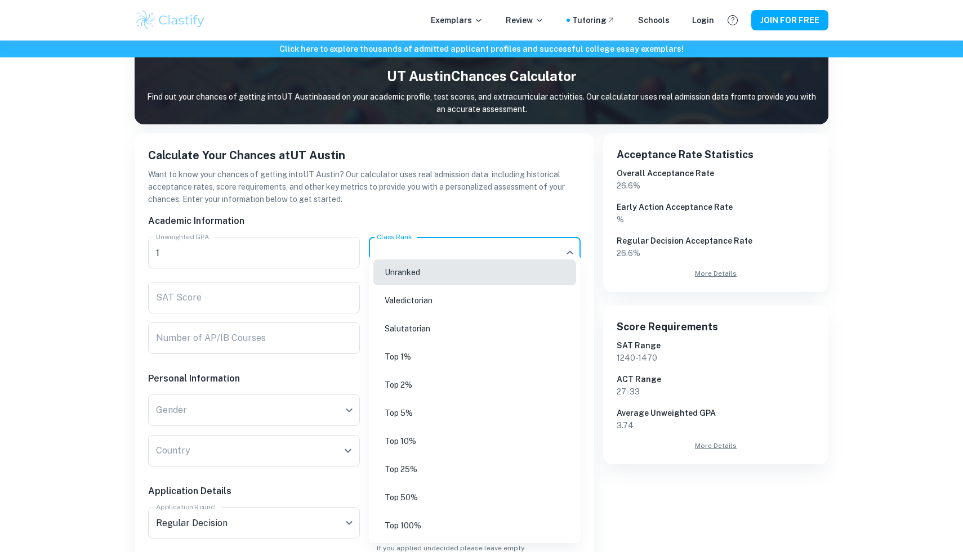
click at [396, 292] on li "Valedictorian" at bounding box center [474, 301] width 203 height 26
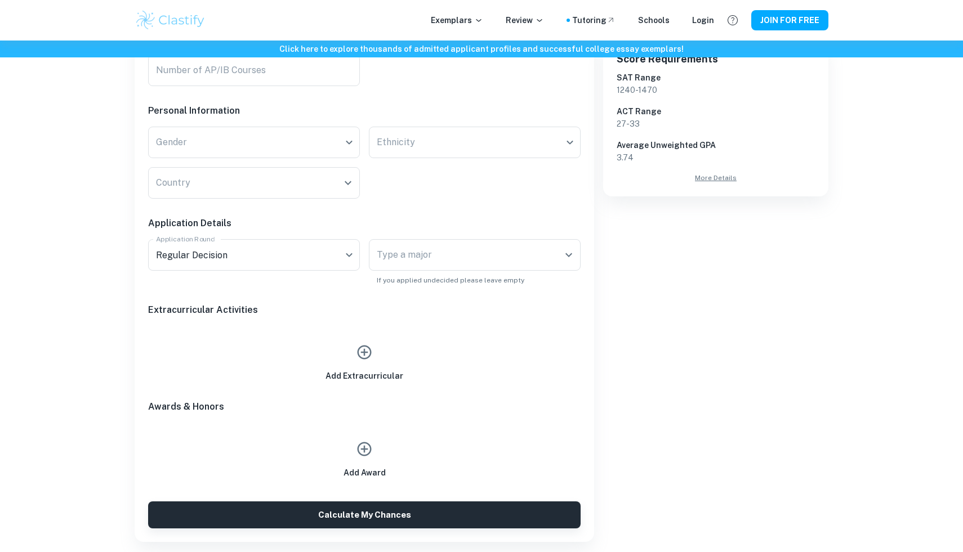
scroll to position [779, 0]
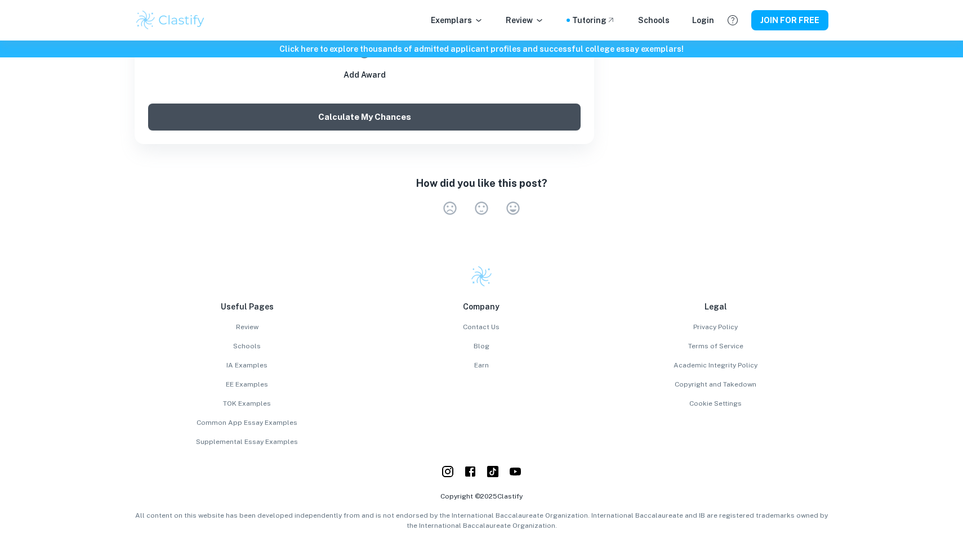
click at [377, 123] on button "Calculate My Chances" at bounding box center [364, 117] width 432 height 27
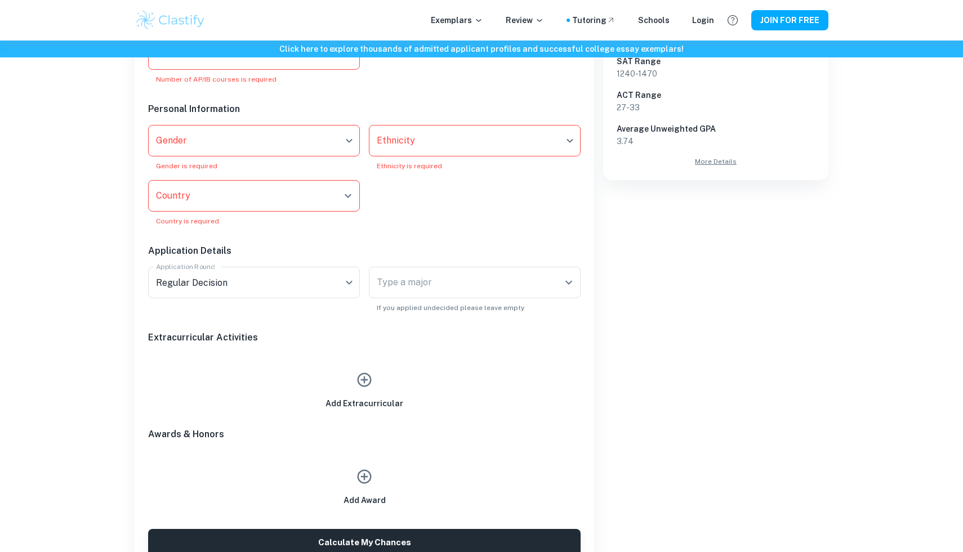
scroll to position [399, 0]
click at [727, 169] on div "Score Requirements SAT Range 1240 - 1470 ACT Range 27 - 33 Average Unweighted G…" at bounding box center [715, 99] width 225 height 159
click at [717, 162] on link "More Details" at bounding box center [716, 160] width 198 height 10
